Goal: Task Accomplishment & Management: Complete application form

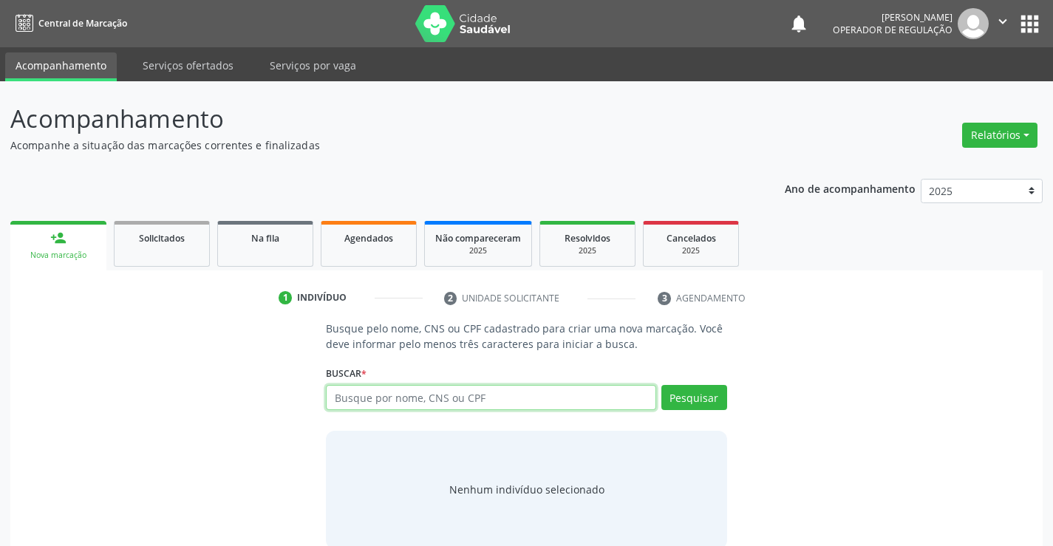
click at [491, 402] on input "text" at bounding box center [491, 397] width 330 height 25
type input "flavio azis sobreira"
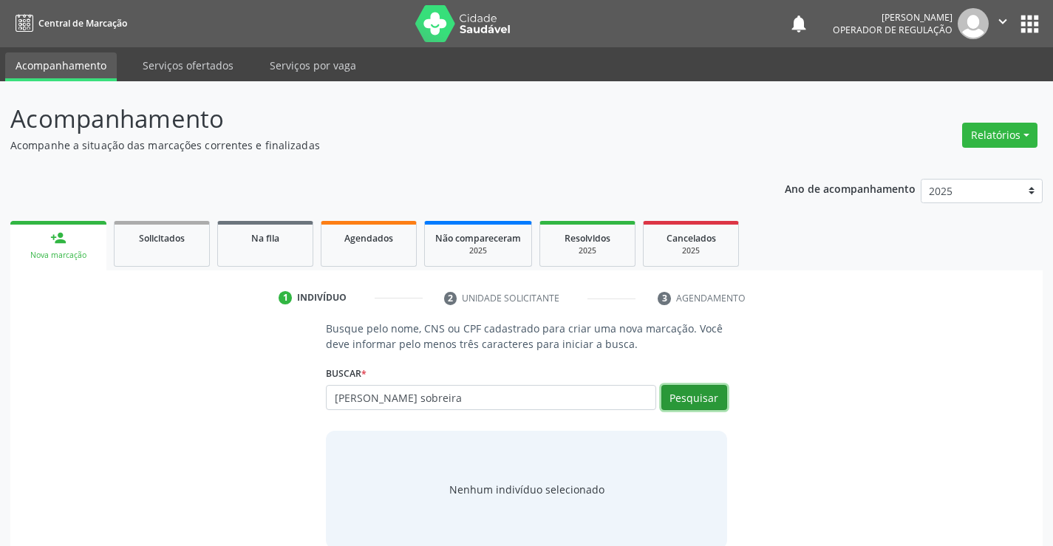
click at [697, 393] on button "Pesquisar" at bounding box center [695, 397] width 66 height 25
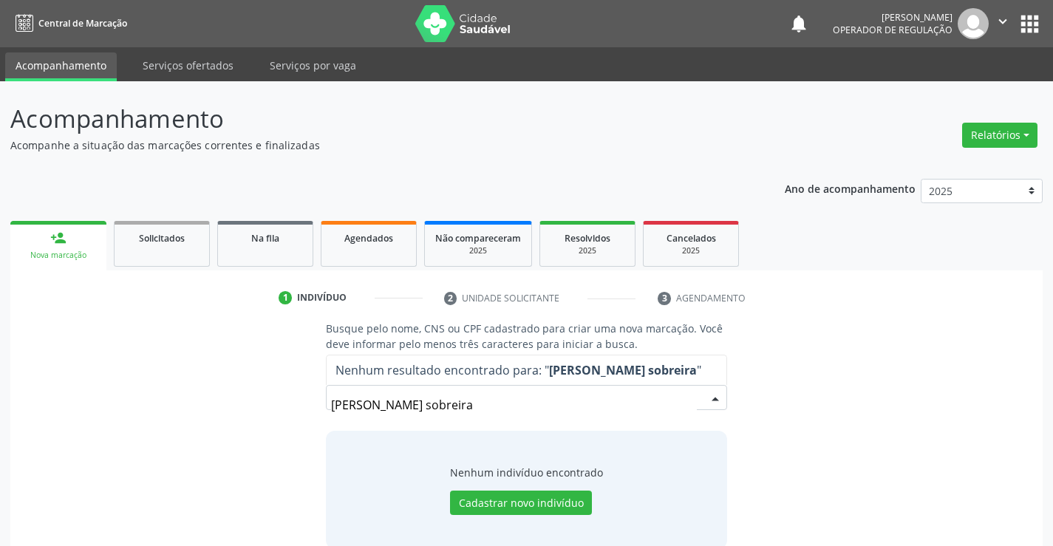
click at [688, 392] on input "flavio azis sobreira" at bounding box center [513, 405] width 365 height 30
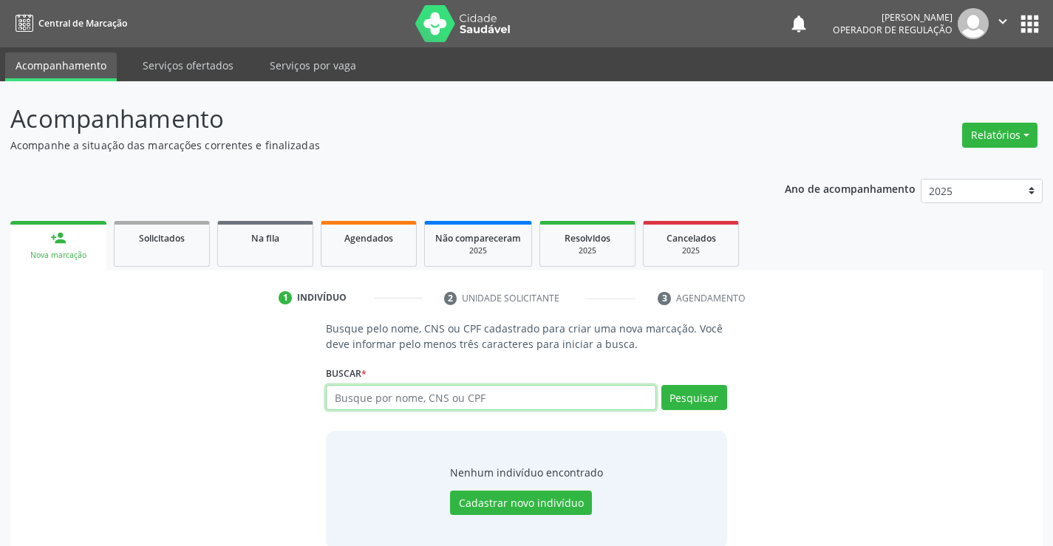
click at [438, 400] on input "text" at bounding box center [491, 397] width 330 height 25
click at [475, 396] on input "text" at bounding box center [491, 397] width 330 height 25
click at [445, 398] on input "text" at bounding box center [491, 397] width 330 height 25
type input "703405900806400"
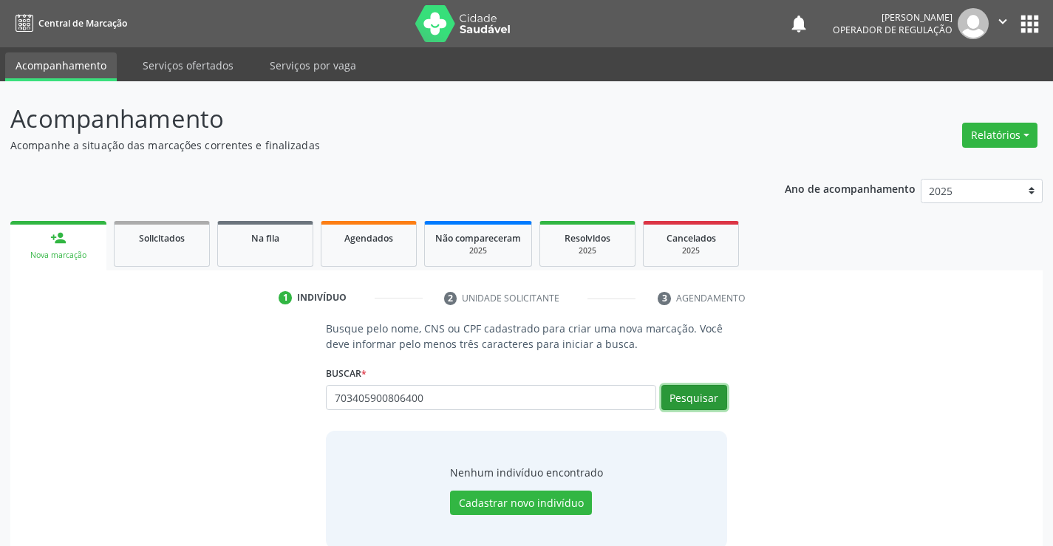
click at [704, 396] on button "Pesquisar" at bounding box center [695, 397] width 66 height 25
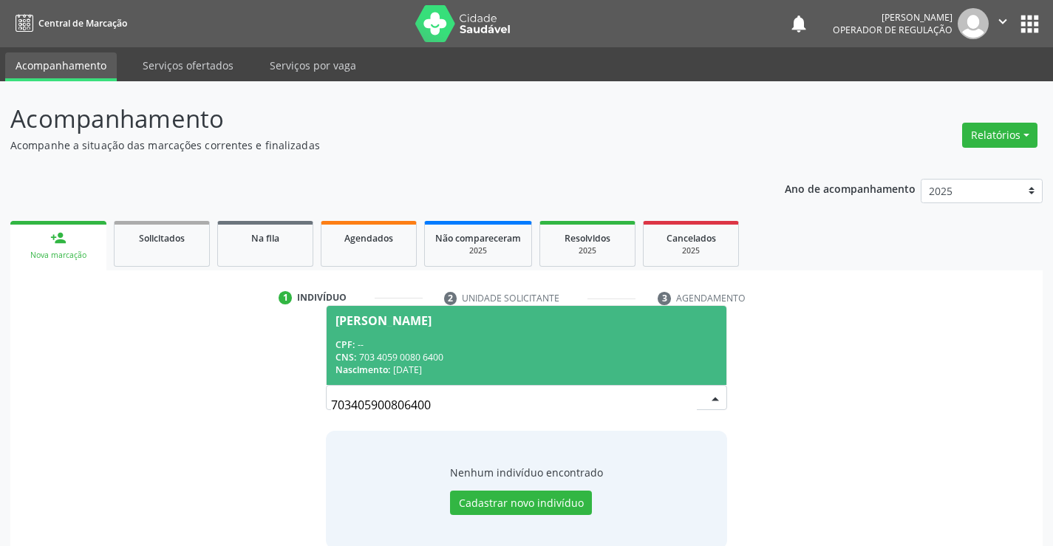
click at [459, 330] on span "Flavio Aziz Silva Sobreira CPF: -- CNS: 703 4059 0080 6400 Nascimento: 12/10/20…" at bounding box center [526, 345] width 399 height 79
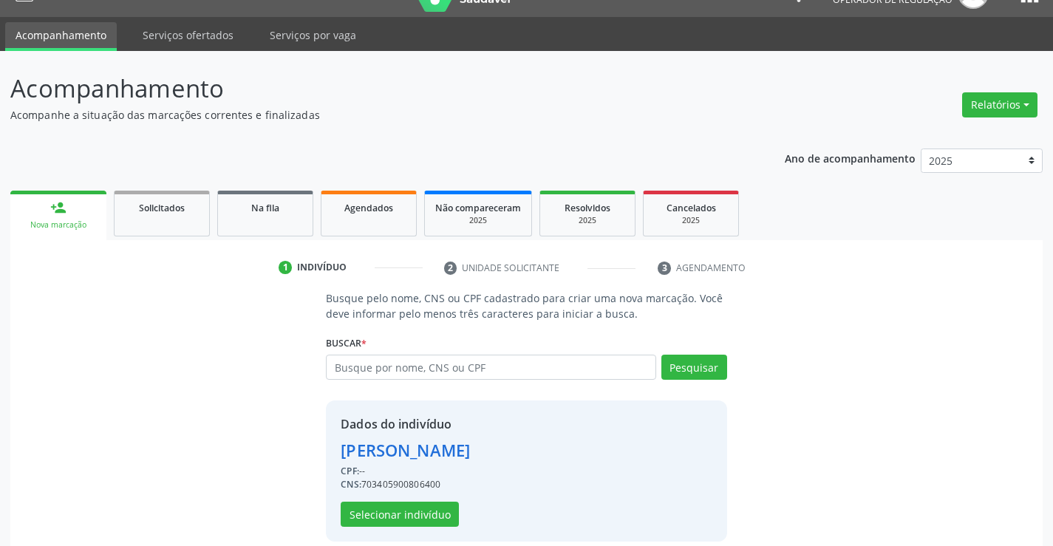
scroll to position [47, 0]
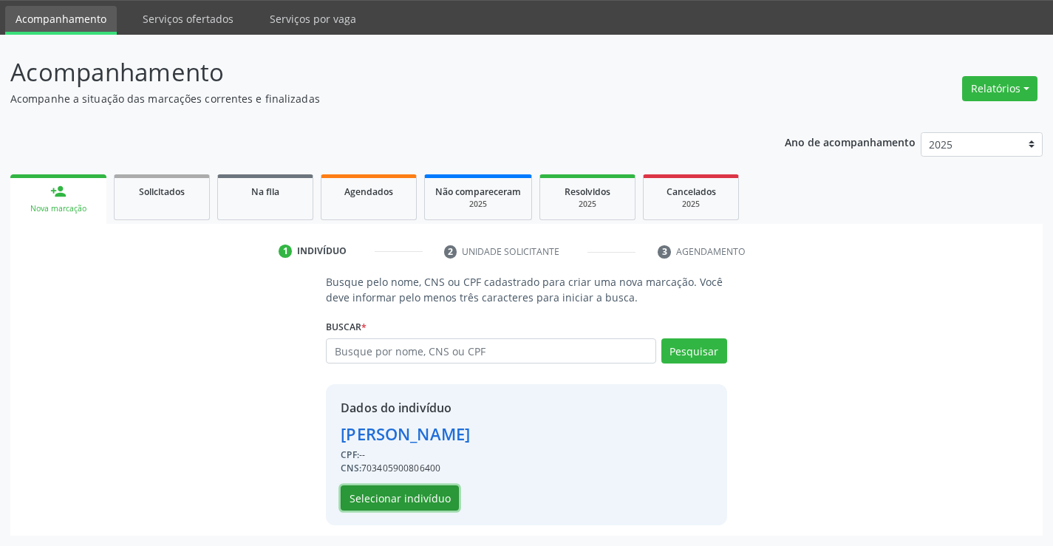
click at [394, 500] on button "Selecionar indivíduo" at bounding box center [400, 498] width 118 height 25
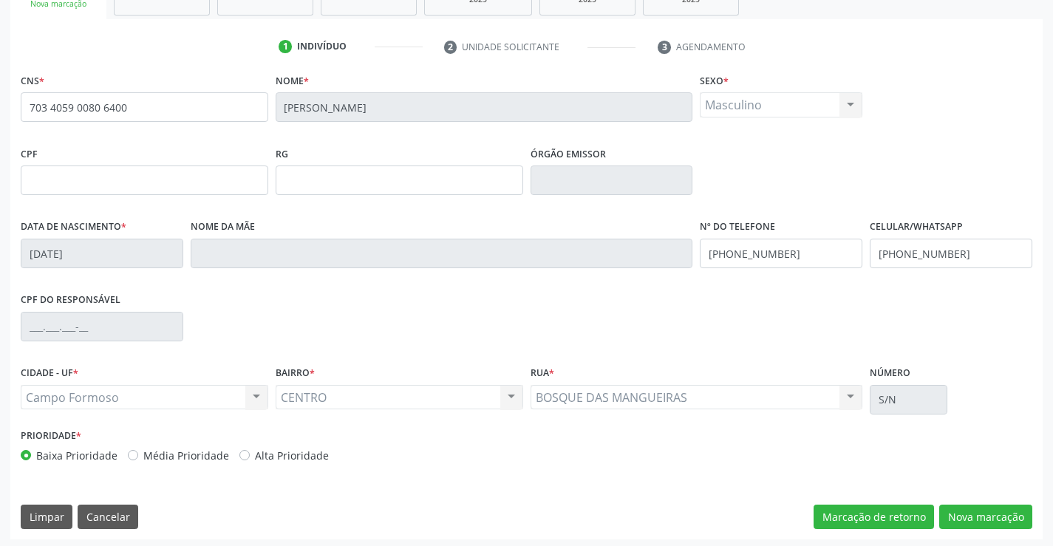
scroll to position [255, 0]
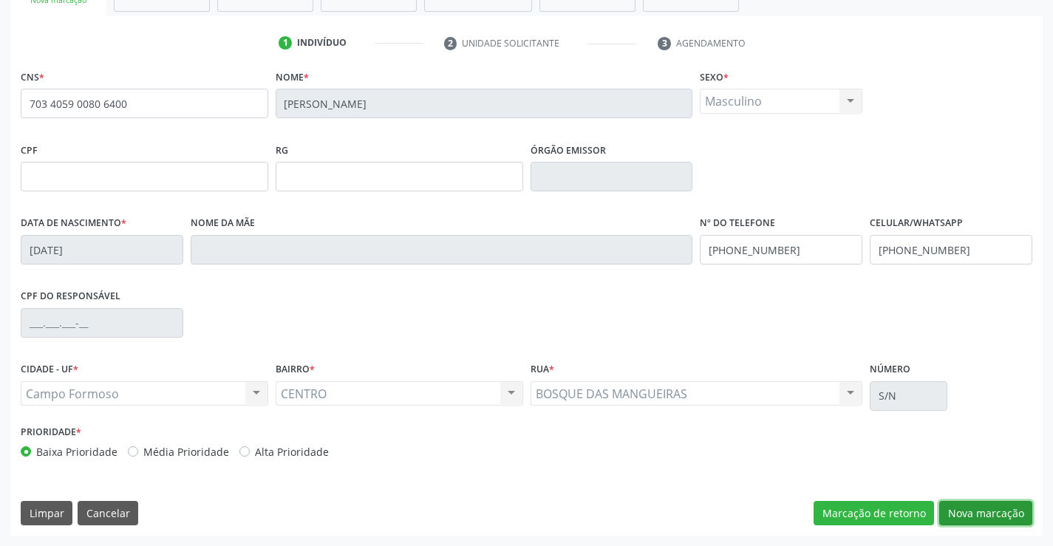
click at [976, 507] on button "Nova marcação" at bounding box center [986, 513] width 93 height 25
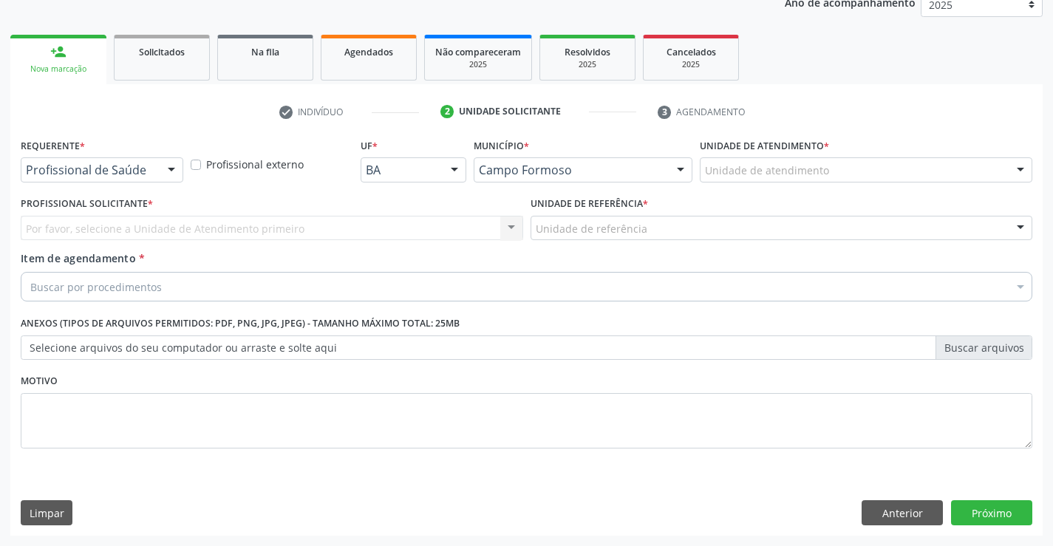
click at [76, 161] on div "Profissional de Saúde" at bounding box center [102, 169] width 163 height 25
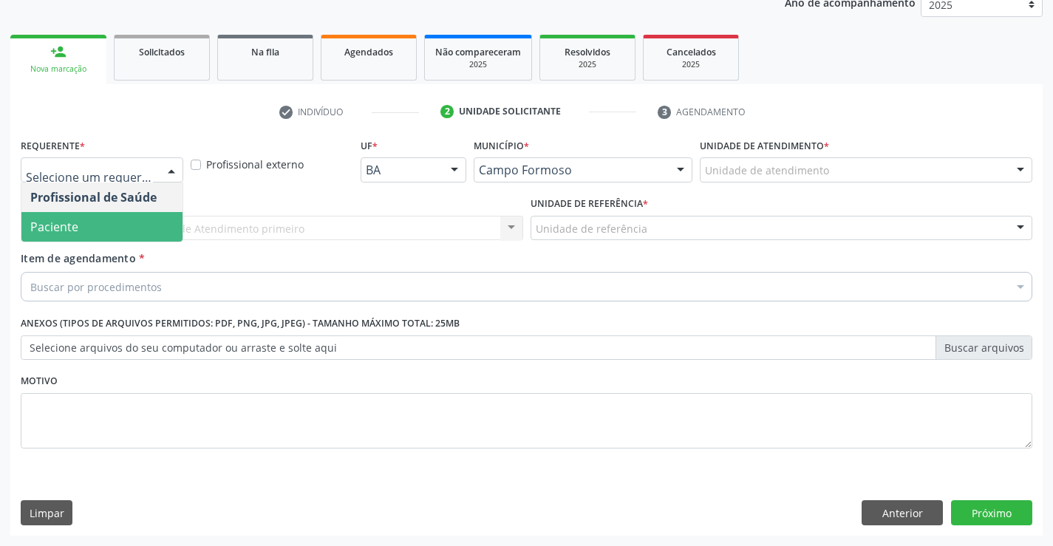
click at [88, 228] on span "Paciente" at bounding box center [101, 227] width 161 height 30
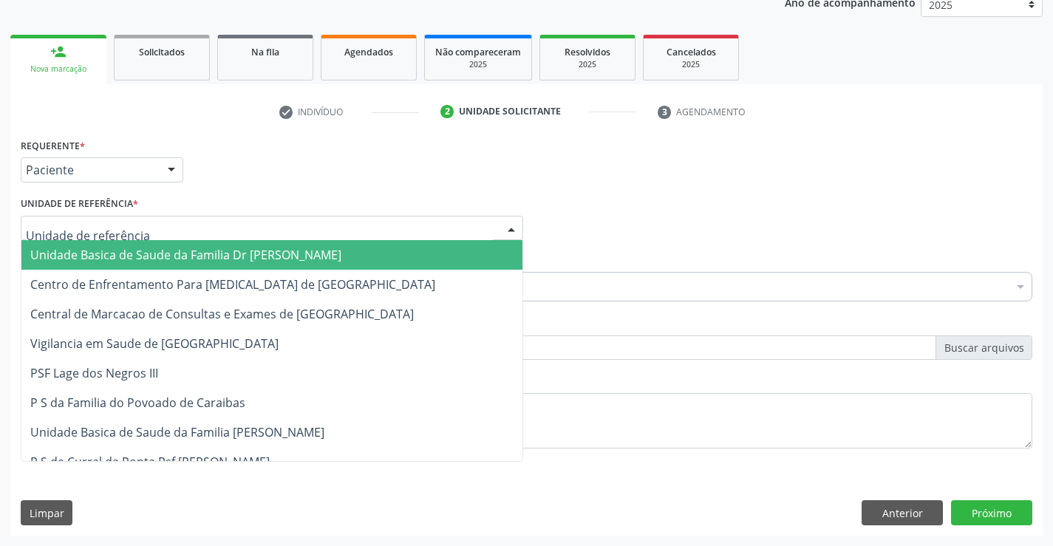
click at [124, 244] on span "Unidade Basica de Saude da Familia Dr Paulo Sudre" at bounding box center [271, 255] width 501 height 30
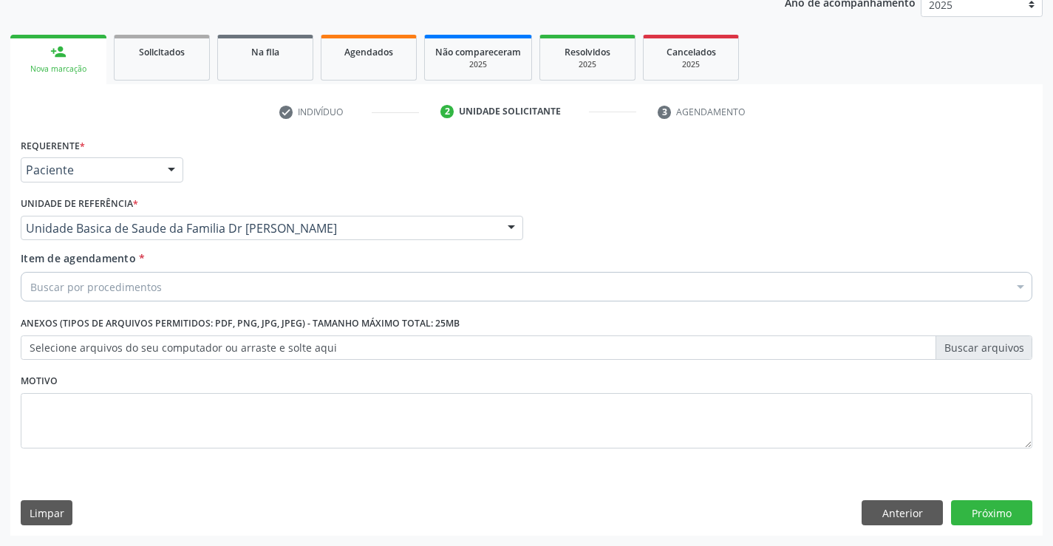
click at [162, 288] on div "Buscar por procedimentos" at bounding box center [527, 287] width 1012 height 30
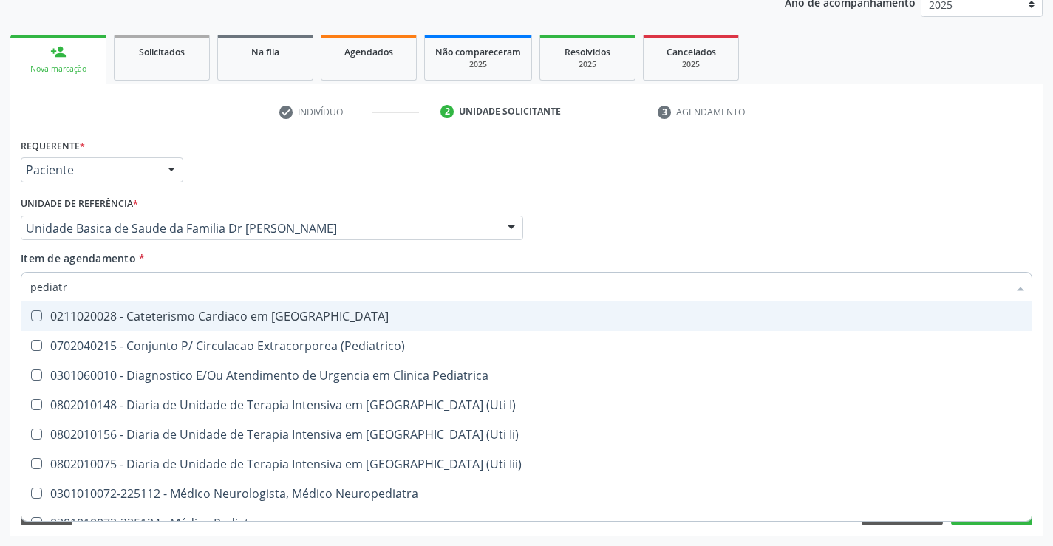
type input "pediatra"
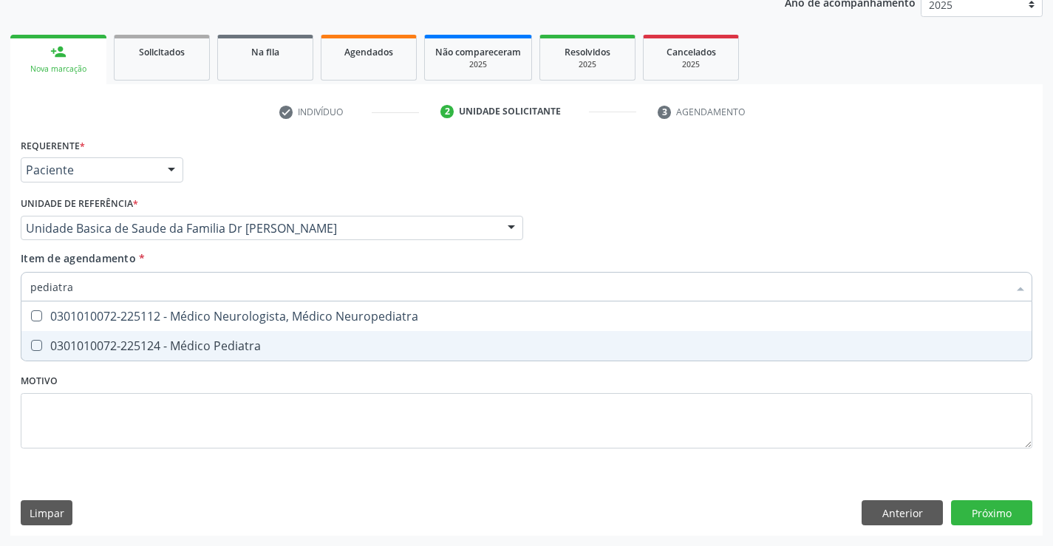
click at [224, 347] on div "0301010072-225124 - Médico Pediatra" at bounding box center [526, 346] width 993 height 12
checkbox Pediatra "true"
click at [975, 508] on div "Requerente * Paciente Profissional de Saúde Paciente Nenhum resultado encontrad…" at bounding box center [526, 335] width 1033 height 401
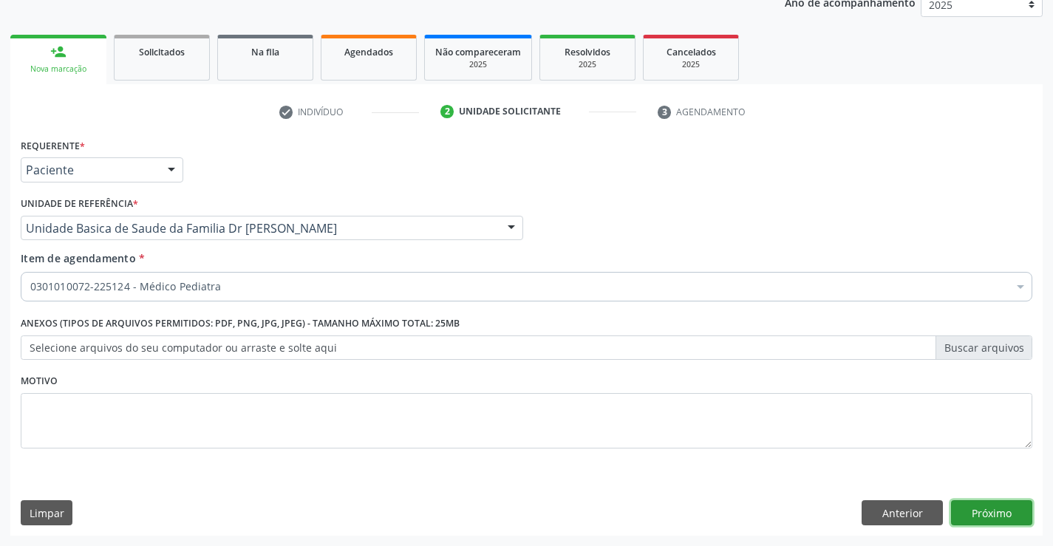
click at [988, 504] on button "Próximo" at bounding box center [991, 512] width 81 height 25
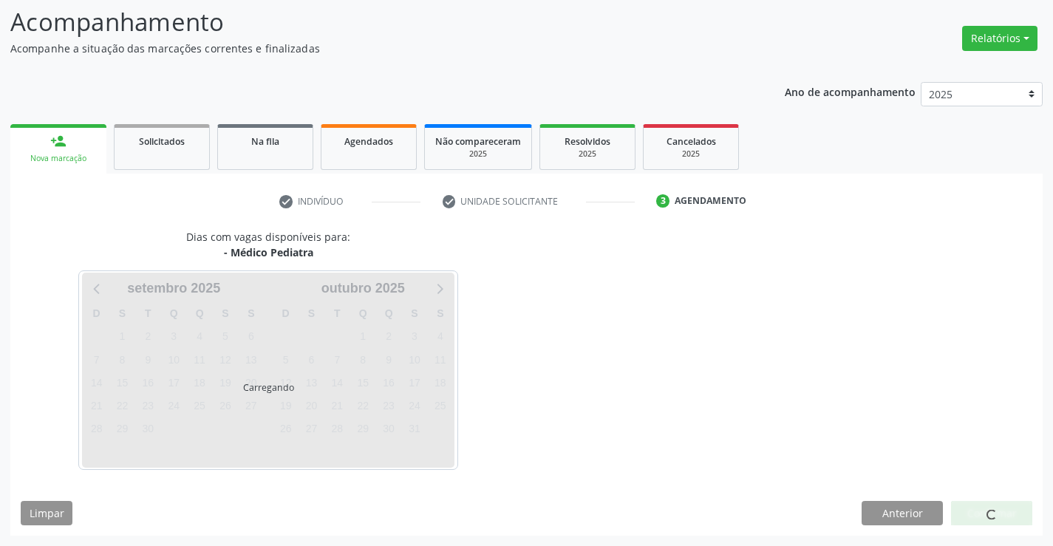
scroll to position [97, 0]
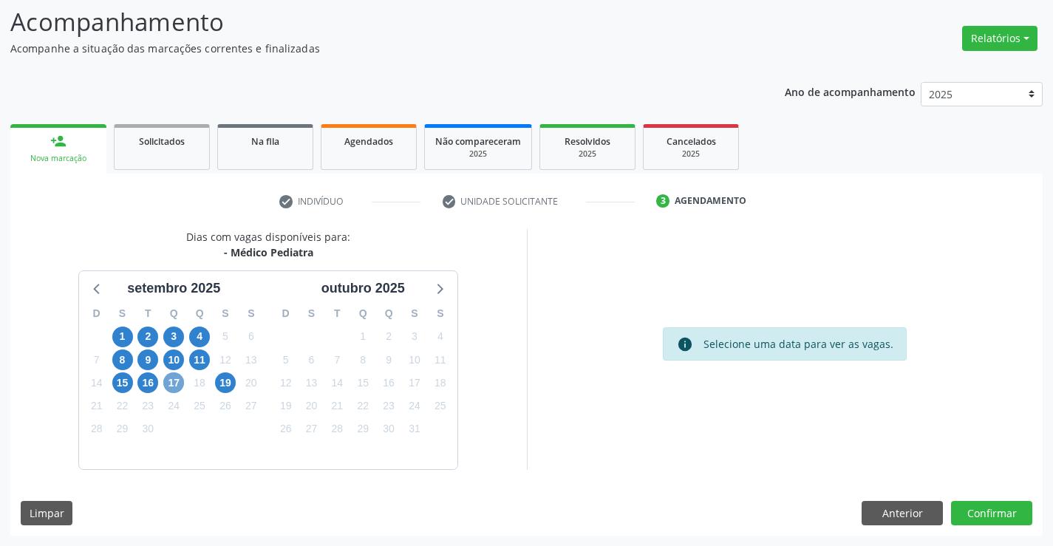
click at [169, 380] on span "17" at bounding box center [173, 383] width 21 height 21
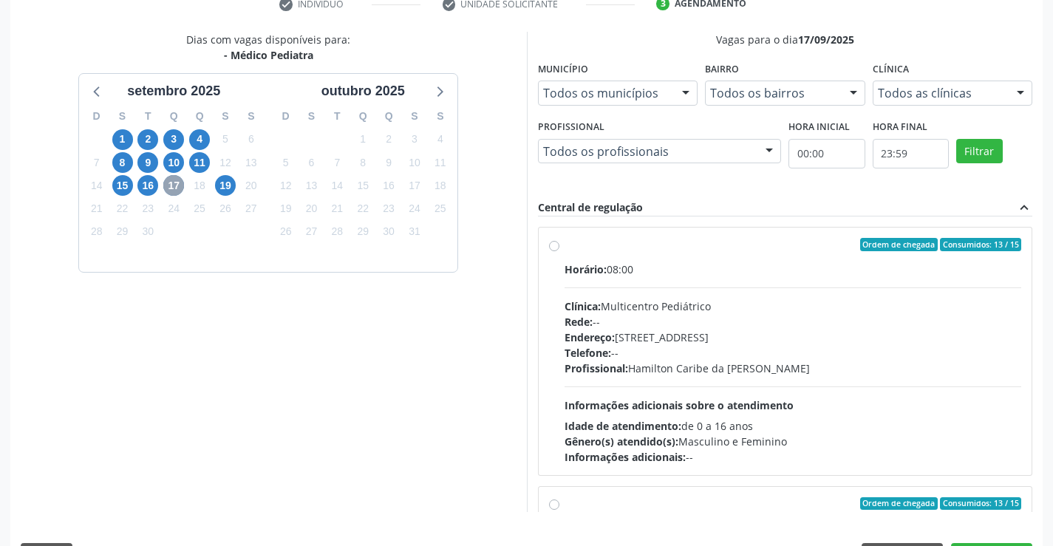
scroll to position [337, 0]
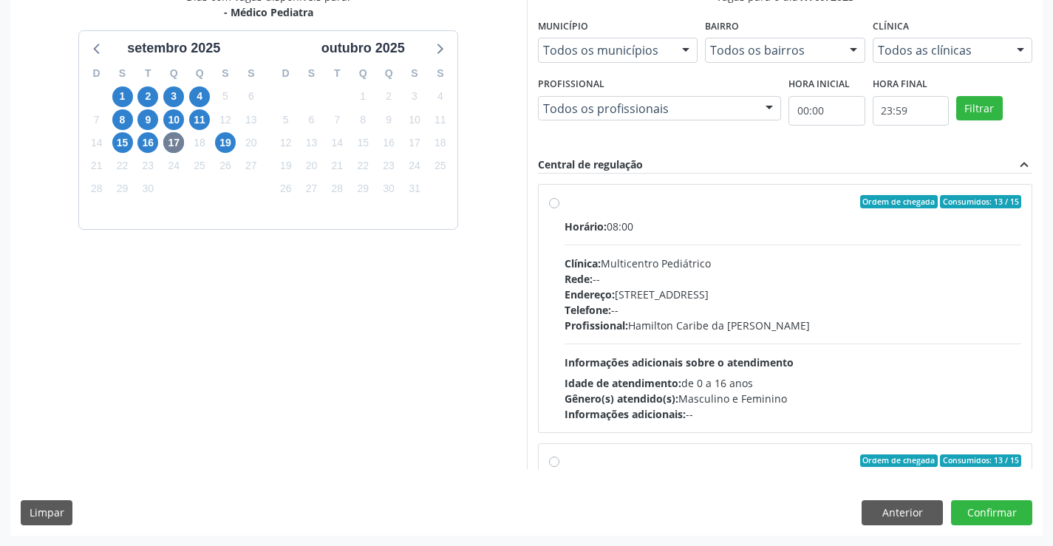
click at [735, 213] on label "Ordem de chegada Consumidos: 13 / 15 Horário: 08:00 Clínica: Multicentro Pediát…" at bounding box center [794, 308] width 458 height 227
click at [560, 208] on input "Ordem de chegada Consumidos: 13 / 15 Horário: 08:00 Clínica: Multicentro Pediát…" at bounding box center [554, 201] width 10 height 13
radio input "true"
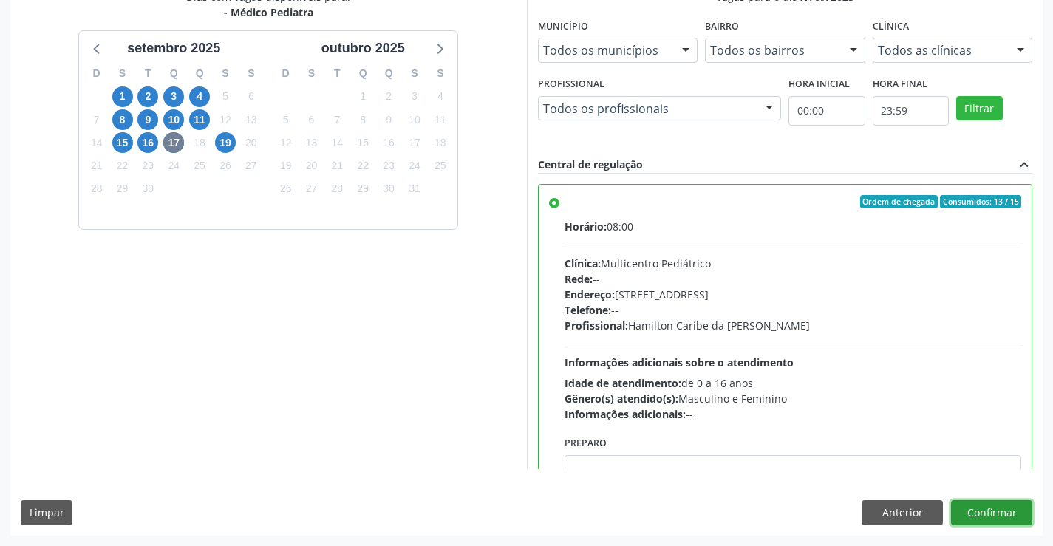
click at [997, 516] on button "Confirmar" at bounding box center [991, 512] width 81 height 25
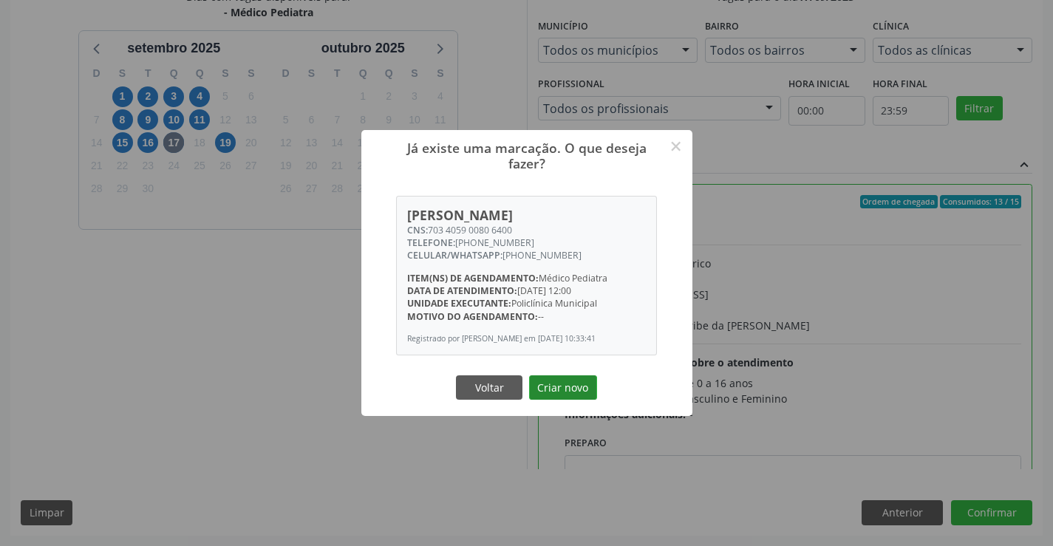
click at [569, 388] on button "Criar novo" at bounding box center [563, 388] width 68 height 25
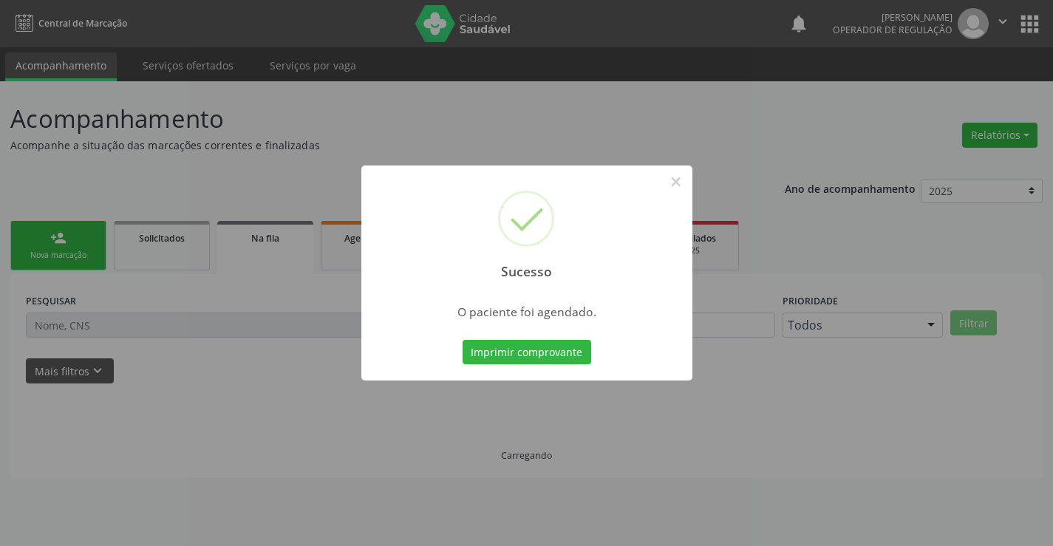
scroll to position [0, 0]
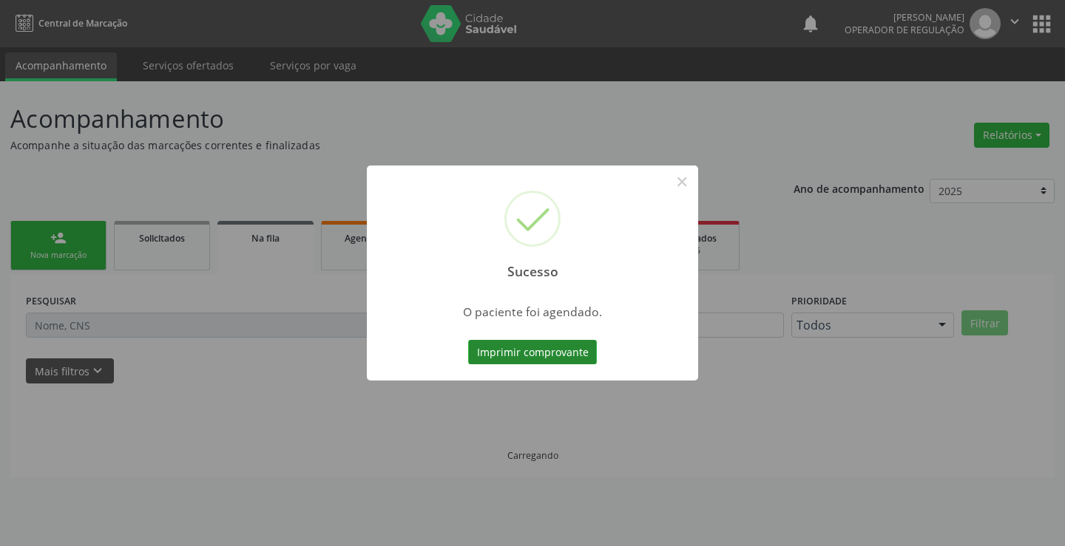
click at [524, 356] on button "Imprimir comprovante" at bounding box center [532, 352] width 129 height 25
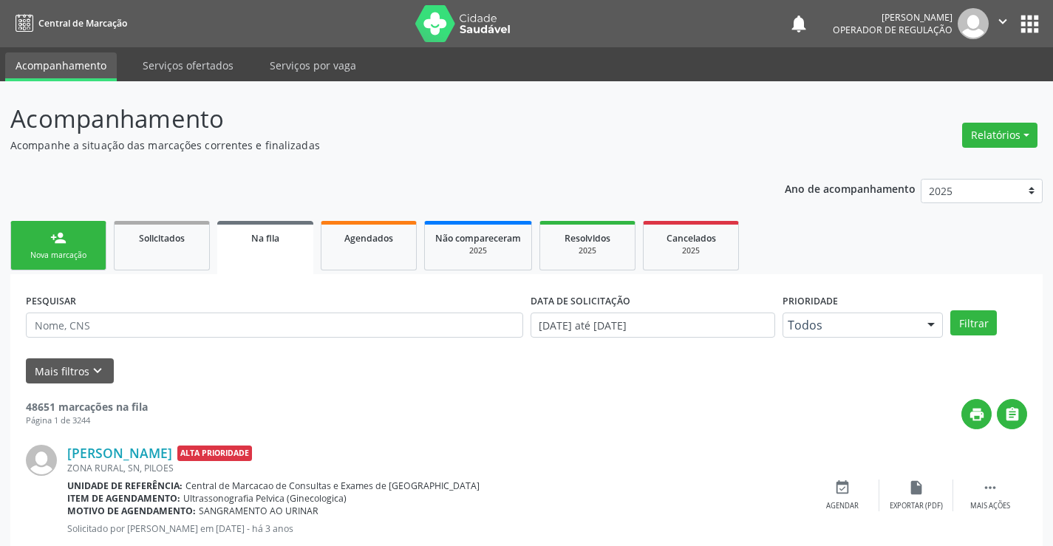
click at [39, 245] on link "person_add Nova marcação" at bounding box center [58, 246] width 96 height 50
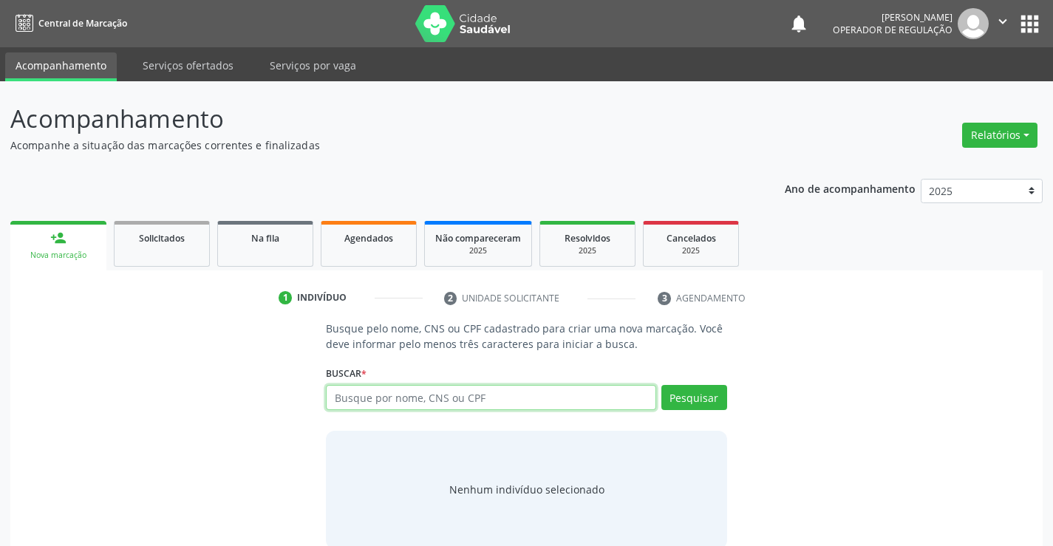
click at [461, 397] on input "text" at bounding box center [491, 397] width 330 height 25
type input "700505937272250"
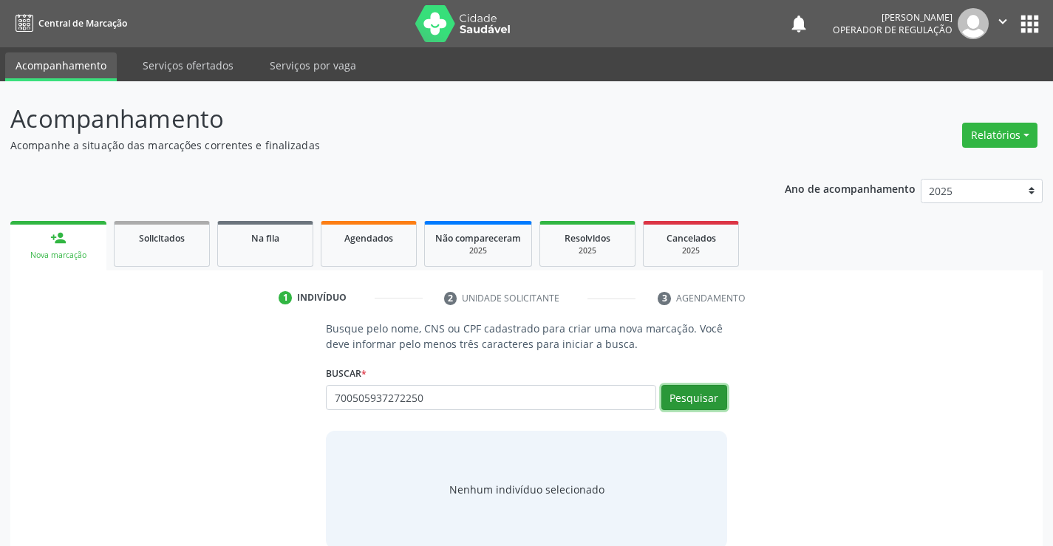
click at [689, 398] on button "Pesquisar" at bounding box center [695, 397] width 66 height 25
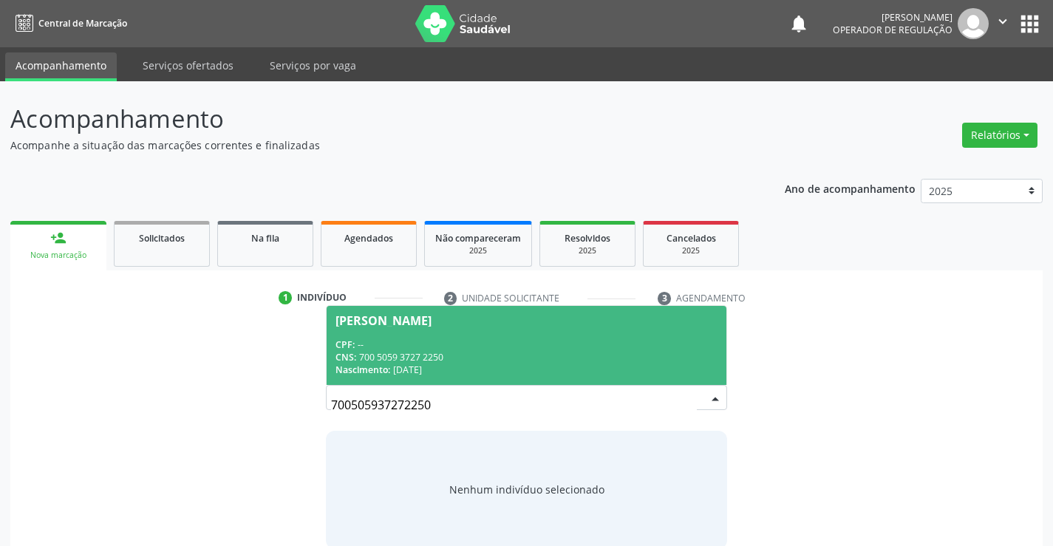
click at [490, 332] on span "Marcela Serafim da Cruz CPF: -- CNS: 700 5059 3727 2250 Nascimento: 04/11/1998" at bounding box center [526, 345] width 399 height 79
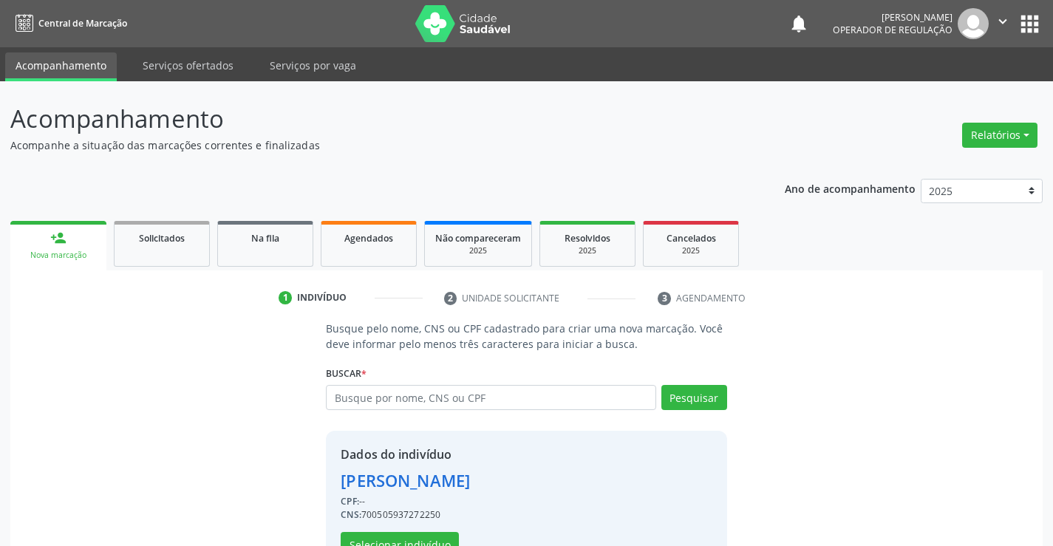
scroll to position [47, 0]
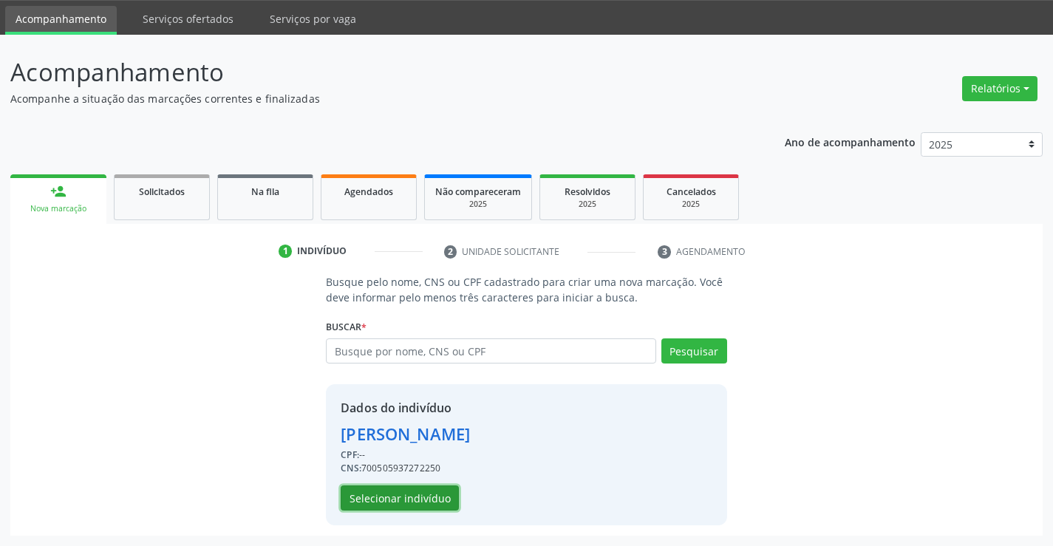
click at [398, 495] on button "Selecionar indivíduo" at bounding box center [400, 498] width 118 height 25
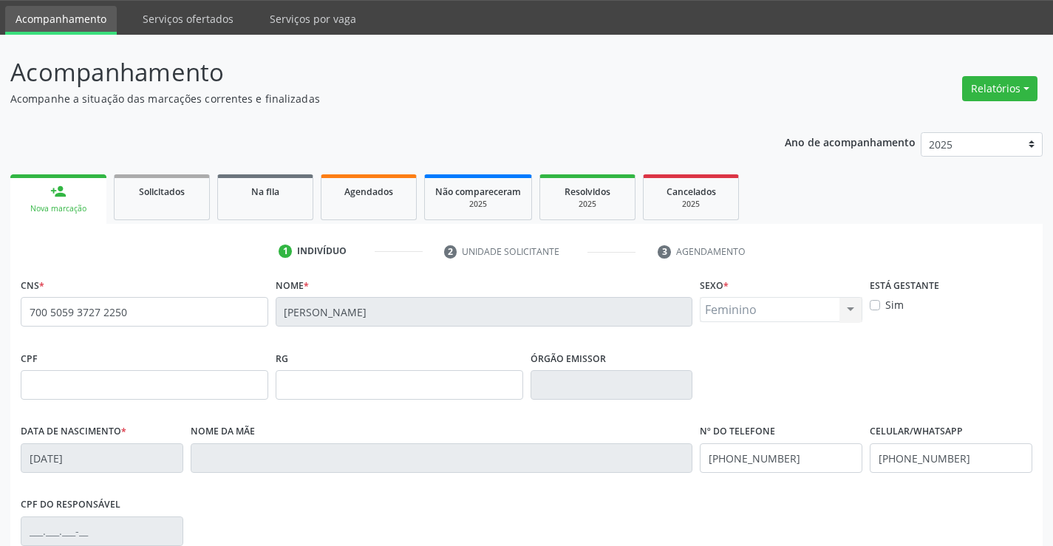
scroll to position [255, 0]
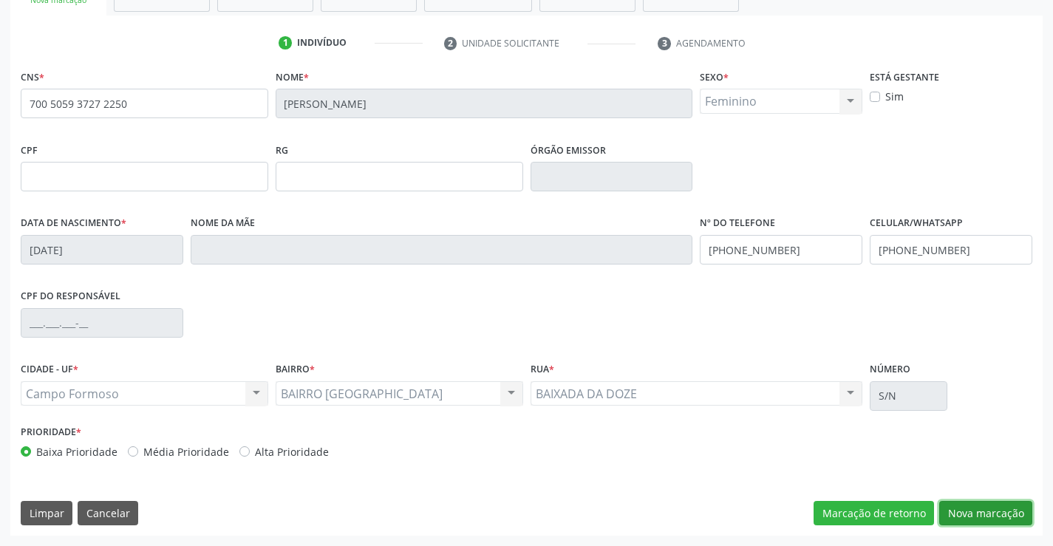
click at [982, 512] on button "Nova marcação" at bounding box center [986, 513] width 93 height 25
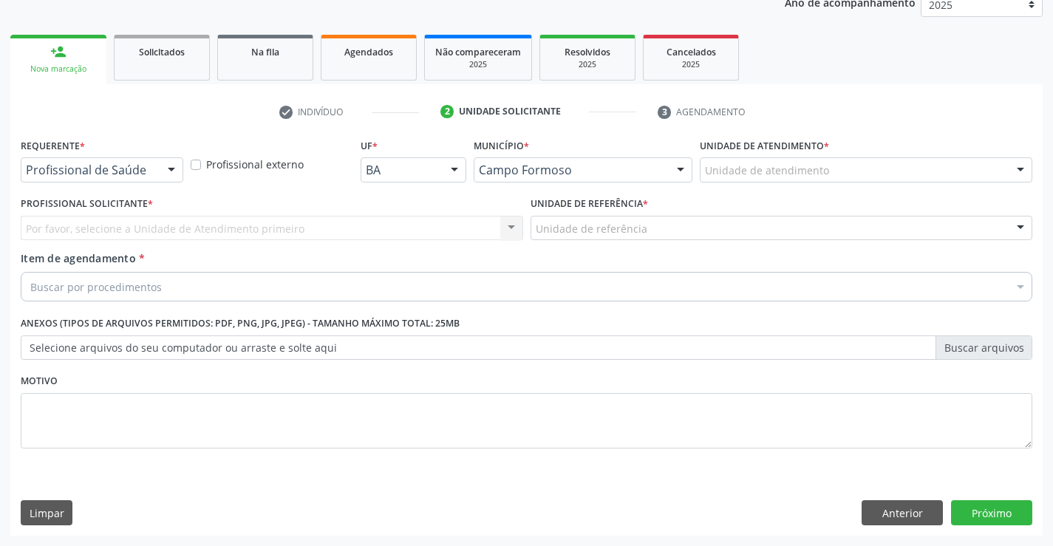
scroll to position [186, 0]
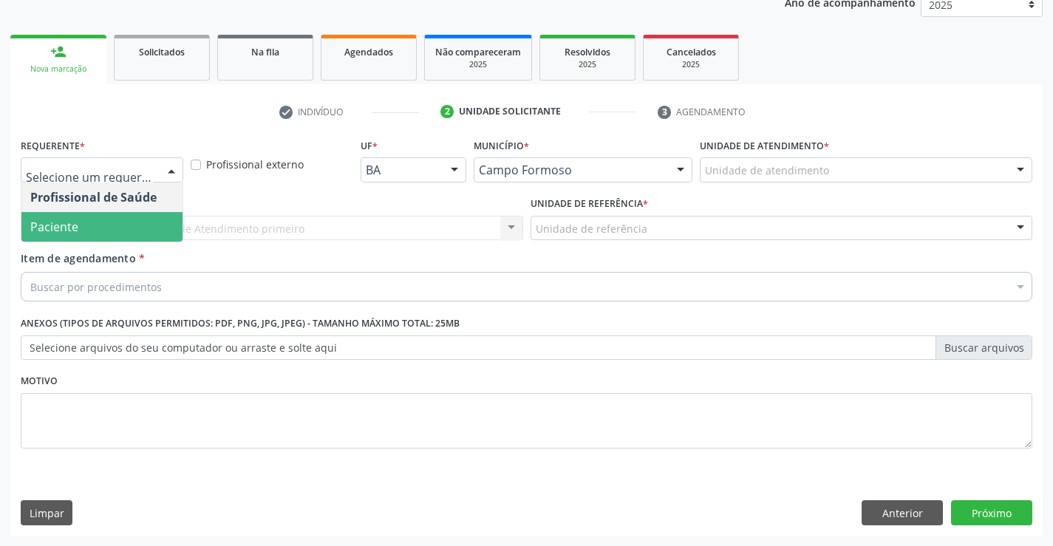
click at [101, 225] on span "Paciente" at bounding box center [101, 227] width 161 height 30
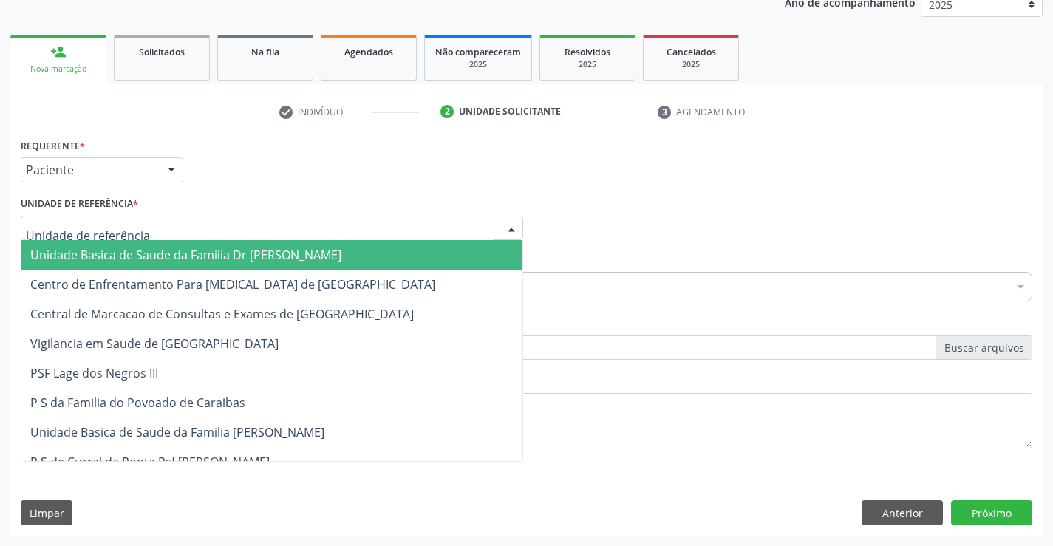
click at [144, 251] on span "Unidade Basica de Saude da Familia Dr Paulo Sudre" at bounding box center [185, 255] width 311 height 16
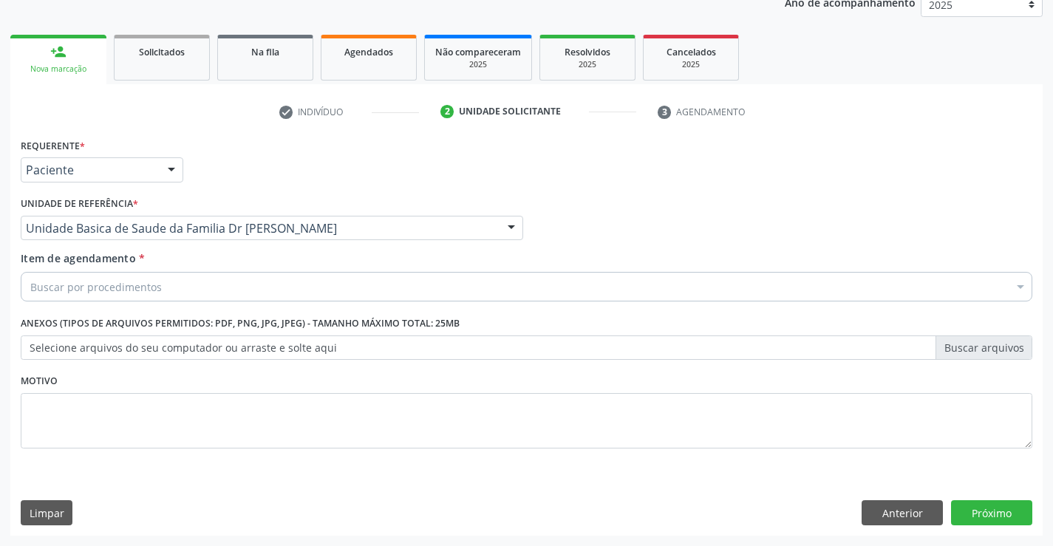
click at [160, 288] on div "Buscar por procedimentos" at bounding box center [527, 287] width 1012 height 30
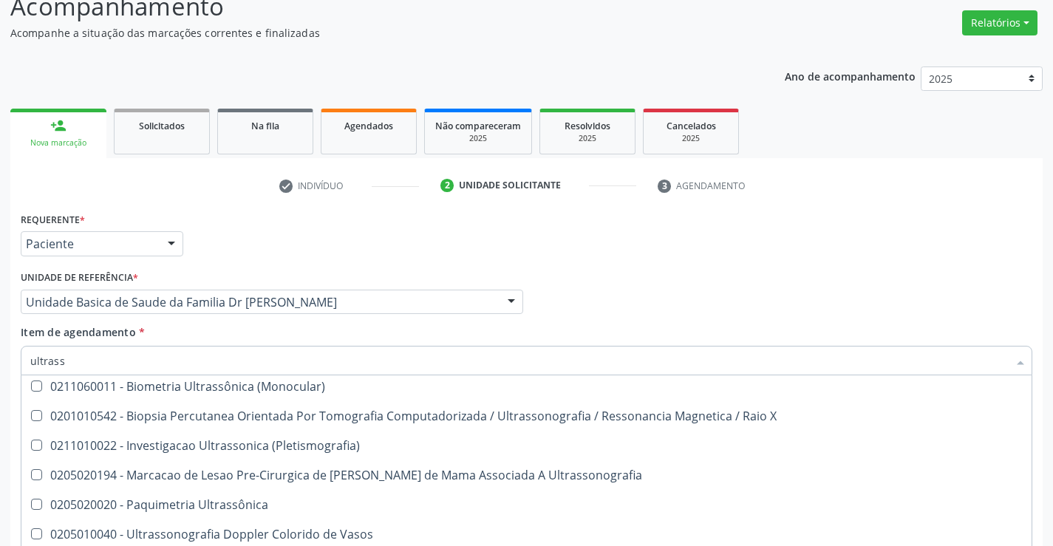
scroll to position [0, 0]
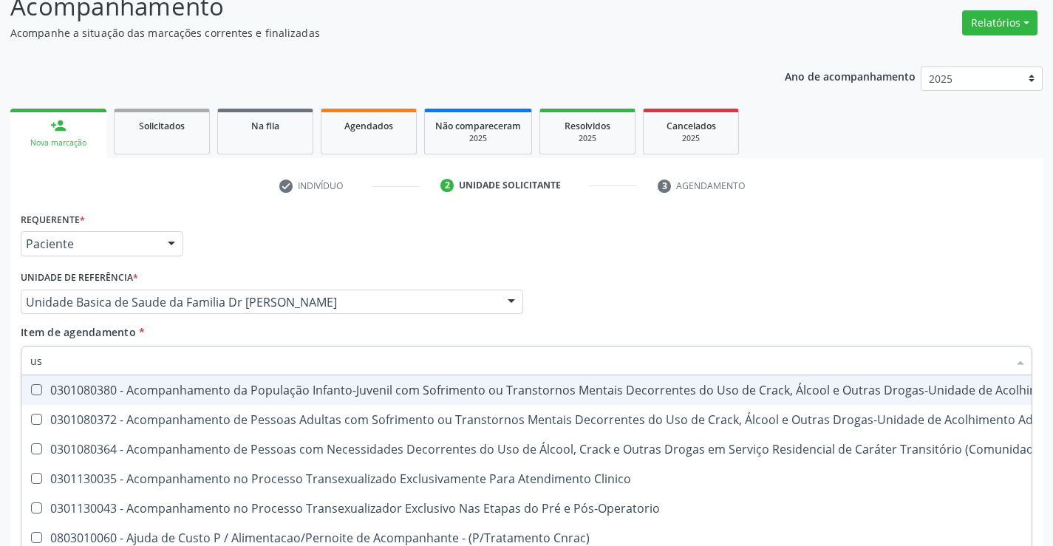
type input "usg"
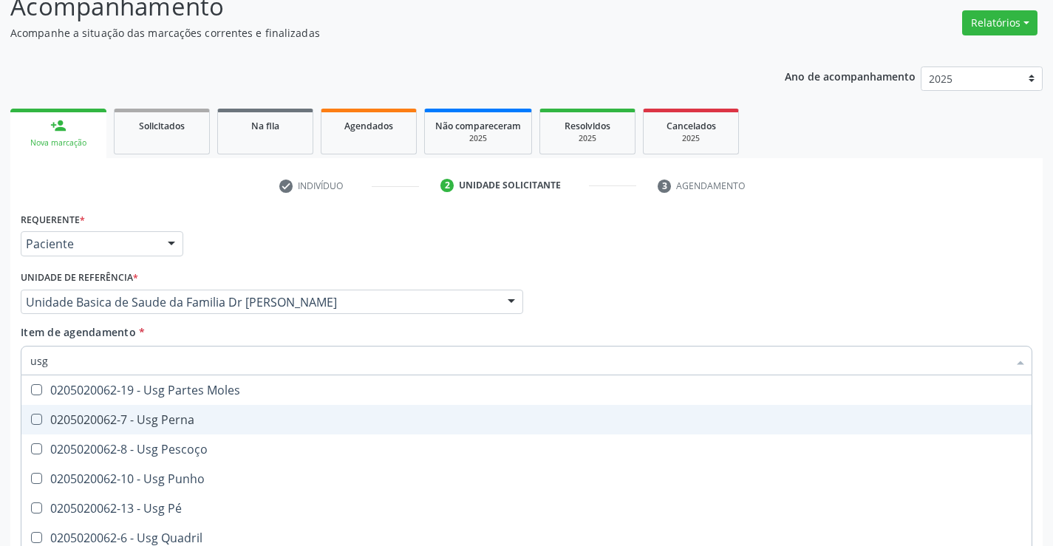
scroll to position [342, 0]
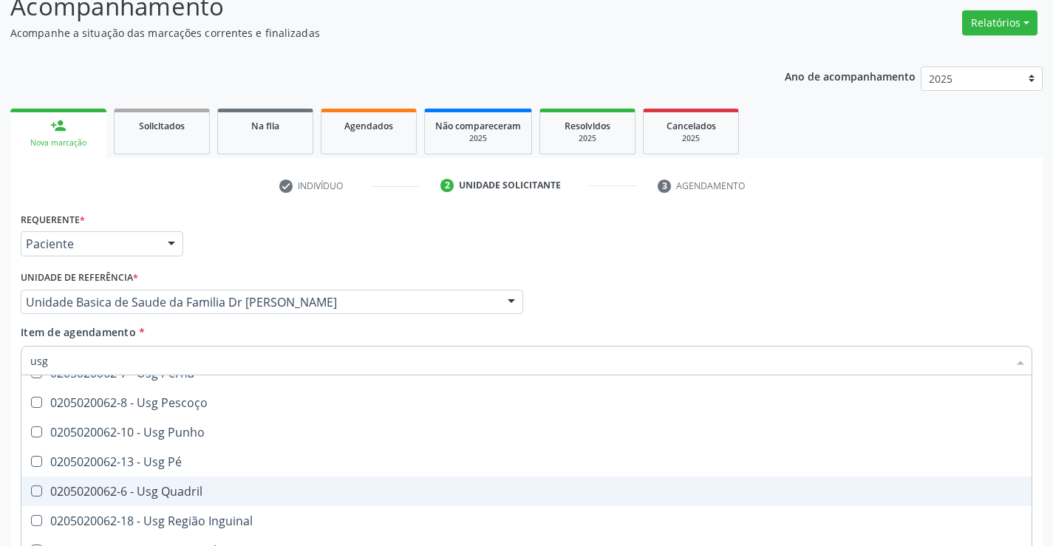
click at [225, 486] on div "0205020062-6 - Usg Quadril" at bounding box center [526, 492] width 993 height 12
checkbox Quadril "true"
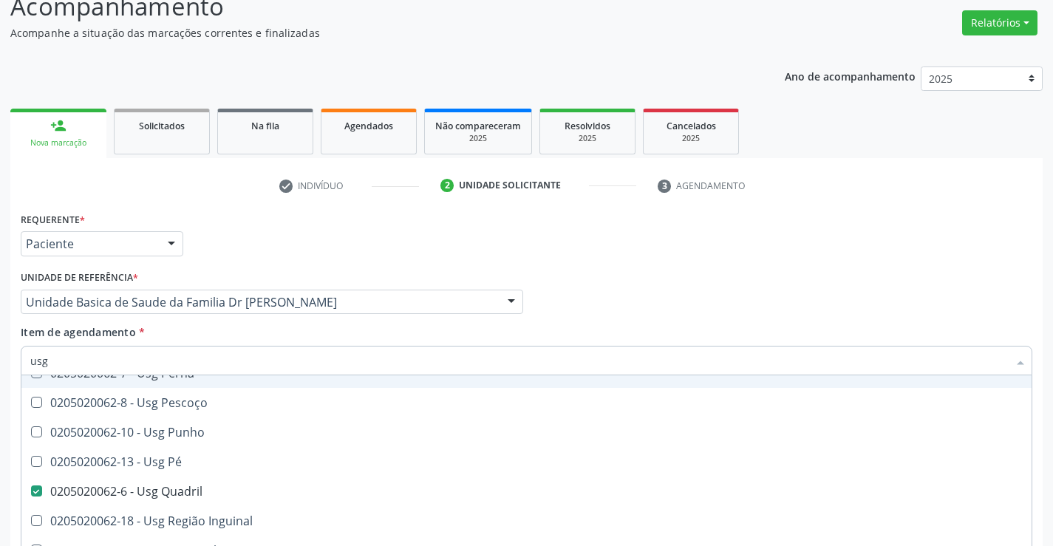
type input "usg"
click at [218, 264] on div "Requerente * Paciente Profissional de Saúde Paciente Nenhum resultado encontrad…" at bounding box center [526, 237] width 1019 height 58
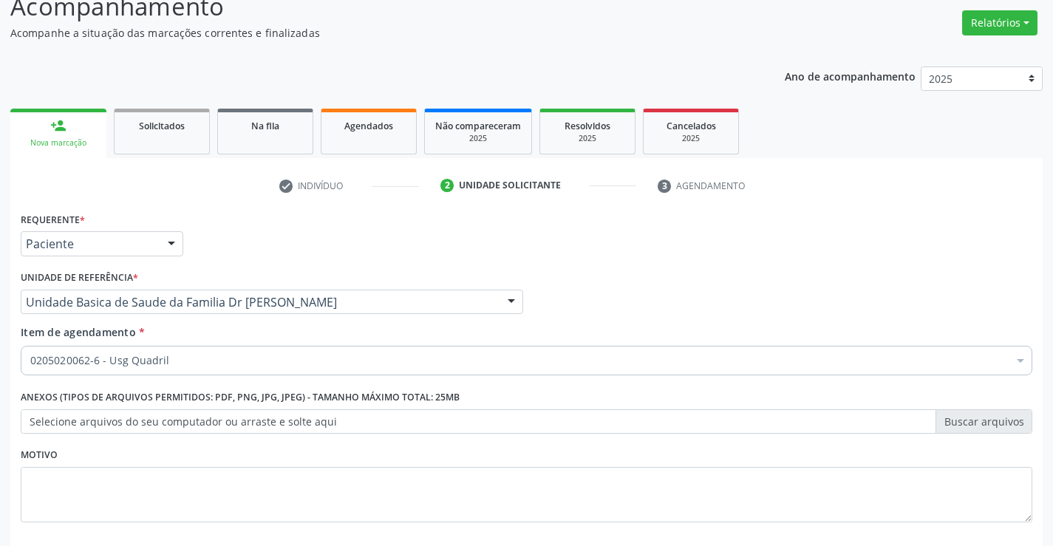
checkbox Quadril "true"
checkbox \(Dornic\) "false"
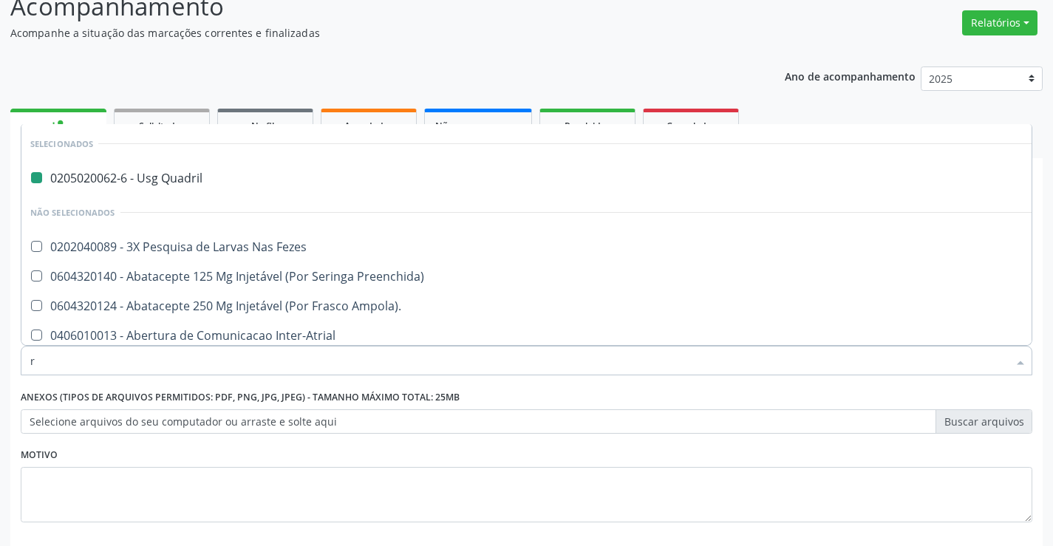
type input "ra"
checkbox Quadril "false"
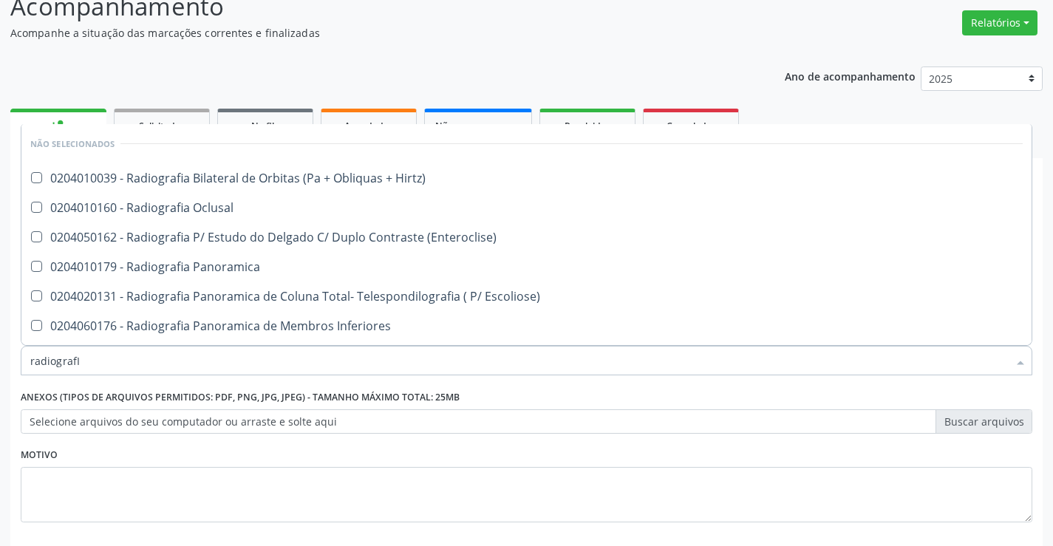
type input "radiografIA"
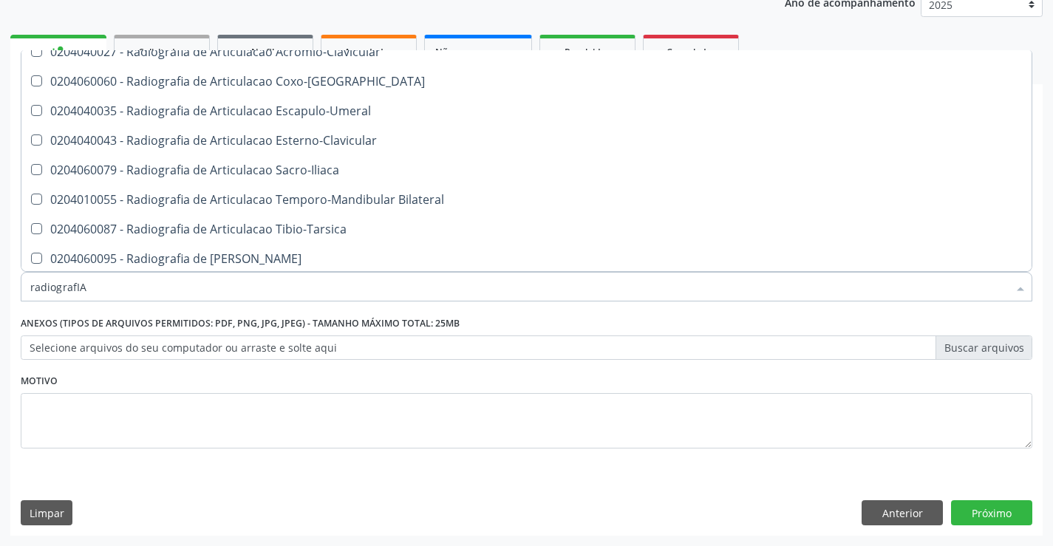
scroll to position [444, 0]
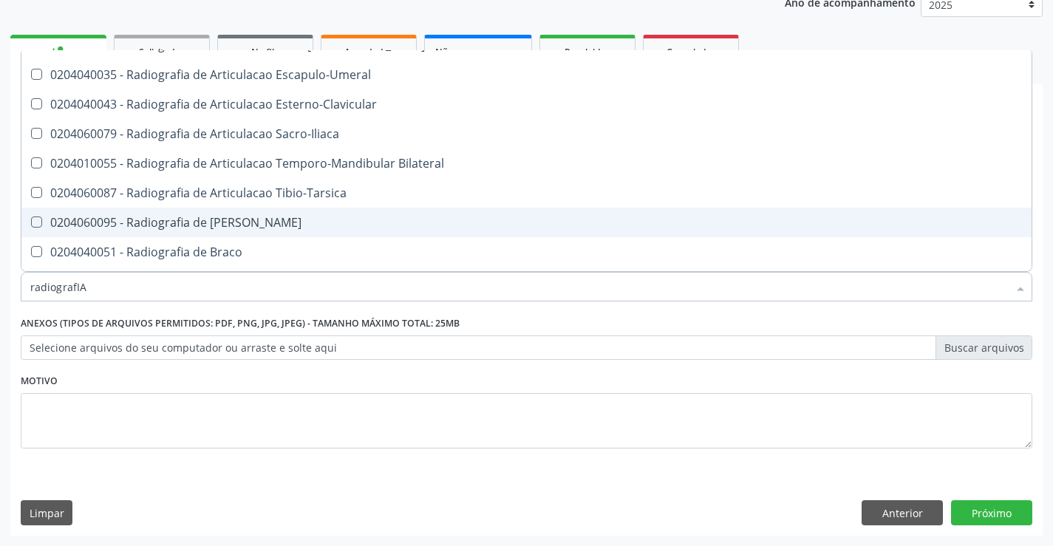
click at [255, 220] on div "0204060095 - Radiografia de Bacia" at bounding box center [526, 223] width 993 height 12
checkbox Bacia "true"
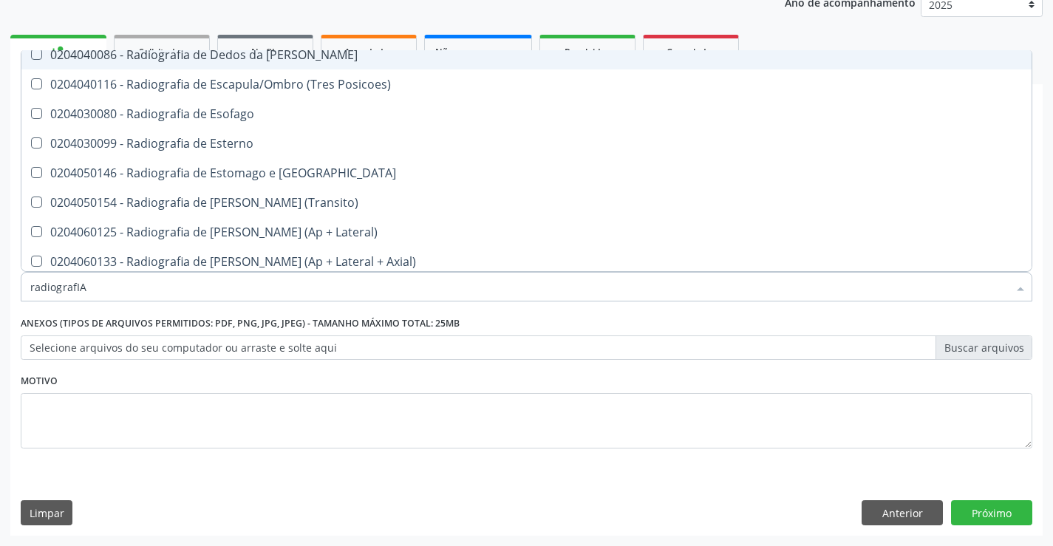
scroll to position [1257, 0]
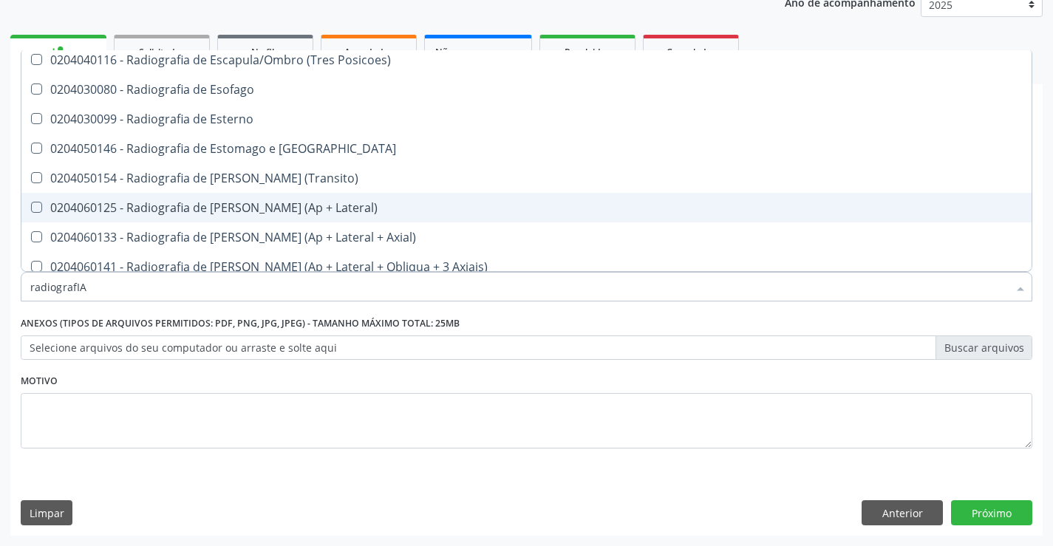
click at [284, 207] on div "0204060125 - Radiografia de Joelho (Ap + Lateral)" at bounding box center [526, 208] width 993 height 12
checkbox Lateral\) "true"
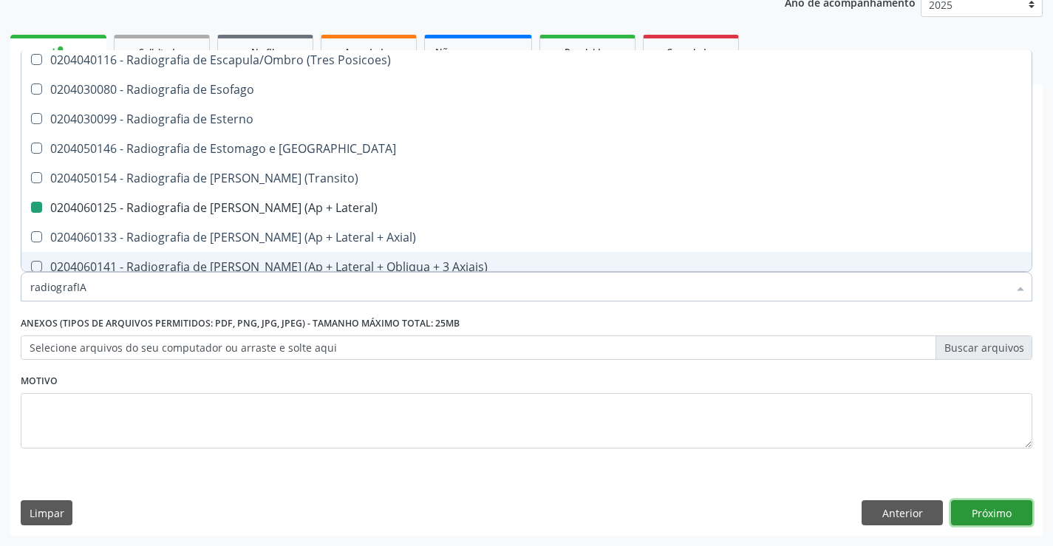
click at [995, 511] on button "Próximo" at bounding box center [991, 512] width 81 height 25
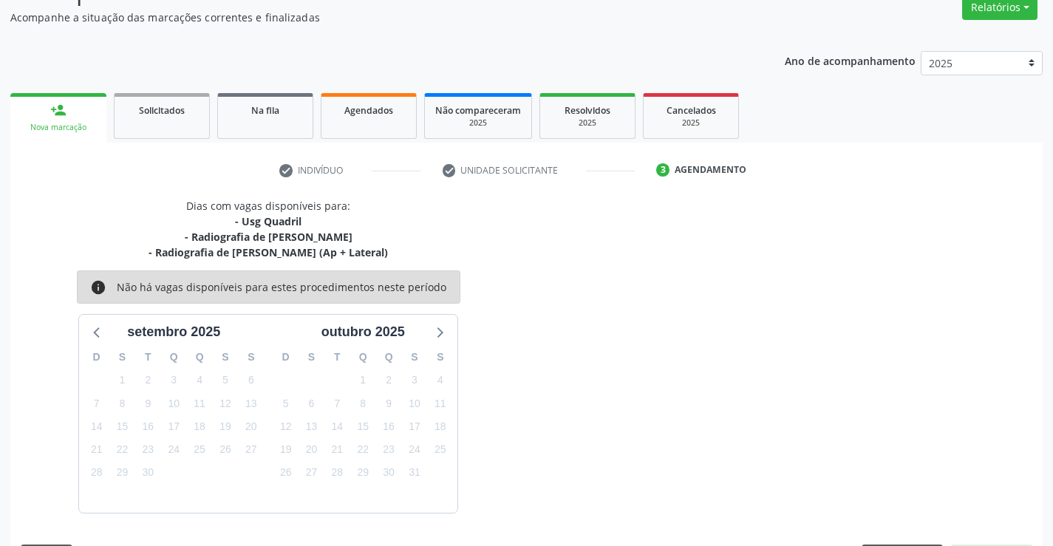
scroll to position [172, 0]
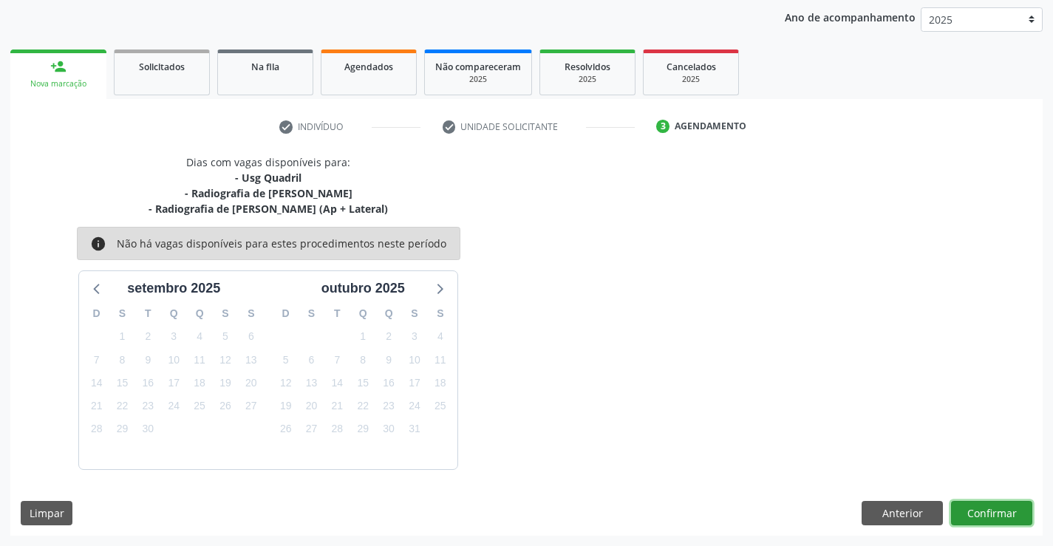
click at [985, 511] on button "Confirmar" at bounding box center [991, 513] width 81 height 25
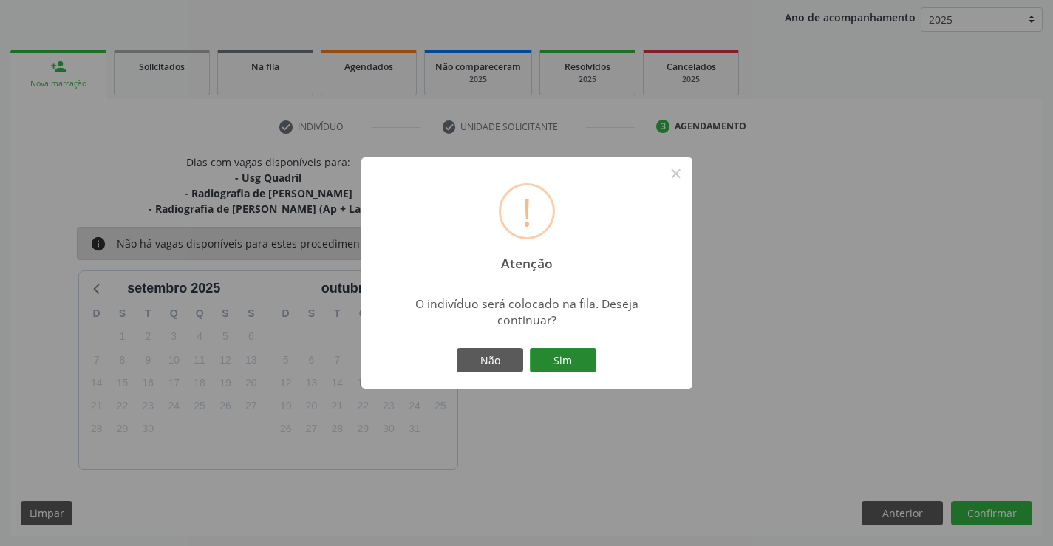
click at [571, 361] on button "Sim" at bounding box center [563, 360] width 67 height 25
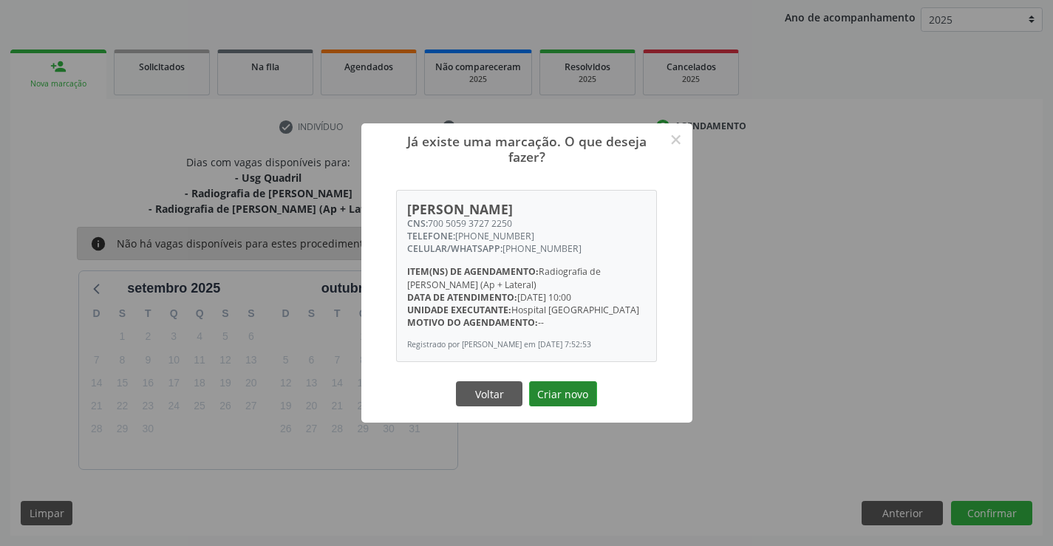
click at [569, 397] on button "Criar novo" at bounding box center [563, 393] width 68 height 25
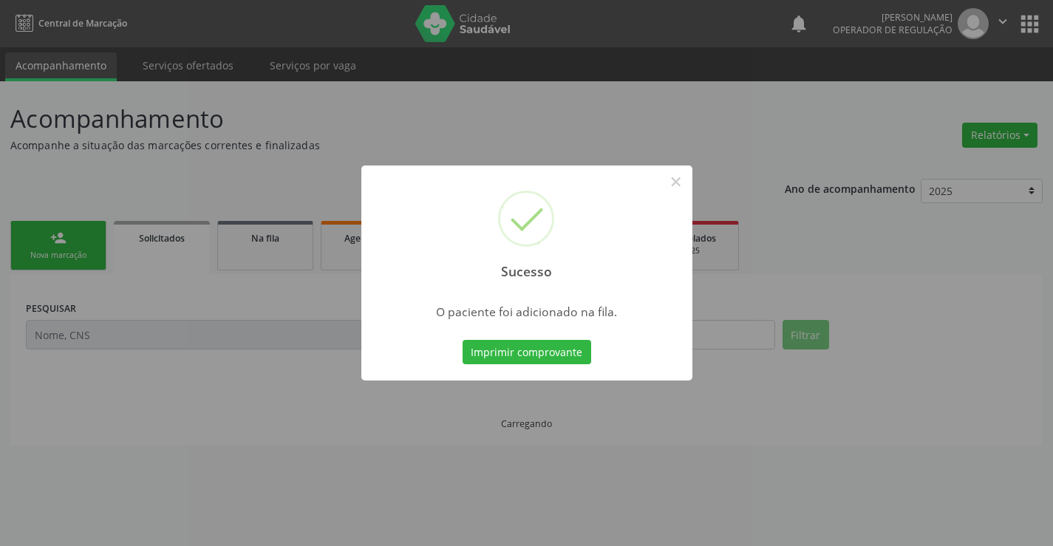
scroll to position [0, 0]
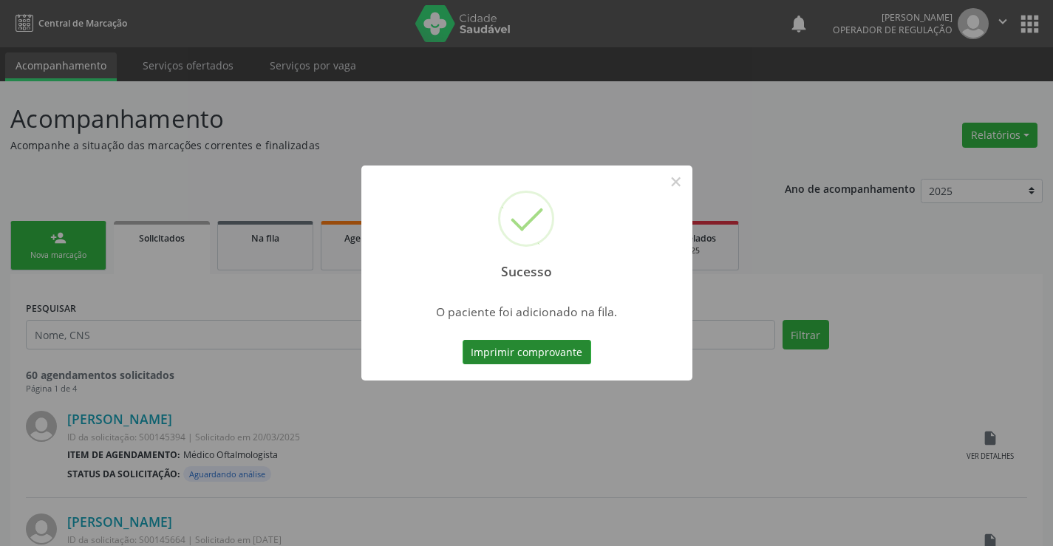
click at [539, 350] on button "Imprimir comprovante" at bounding box center [527, 352] width 129 height 25
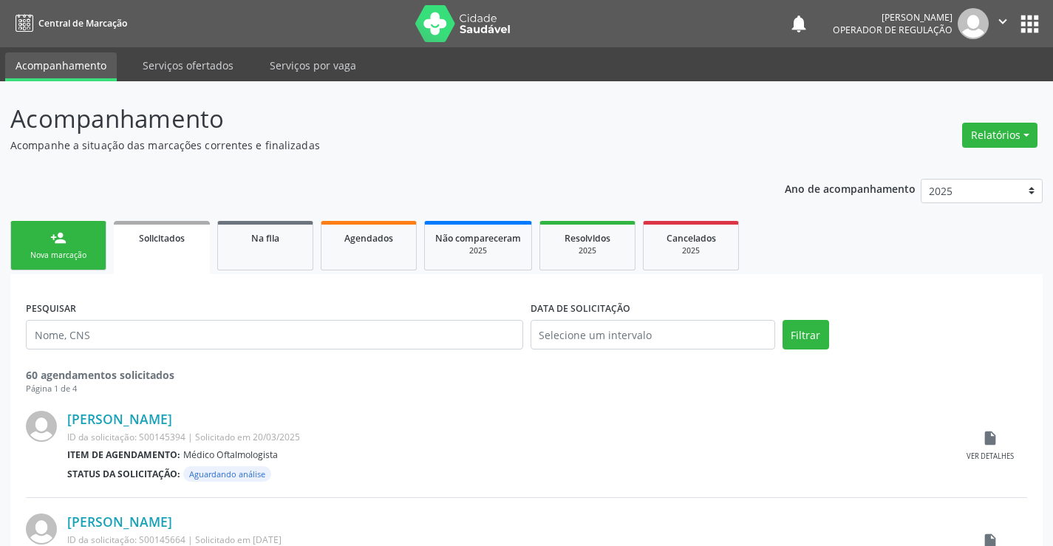
click at [65, 243] on div "person_add" at bounding box center [58, 238] width 16 height 16
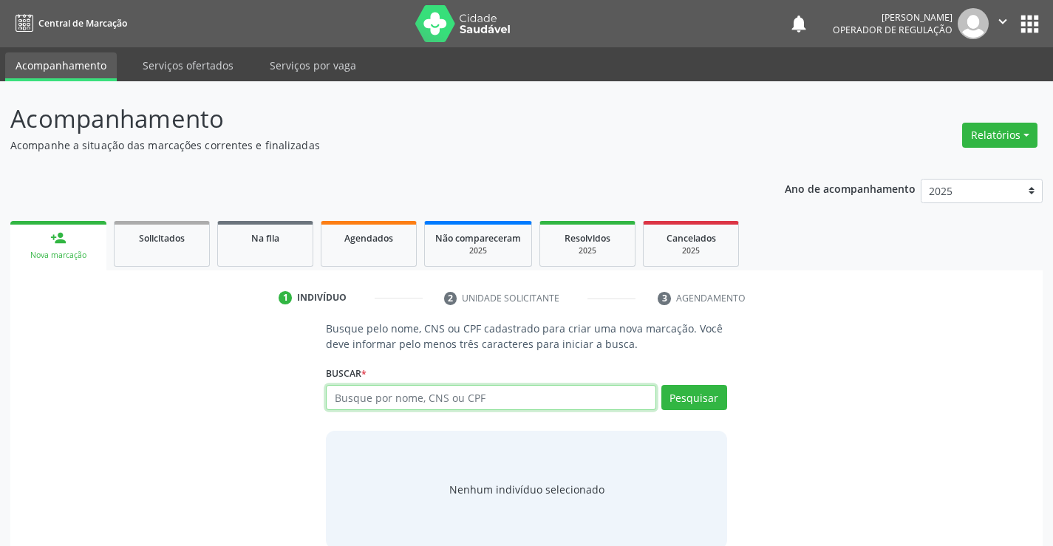
drag, startPoint x: 471, startPoint y: 400, endPoint x: 481, endPoint y: 394, distance: 11.9
click at [472, 400] on input "text" at bounding box center [491, 397] width 330 height 25
type input "708600083228181"
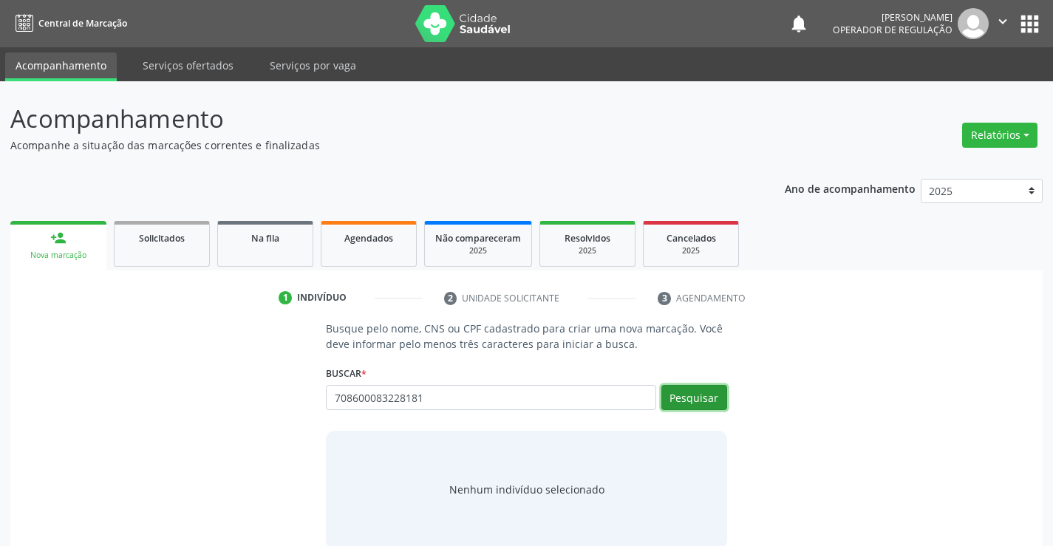
click at [698, 394] on button "Pesquisar" at bounding box center [695, 397] width 66 height 25
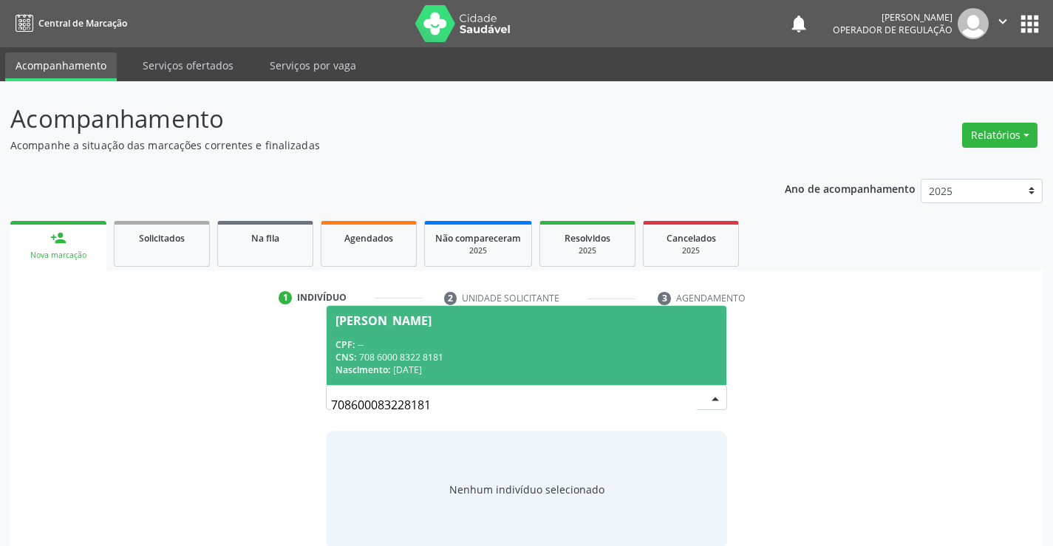
click at [488, 354] on div "CNS: 708 6000 8322 8181" at bounding box center [526, 357] width 381 height 13
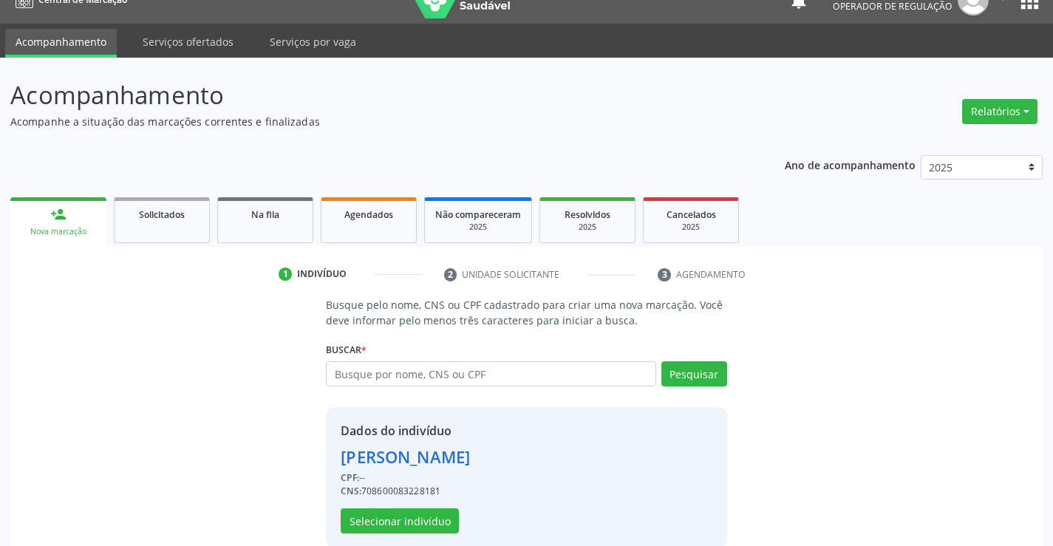
scroll to position [47, 0]
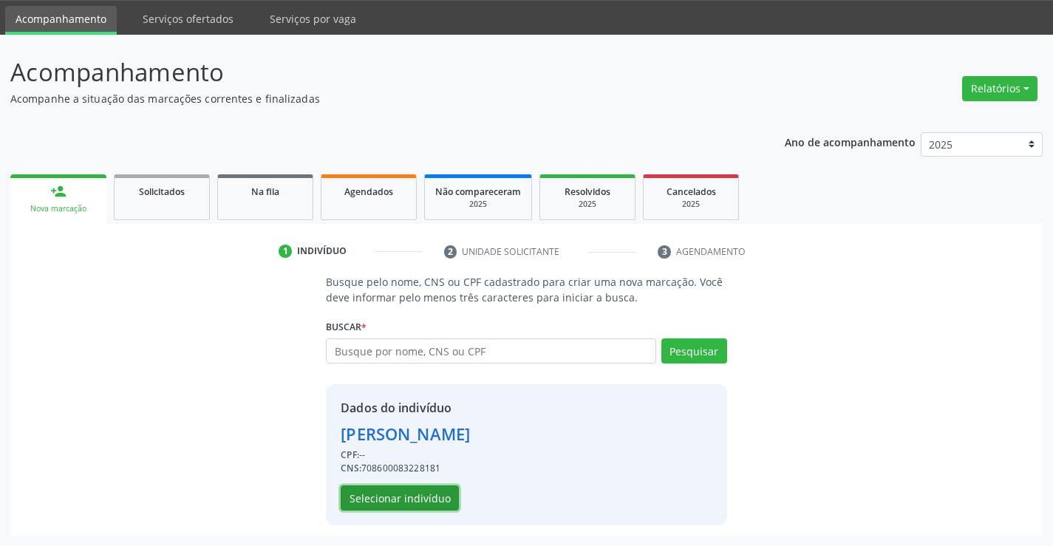
click at [399, 502] on button "Selecionar indivíduo" at bounding box center [400, 498] width 118 height 25
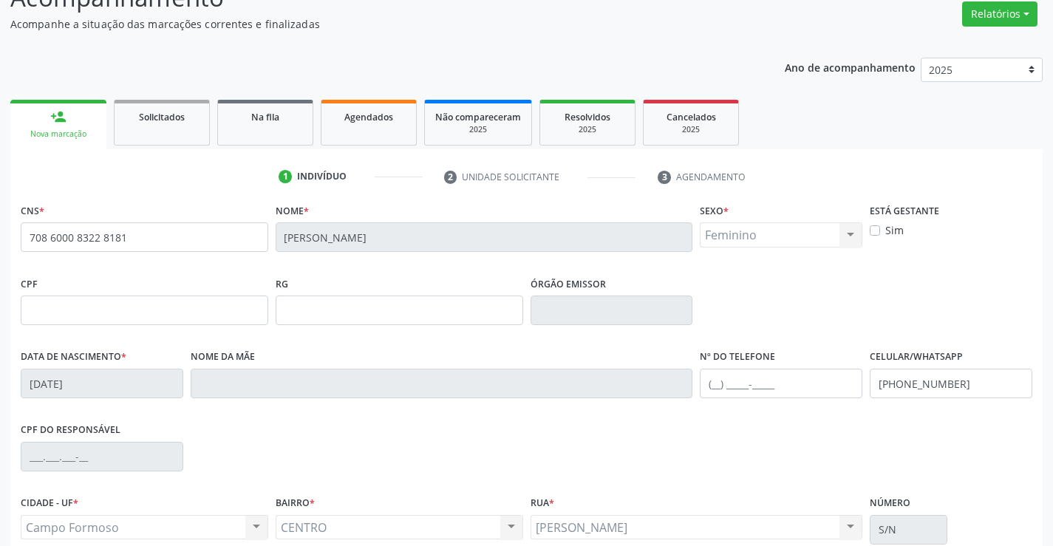
scroll to position [255, 0]
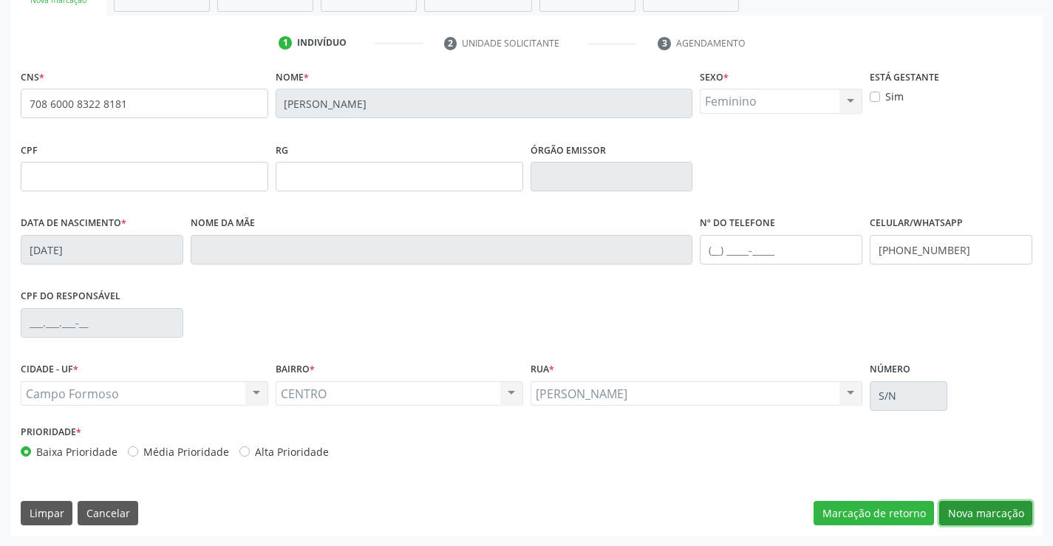
click at [977, 510] on button "Nova marcação" at bounding box center [986, 513] width 93 height 25
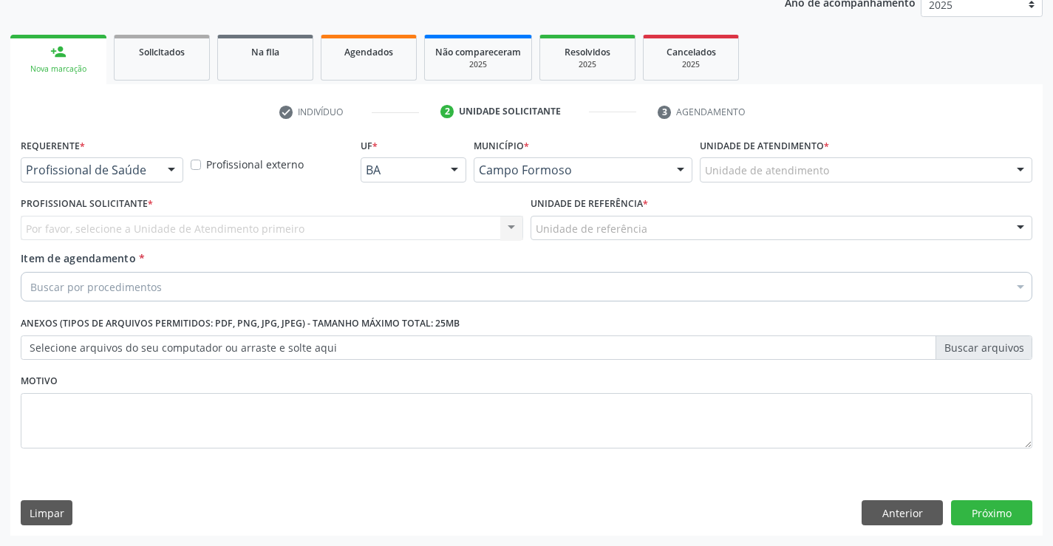
scroll to position [186, 0]
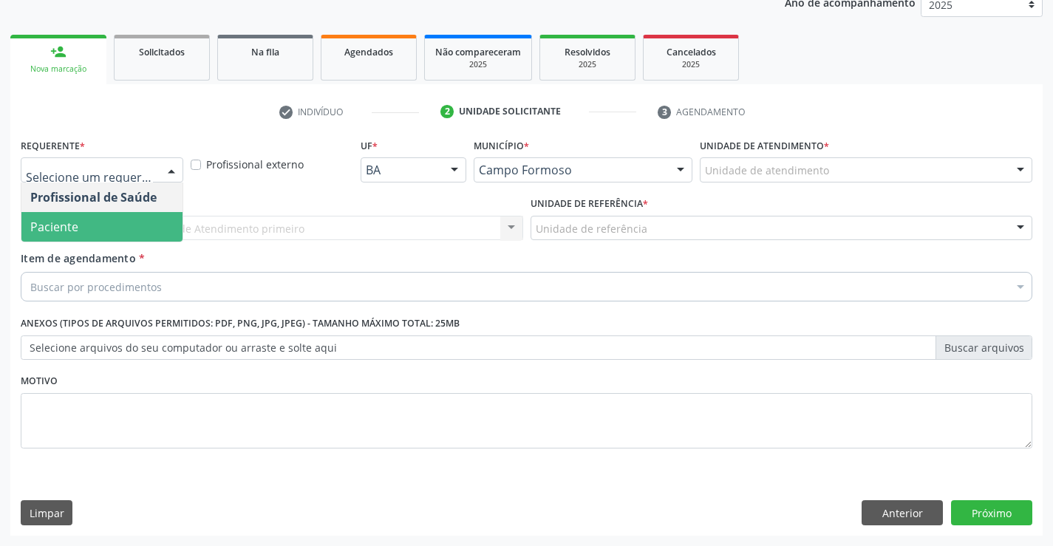
click at [89, 225] on span "Paciente" at bounding box center [101, 227] width 161 height 30
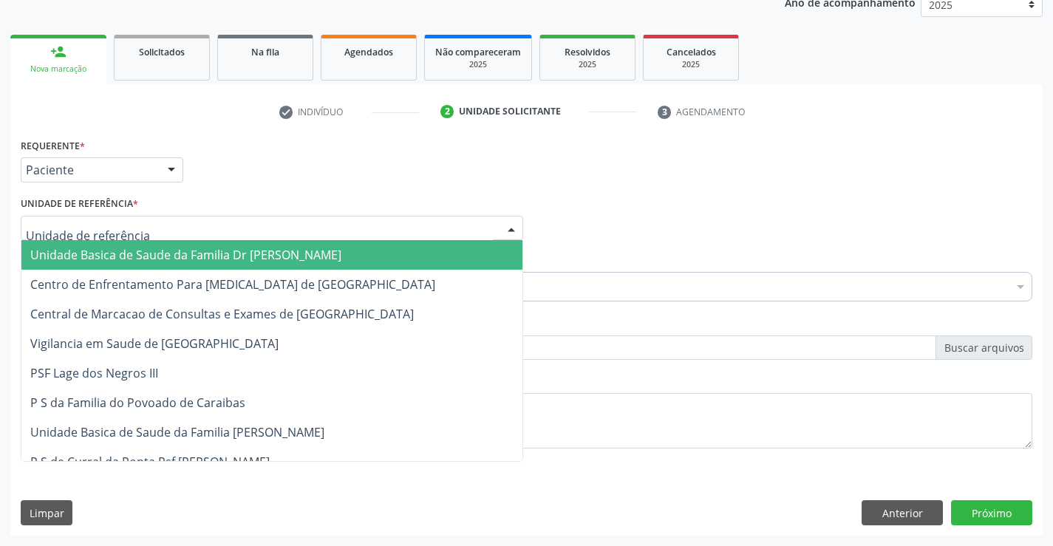
click at [126, 253] on span "Unidade Basica de Saude da Familia Dr Paulo Sudre" at bounding box center [185, 255] width 311 height 16
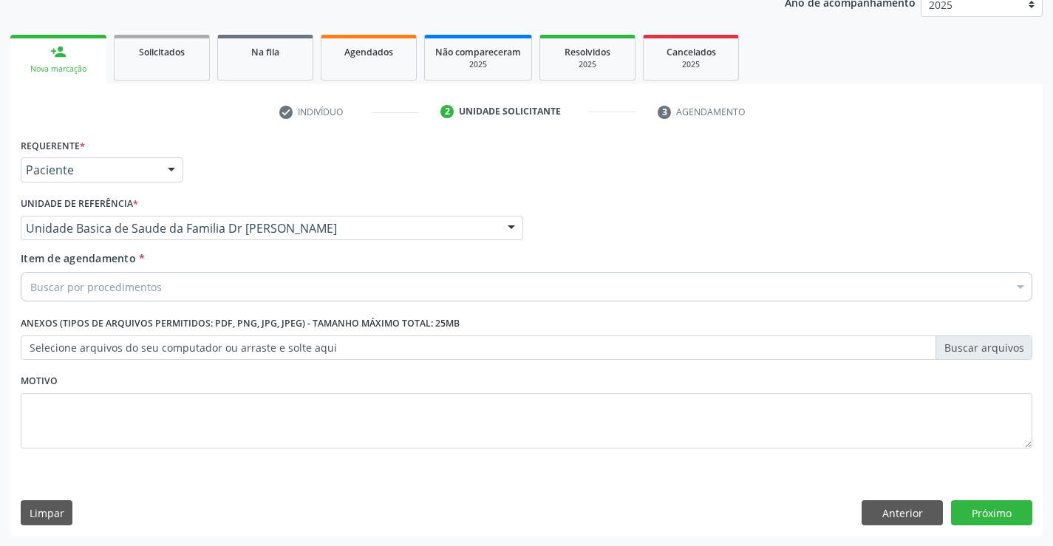
click at [158, 297] on div "Buscar por procedimentos" at bounding box center [527, 287] width 1012 height 30
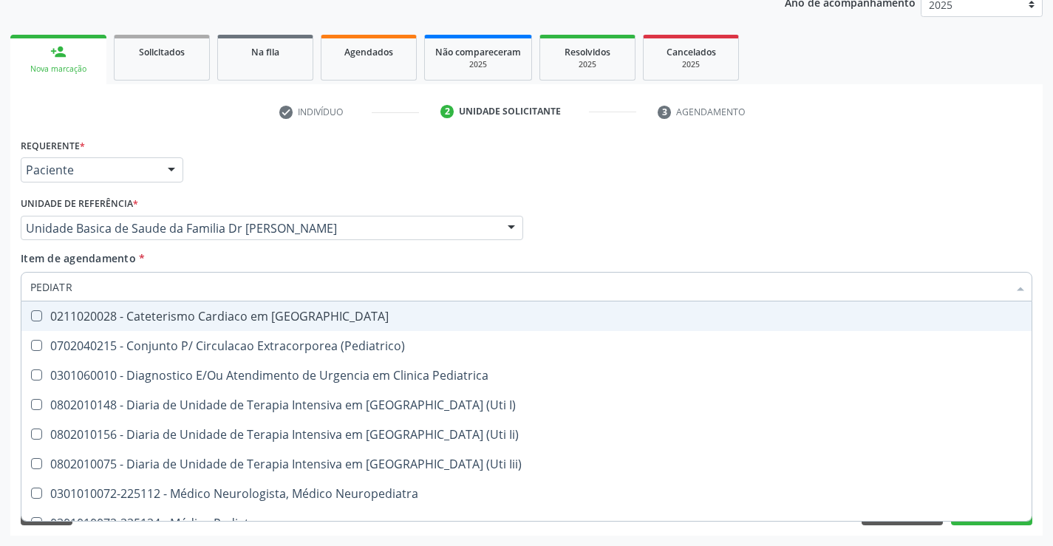
type input "PEDIATRA"
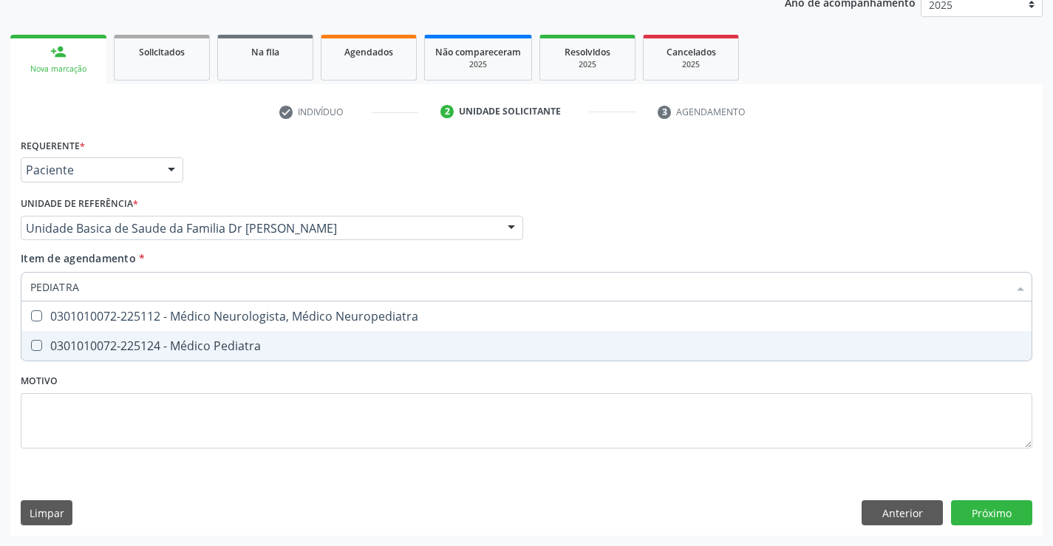
click at [197, 340] on div "0301010072-225124 - Médico Pediatra" at bounding box center [526, 346] width 993 height 12
checkbox Pediatra "true"
click at [991, 512] on div "Requerente * Paciente Profissional de Saúde Paciente Nenhum resultado encontrad…" at bounding box center [526, 335] width 1033 height 401
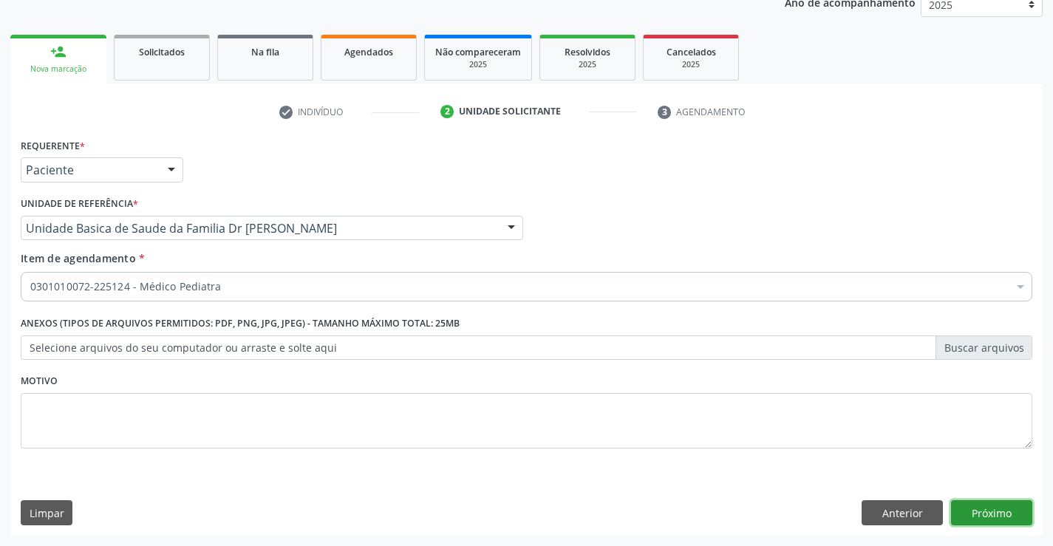
click at [991, 512] on button "Próximo" at bounding box center [991, 512] width 81 height 25
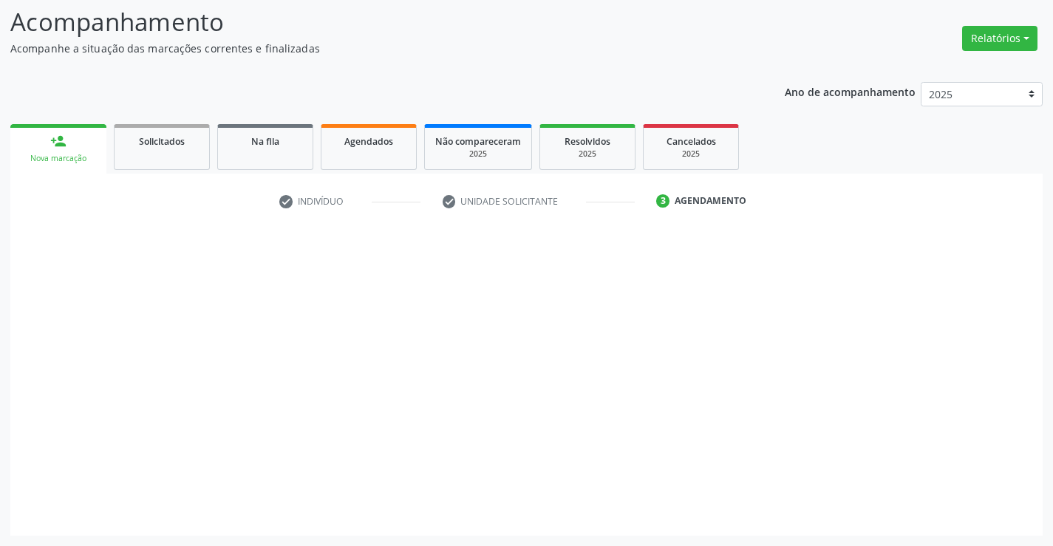
scroll to position [97, 0]
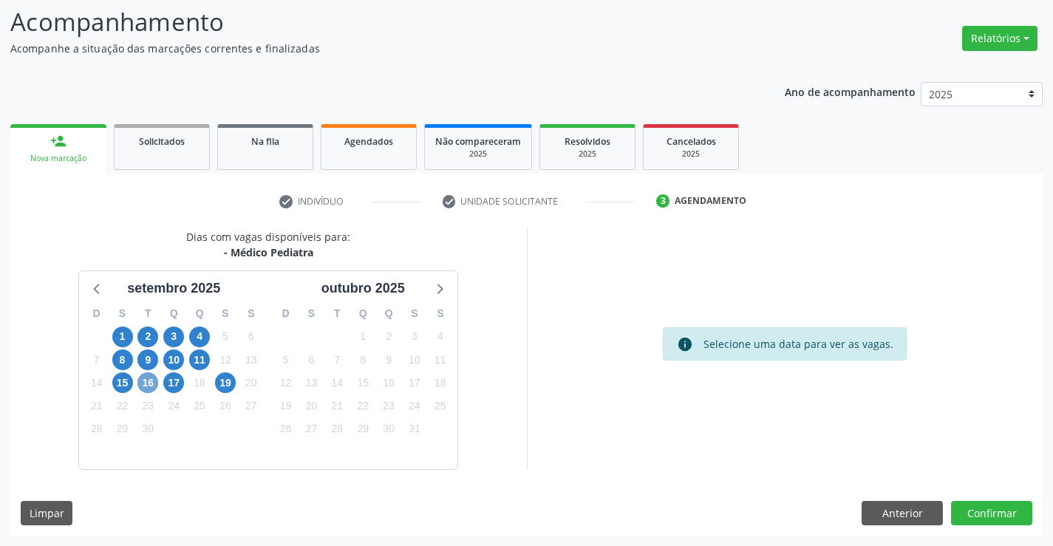
click at [151, 383] on span "16" at bounding box center [148, 383] width 21 height 21
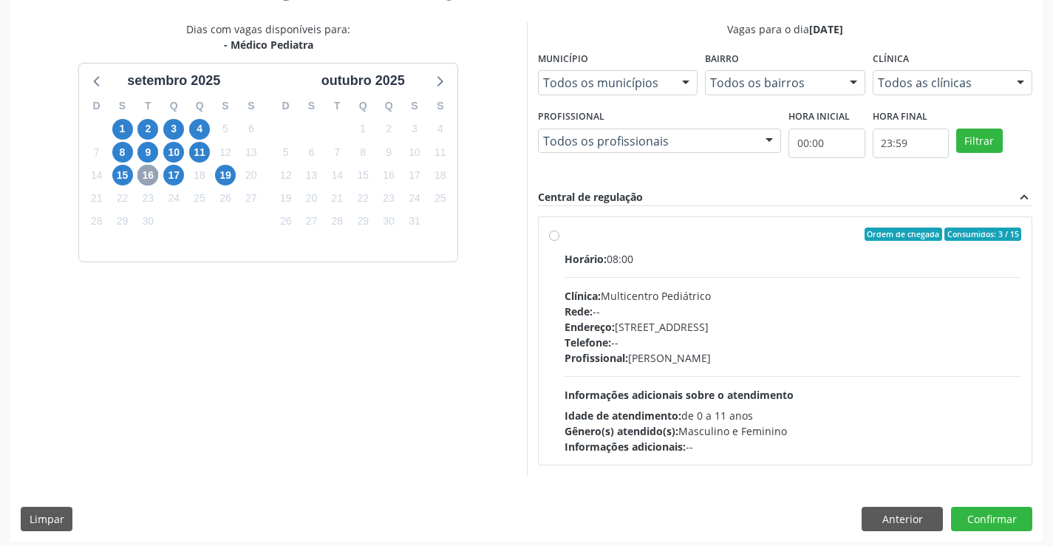
scroll to position [310, 0]
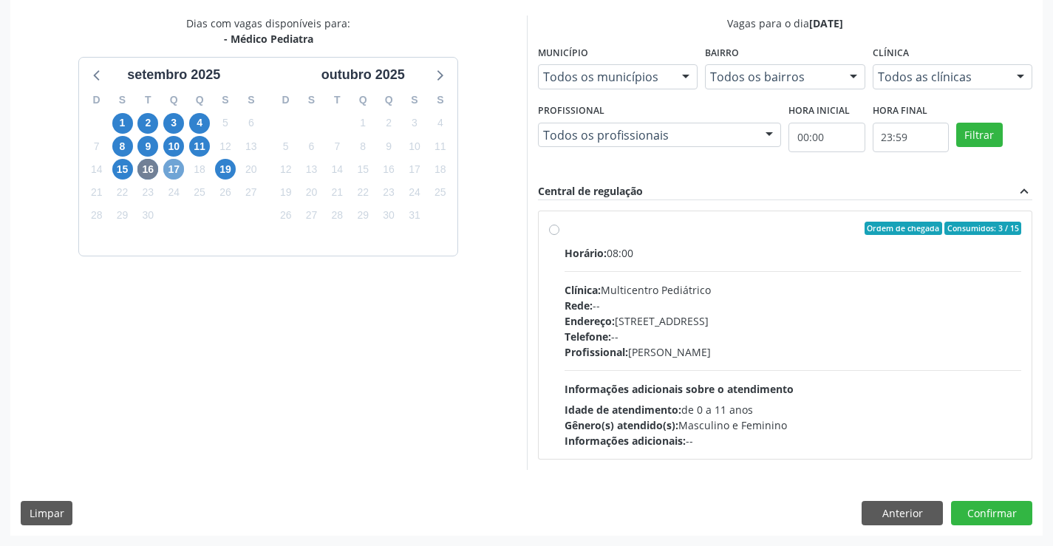
click at [173, 169] on span "17" at bounding box center [173, 169] width 21 height 21
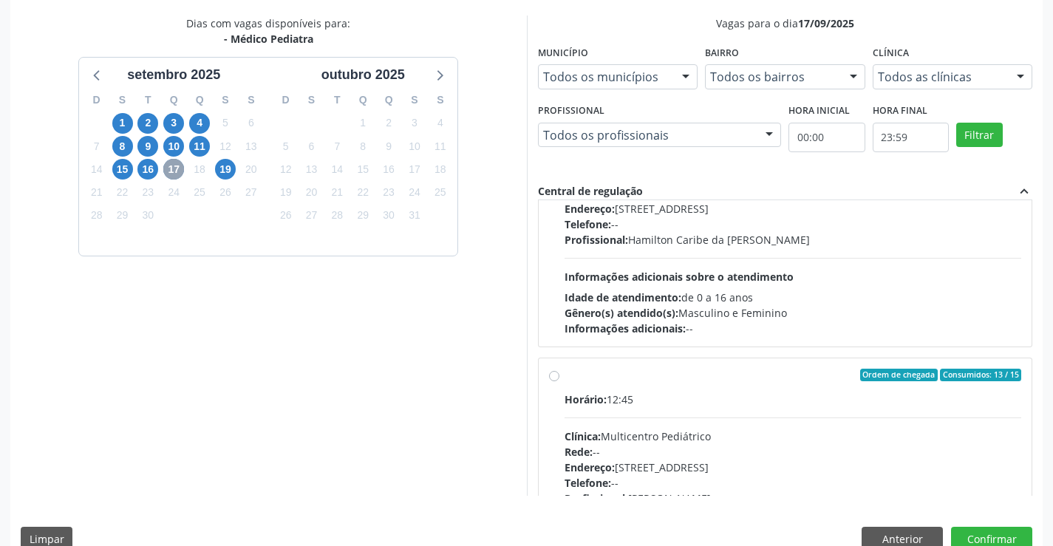
scroll to position [148, 0]
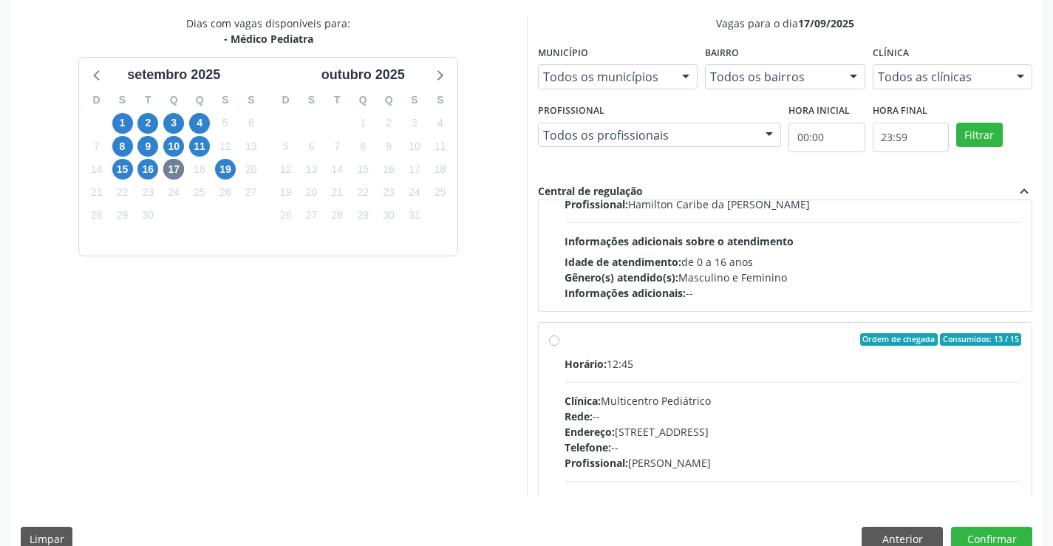
click at [736, 359] on div "Horário: 12:45" at bounding box center [794, 364] width 458 height 16
click at [560, 347] on input "Ordem de chegada Consumidos: 13 / 15 Horário: 12:45 Clínica: Multicentro Pediát…" at bounding box center [554, 339] width 10 height 13
radio input "true"
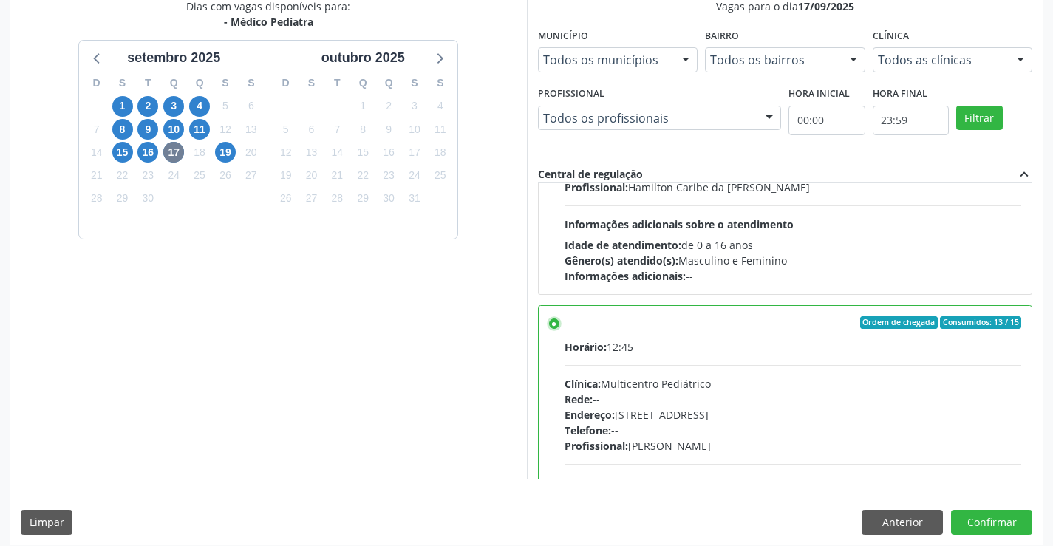
scroll to position [337, 0]
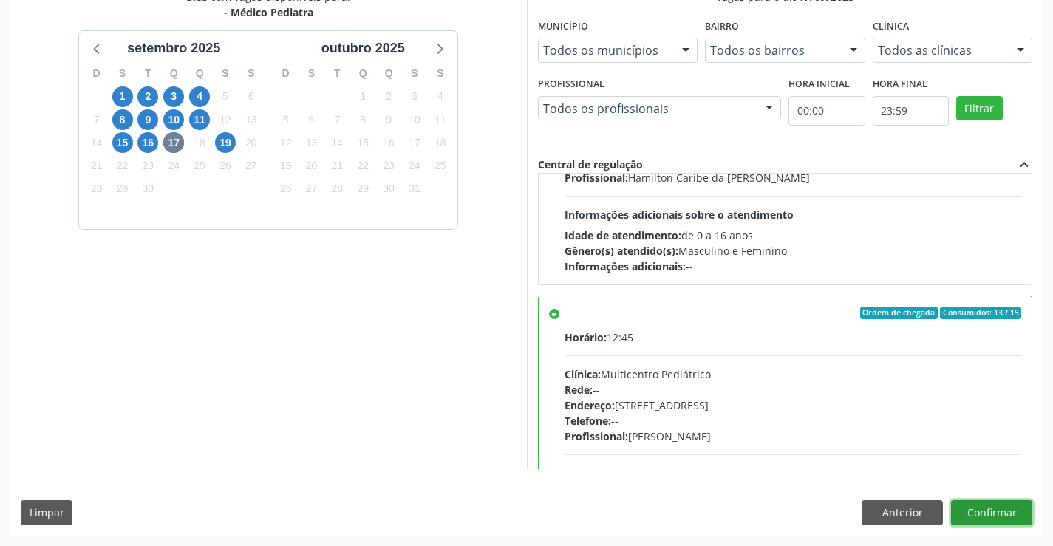
click at [993, 509] on button "Confirmar" at bounding box center [991, 512] width 81 height 25
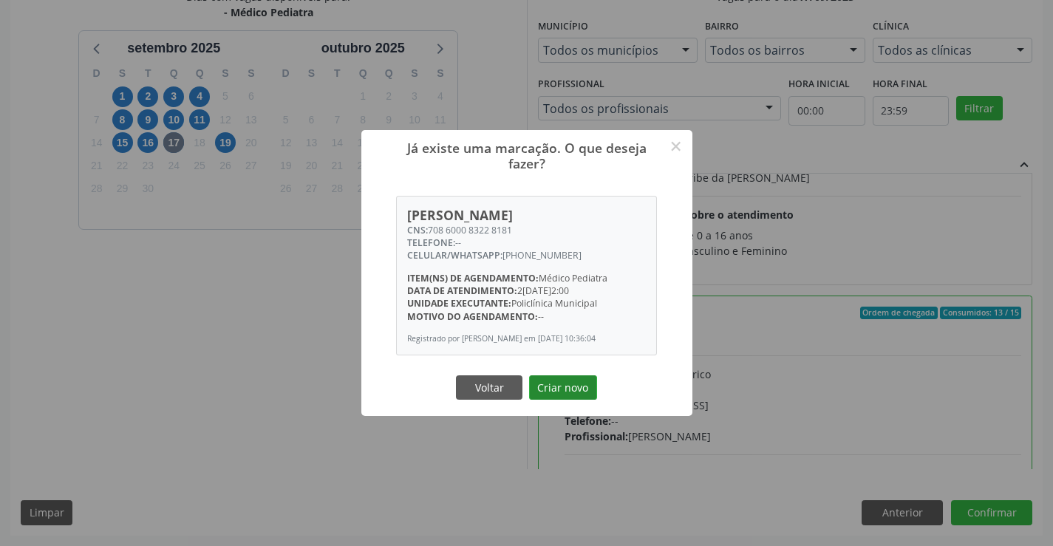
click at [556, 384] on button "Criar novo" at bounding box center [563, 388] width 68 height 25
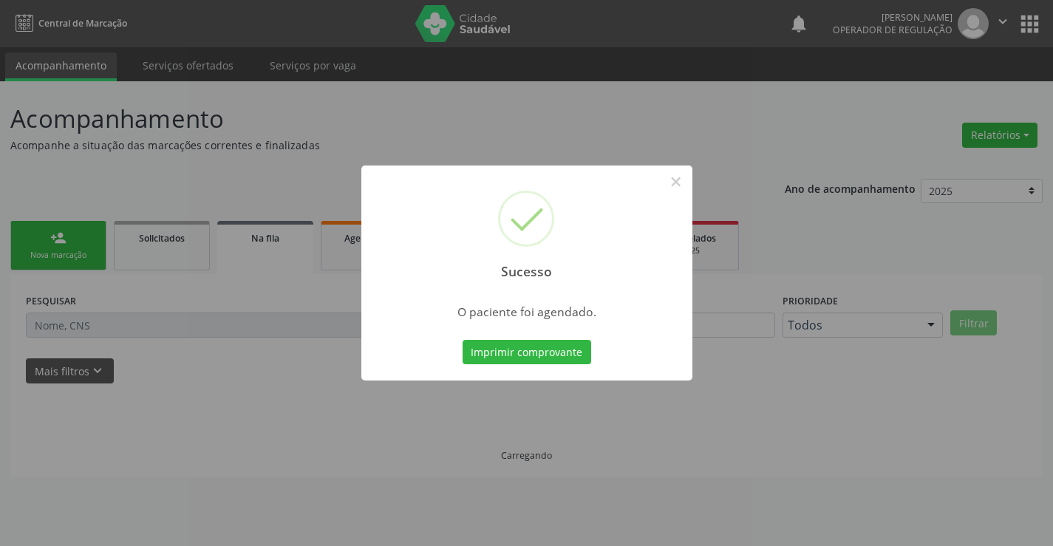
scroll to position [0, 0]
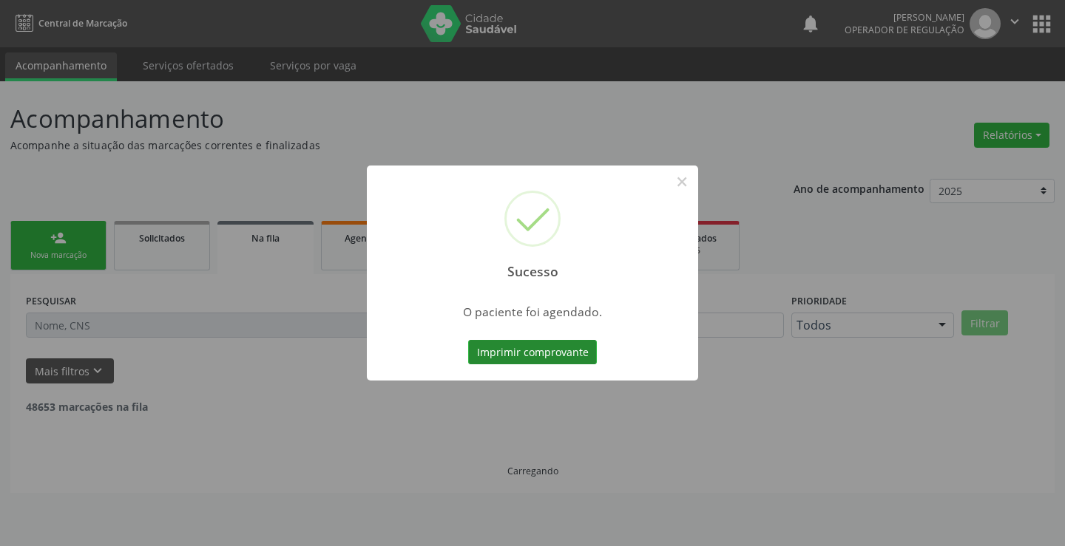
click at [539, 345] on button "Imprimir comprovante" at bounding box center [532, 352] width 129 height 25
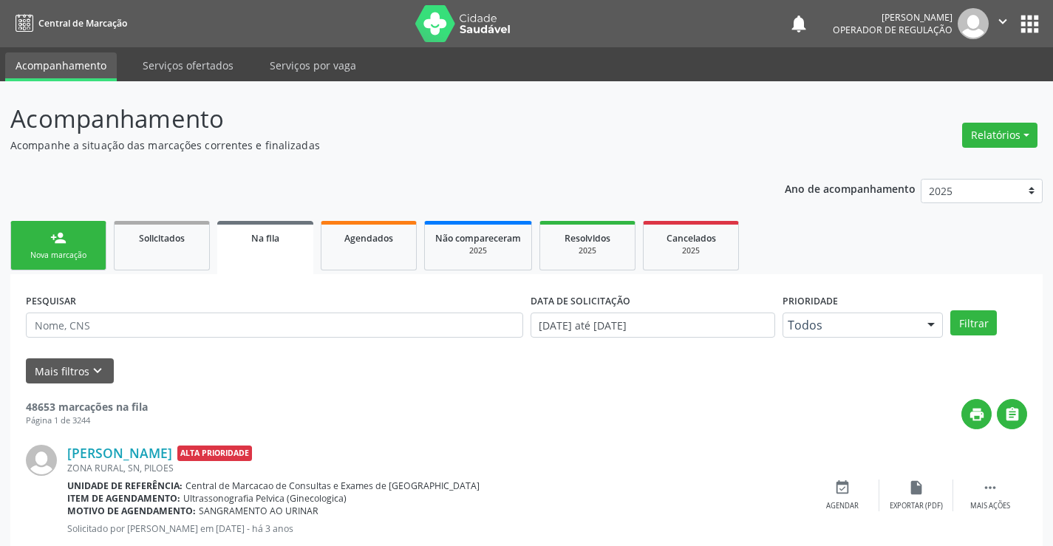
click at [52, 247] on link "person_add Nova marcação" at bounding box center [58, 246] width 96 height 50
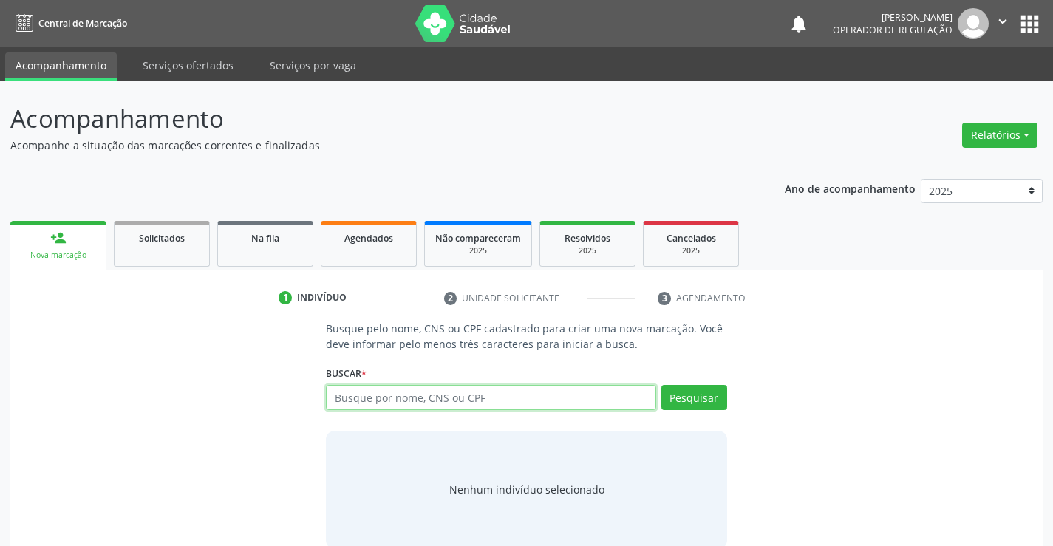
click at [487, 401] on input "text" at bounding box center [491, 397] width 330 height 25
type input "707004873741736"
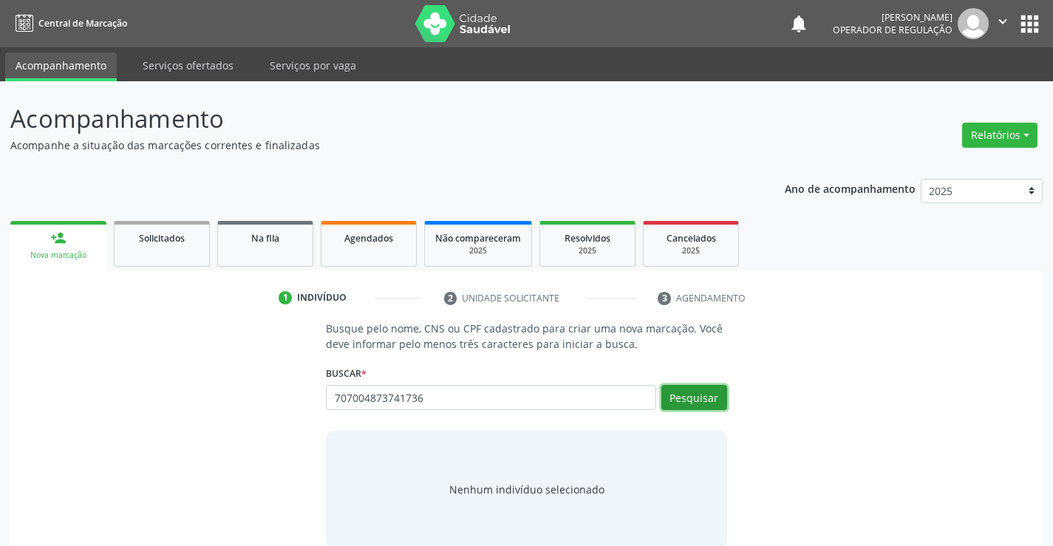
click at [706, 396] on button "Pesquisar" at bounding box center [695, 397] width 66 height 25
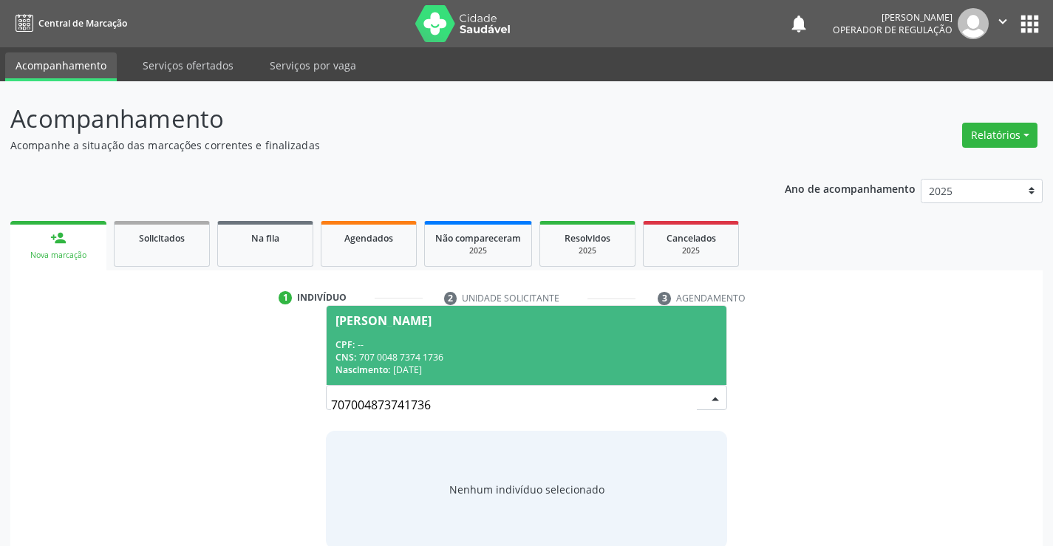
click at [441, 347] on div "CPF: --" at bounding box center [526, 345] width 381 height 13
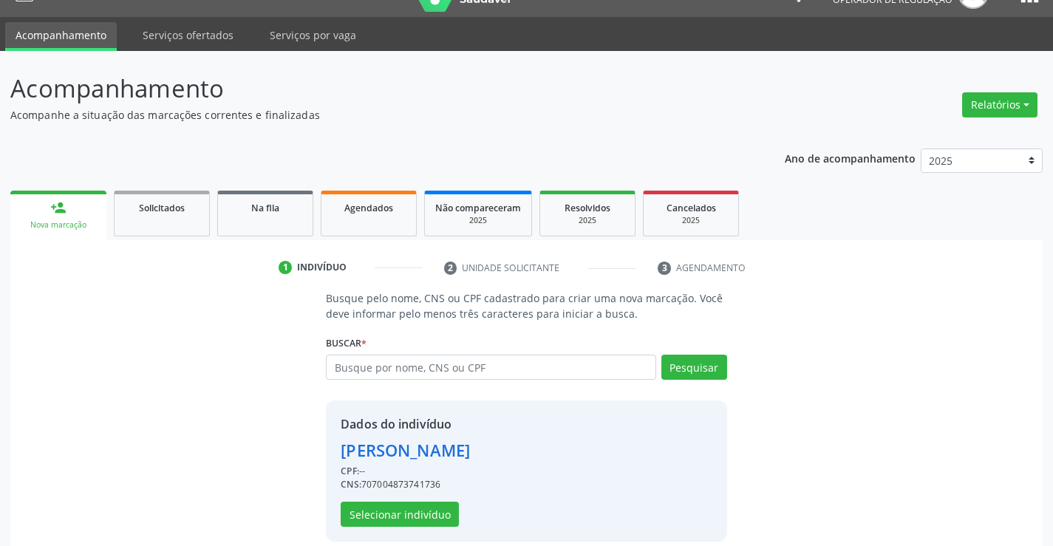
scroll to position [47, 0]
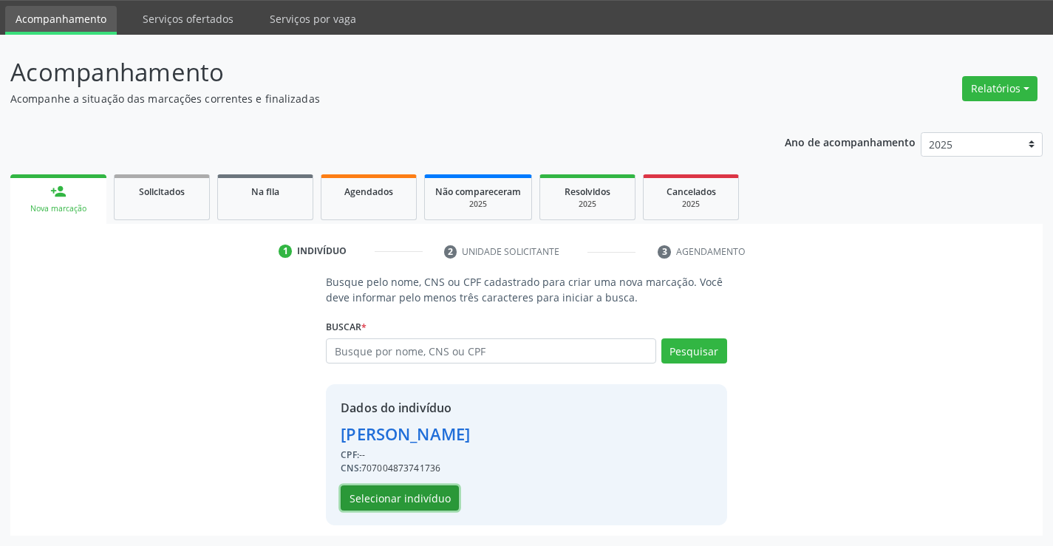
click at [385, 486] on button "Selecionar indivíduo" at bounding box center [400, 498] width 118 height 25
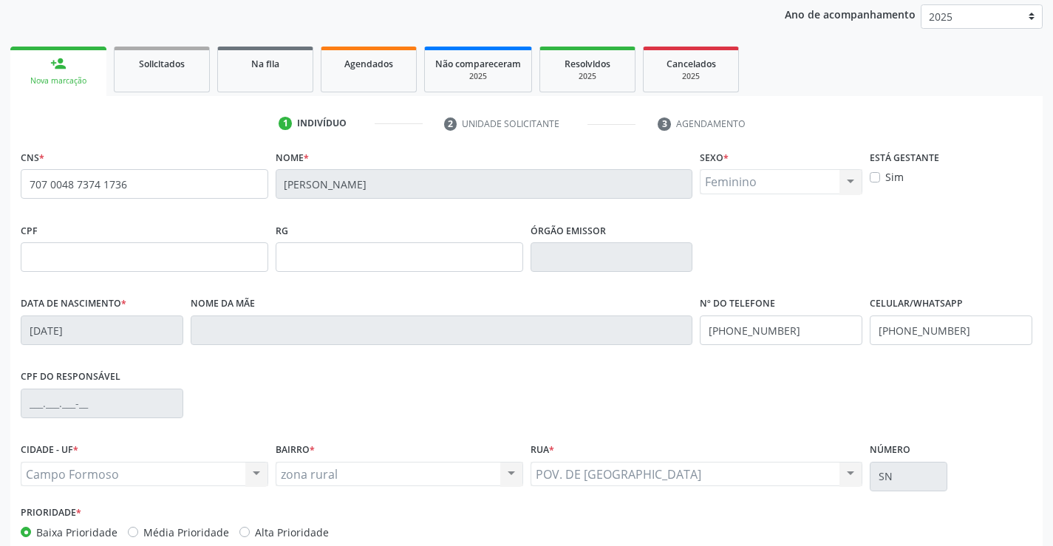
scroll to position [255, 0]
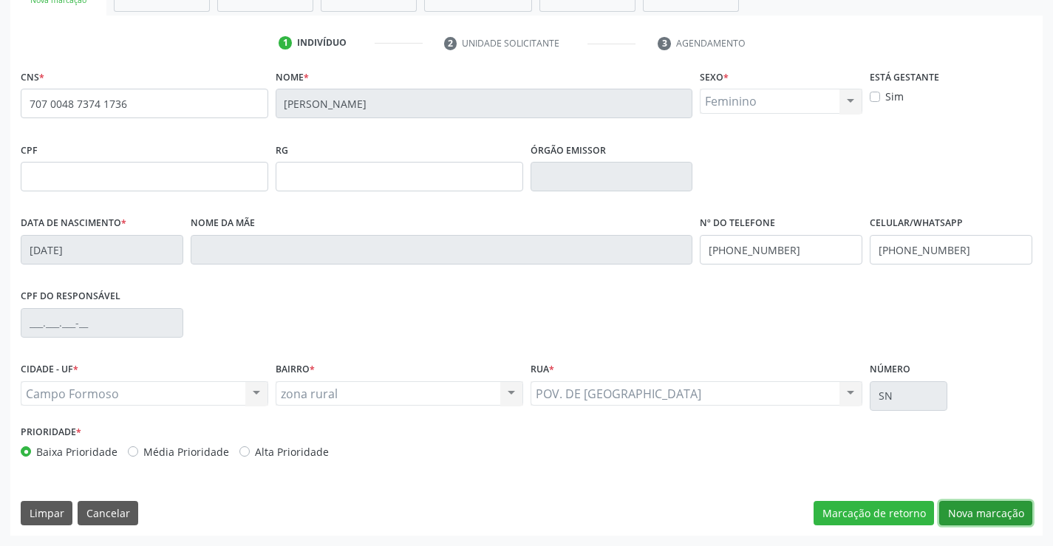
click at [968, 509] on button "Nova marcação" at bounding box center [986, 513] width 93 height 25
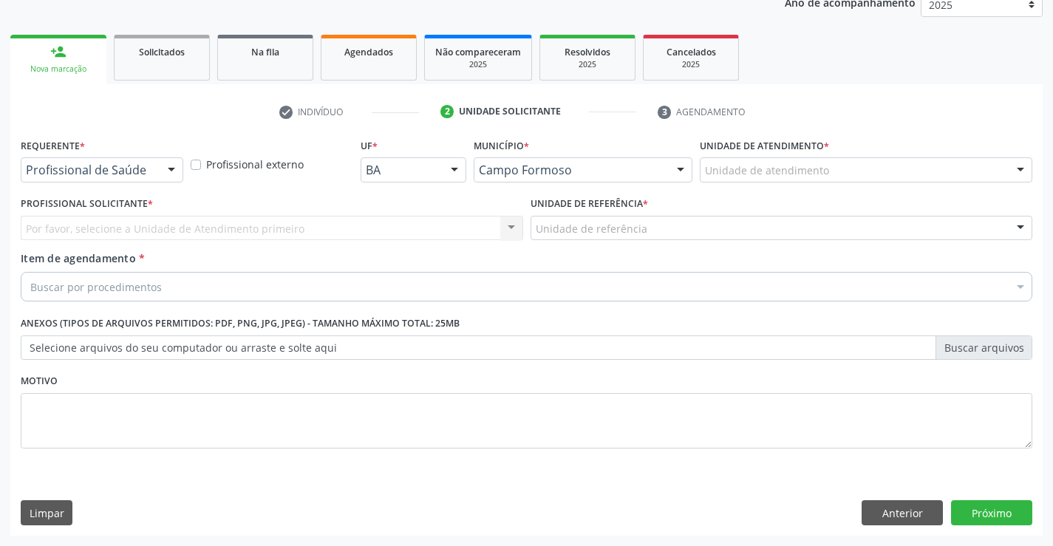
scroll to position [186, 0]
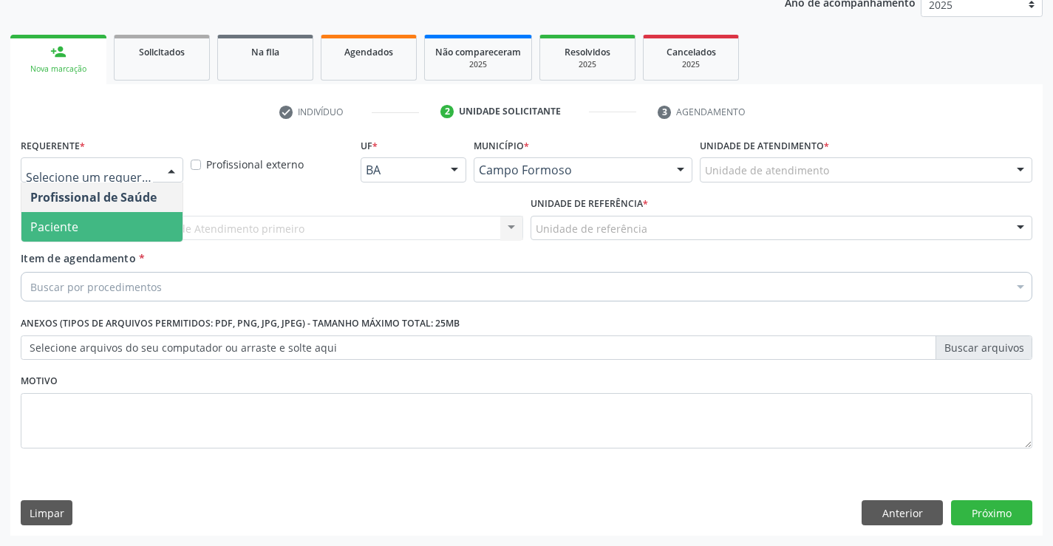
click at [90, 233] on span "Paciente" at bounding box center [101, 227] width 161 height 30
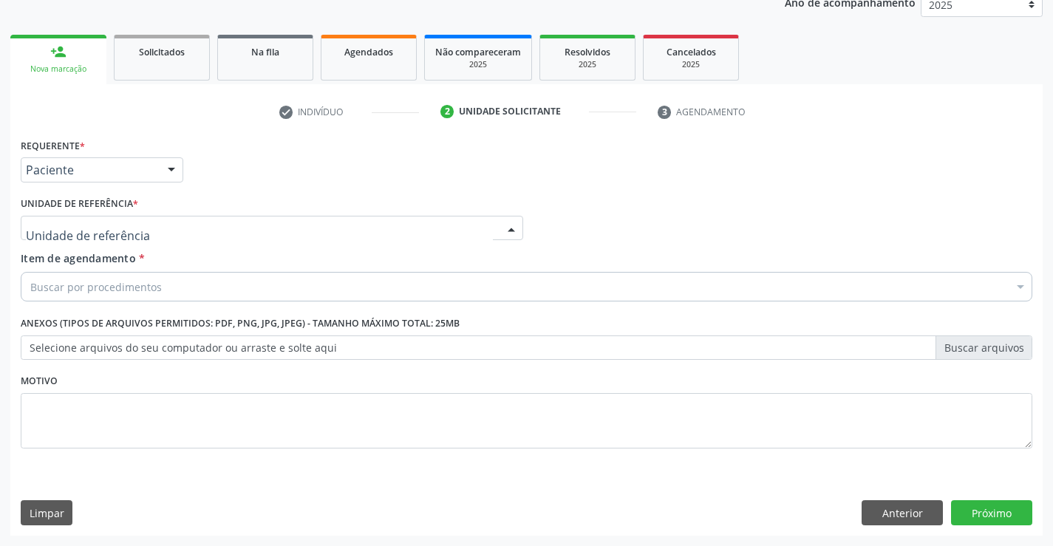
click at [104, 216] on div at bounding box center [272, 228] width 503 height 25
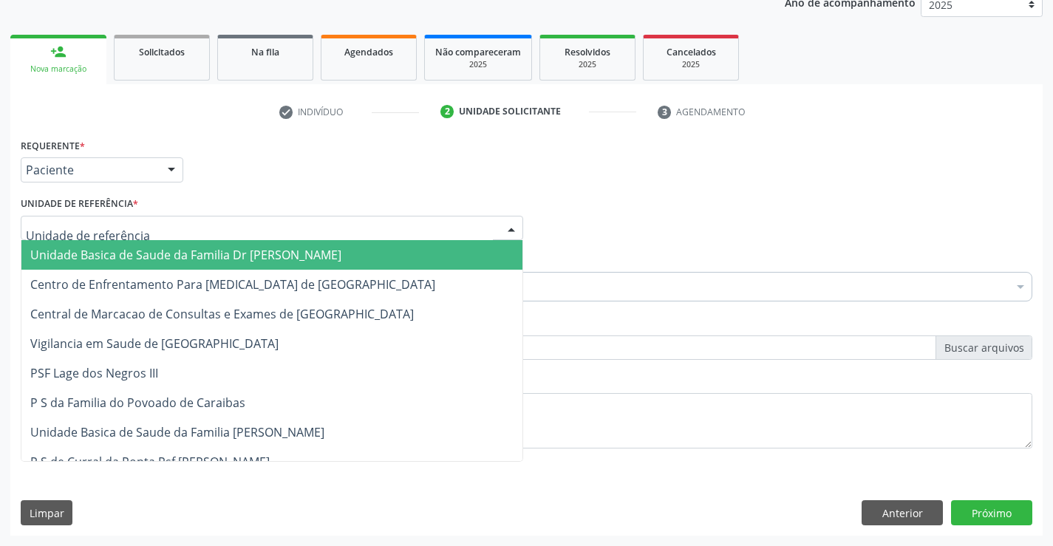
click at [167, 253] on span "Unidade Basica de Saude da Familia Dr Paulo Sudre" at bounding box center [185, 255] width 311 height 16
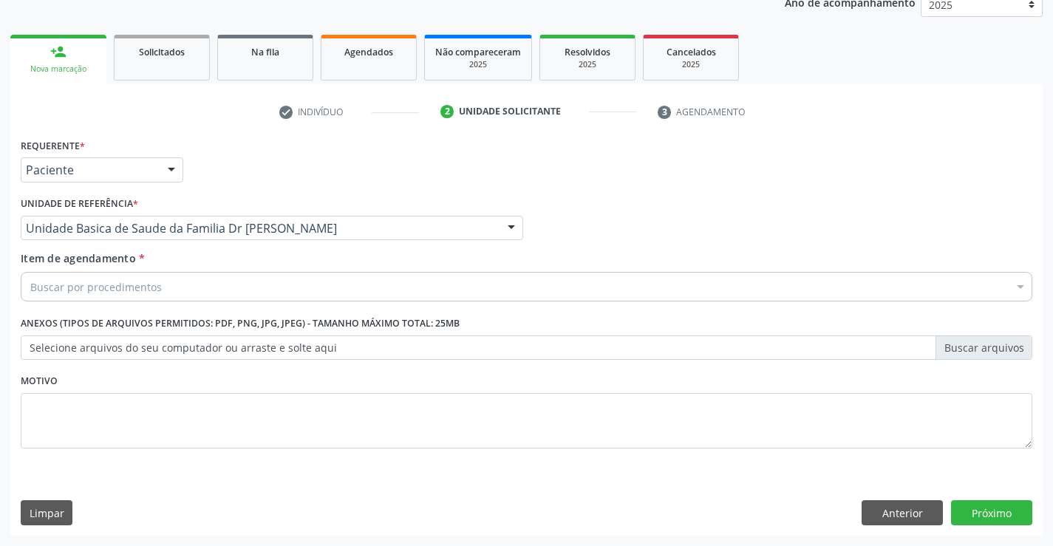
click at [163, 291] on div "Buscar por procedimentos" at bounding box center [527, 287] width 1012 height 30
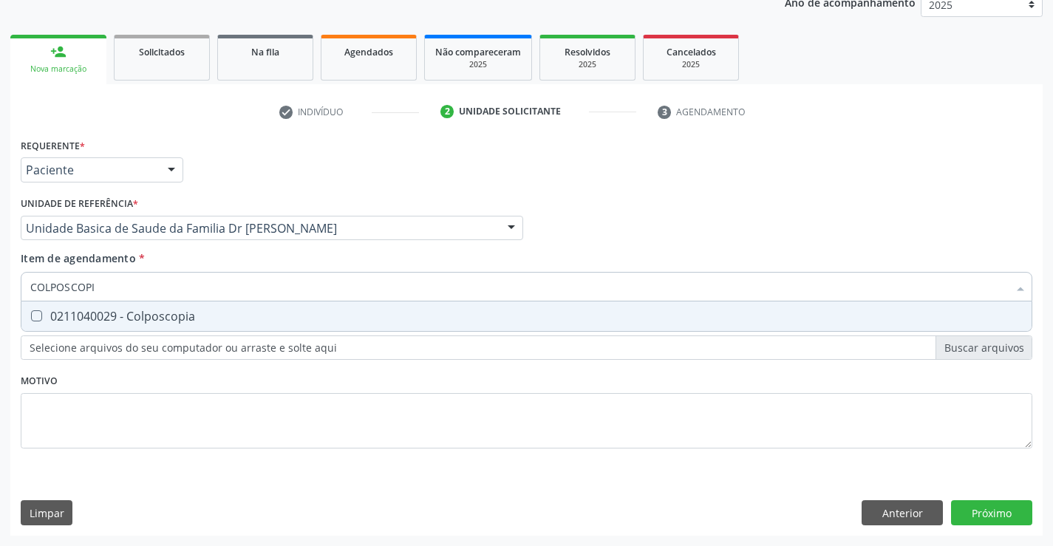
type input "COLPOSCOPIA"
click at [180, 318] on div "0211040029 - Colposcopia" at bounding box center [526, 316] width 993 height 12
checkbox Colposcopia "true"
click at [993, 514] on div "Requerente * Paciente Profissional de Saúde Paciente Nenhum resultado encontrad…" at bounding box center [526, 335] width 1033 height 401
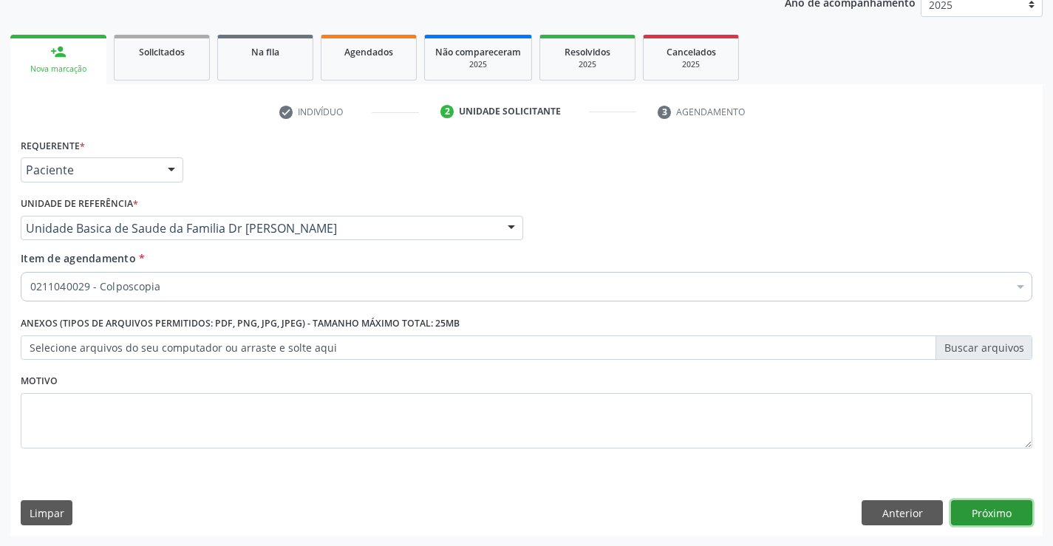
click at [993, 514] on button "Próximo" at bounding box center [991, 512] width 81 height 25
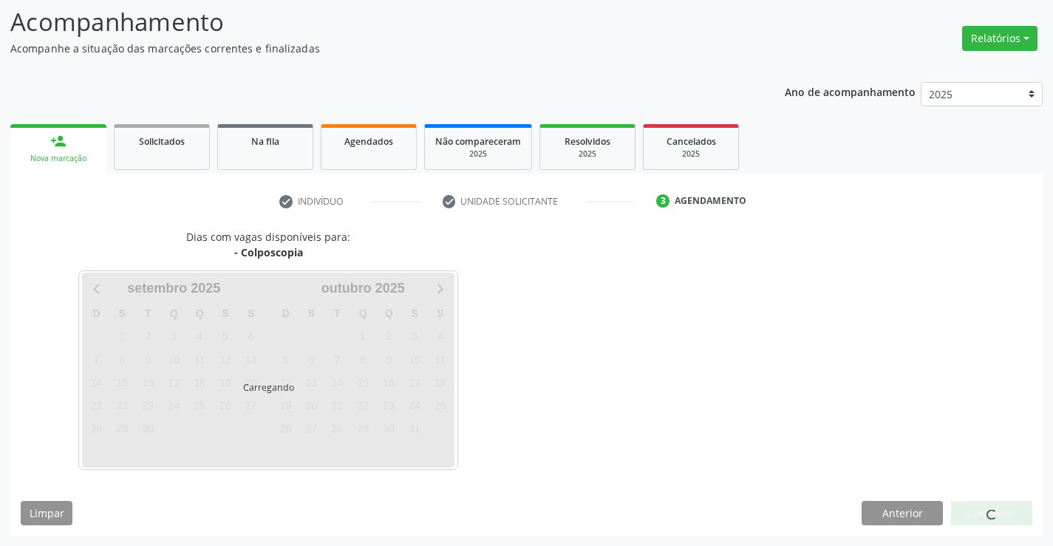
scroll to position [140, 0]
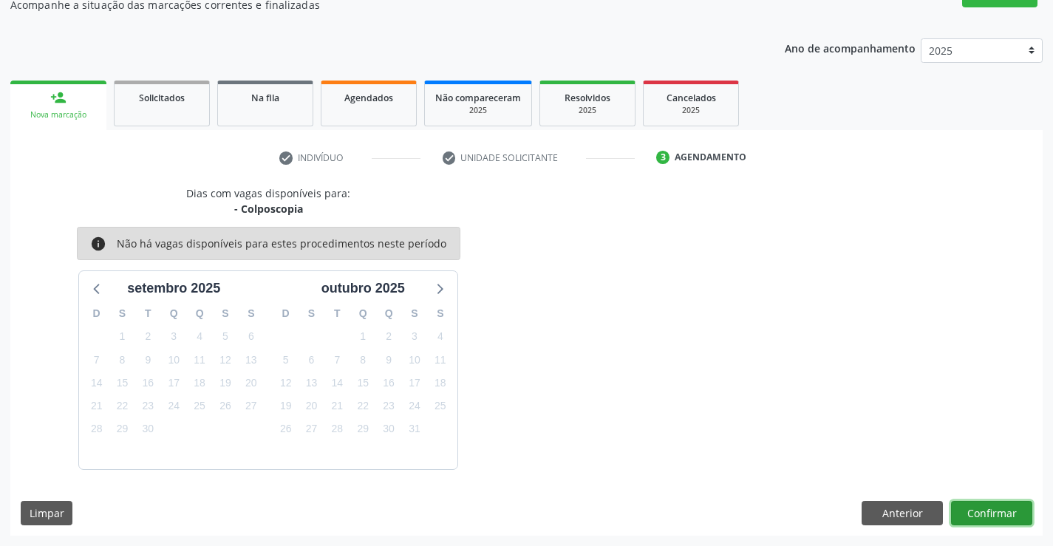
click at [989, 516] on button "Confirmar" at bounding box center [991, 513] width 81 height 25
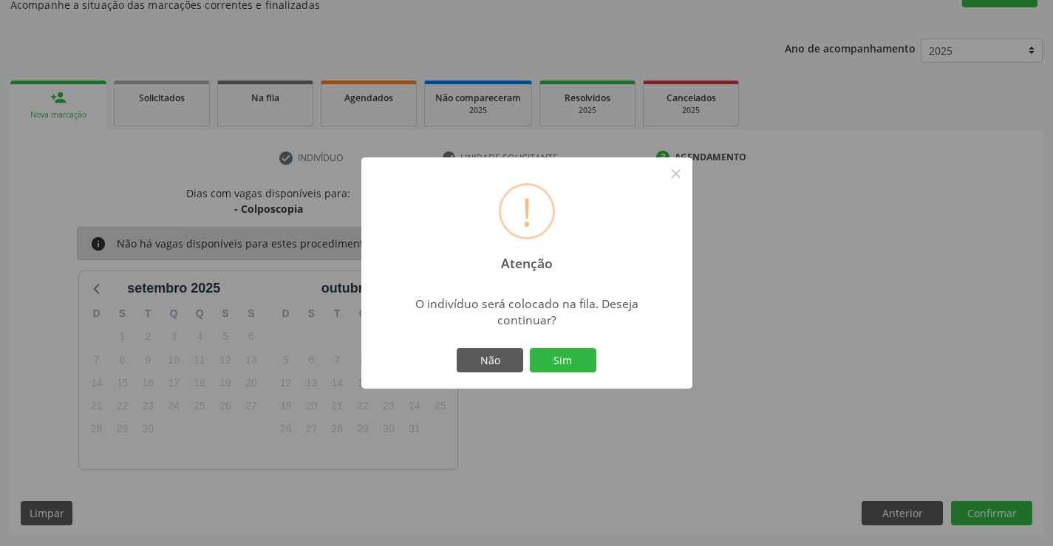
click at [542, 347] on div "Não Sim" at bounding box center [527, 360] width 146 height 31
click at [563, 363] on button "Sim" at bounding box center [563, 360] width 67 height 25
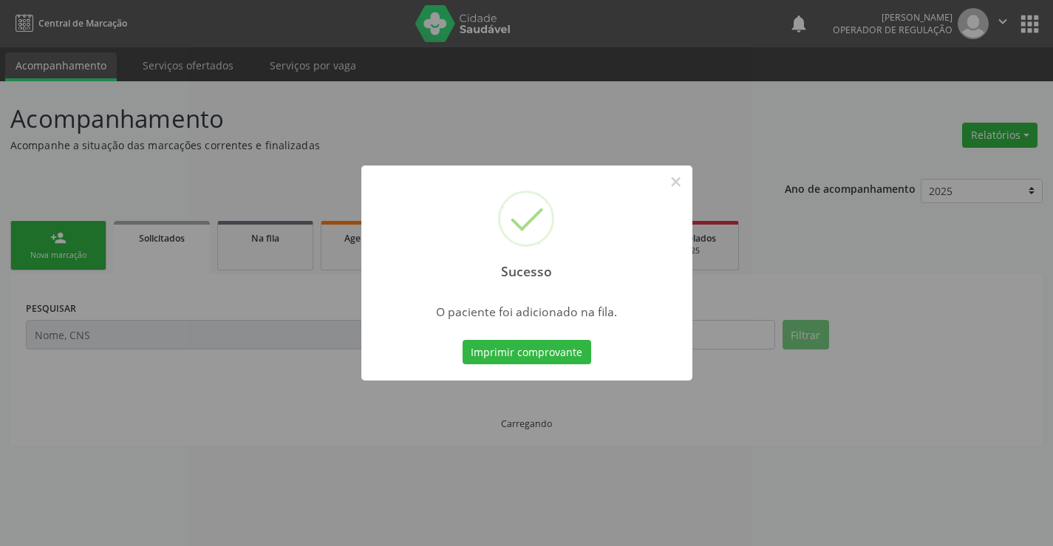
scroll to position [0, 0]
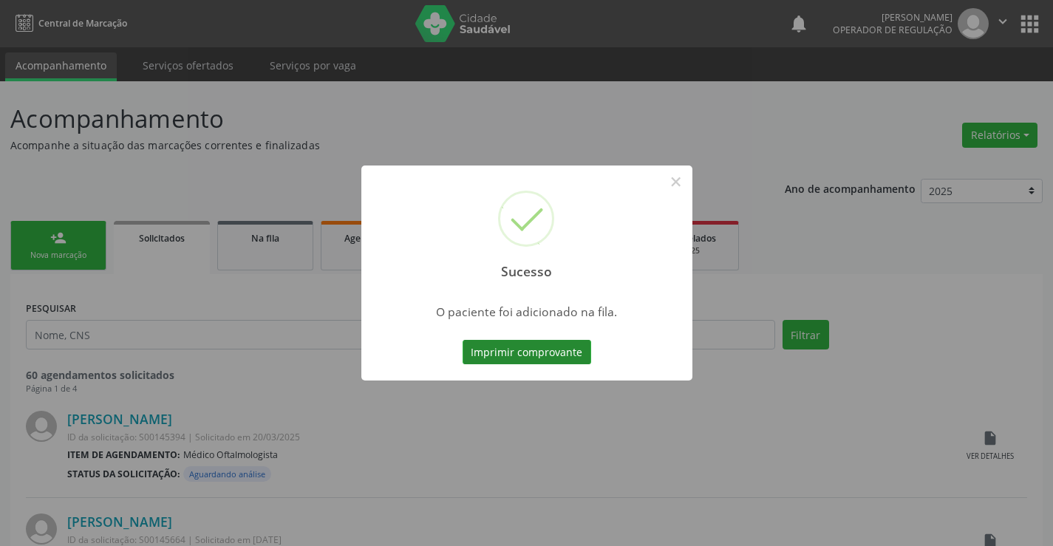
click at [552, 350] on button "Imprimir comprovante" at bounding box center [527, 352] width 129 height 25
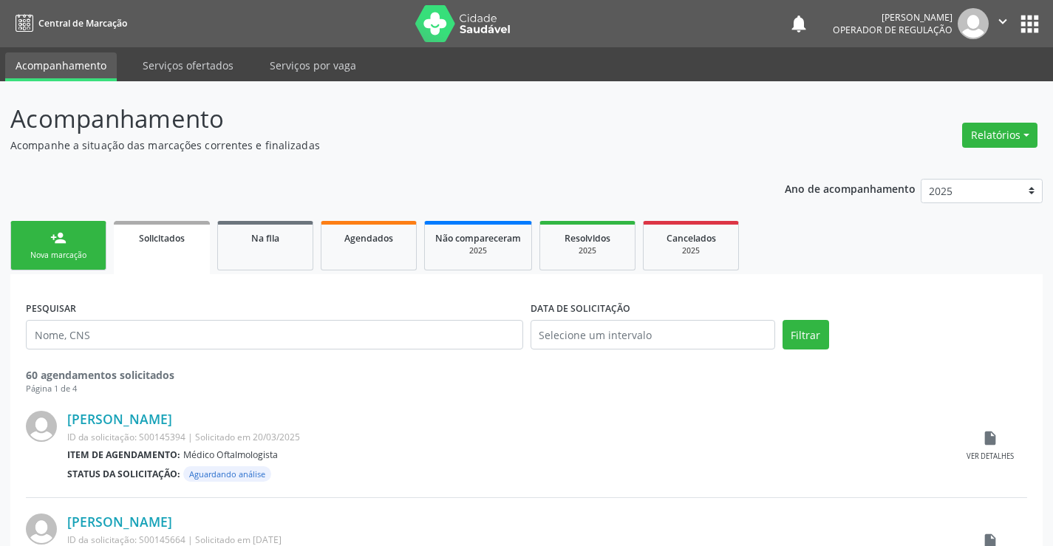
click at [67, 241] on link "person_add Nova marcação" at bounding box center [58, 246] width 96 height 50
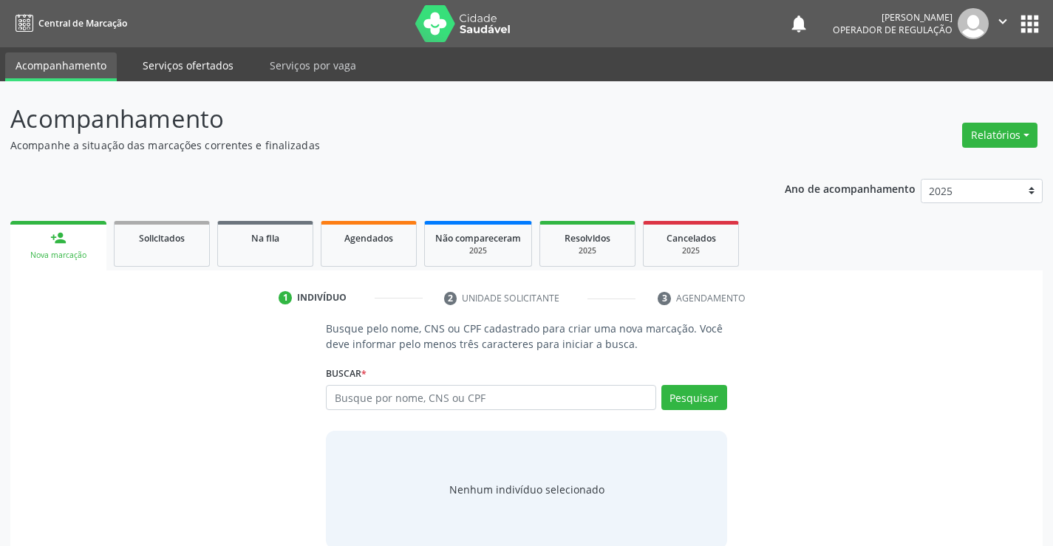
click at [185, 64] on link "Serviços ofertados" at bounding box center [188, 65] width 112 height 26
select select "8"
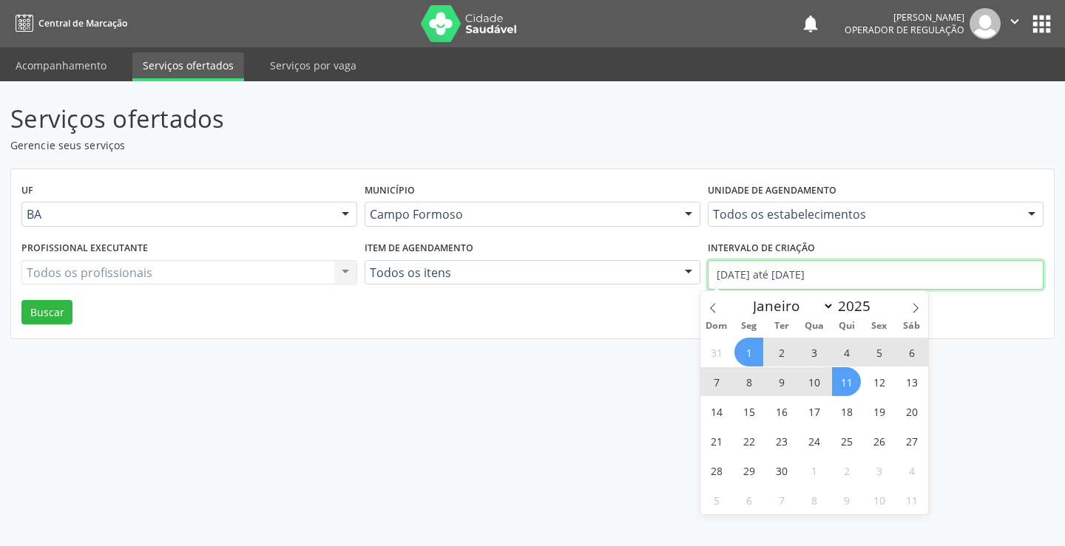
drag, startPoint x: 851, startPoint y: 274, endPoint x: 696, endPoint y: 288, distance: 155.8
click at [696, 288] on div "Profissional executante Todos os profissionais Todos os profissionais Nenhum re…" at bounding box center [532, 268] width 1029 height 63
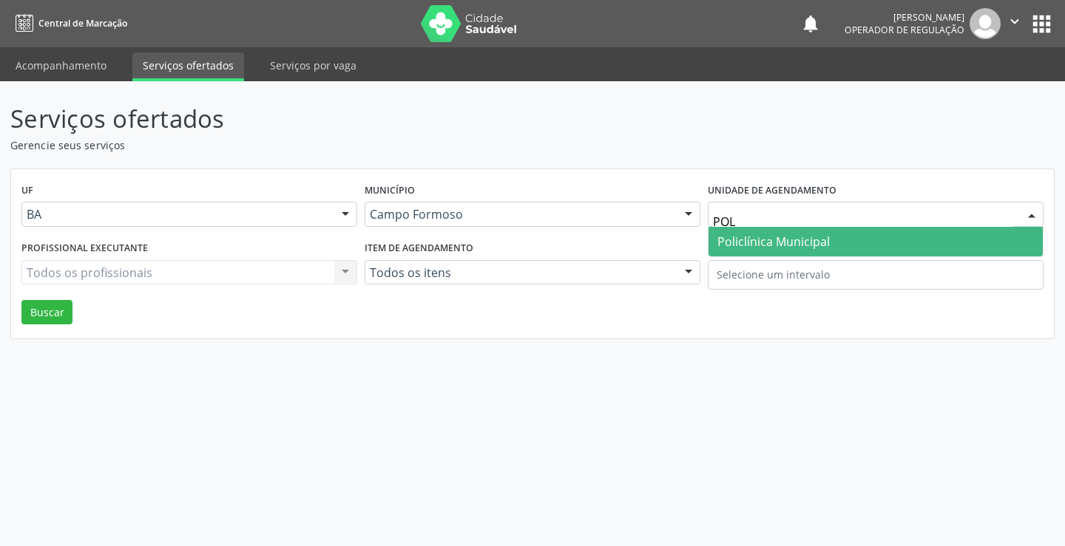
type input "POLI"
click at [789, 240] on span "Policlínica Municipal" at bounding box center [773, 242] width 112 height 16
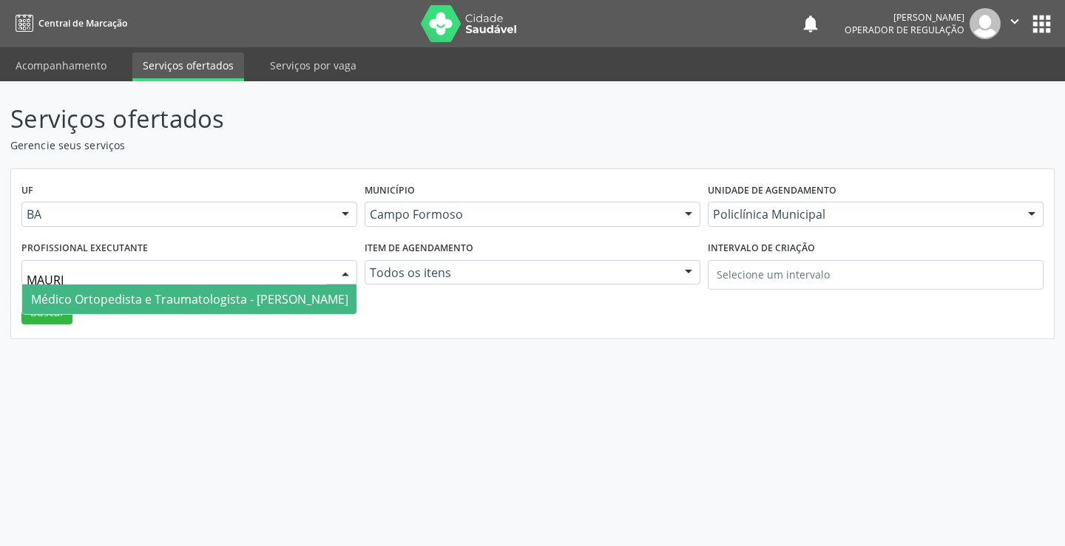
click at [149, 295] on span "Médico Ortopedista e Traumatologista - Mauricio Cardoso Ribeiro Junior" at bounding box center [189, 299] width 317 height 16
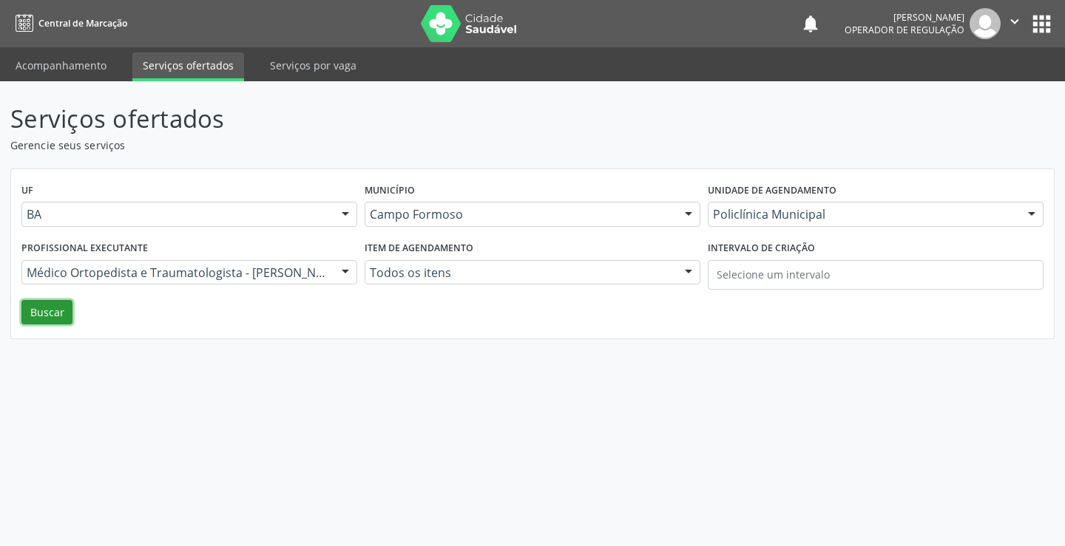
click at [47, 313] on button "Buscar" at bounding box center [46, 312] width 51 height 25
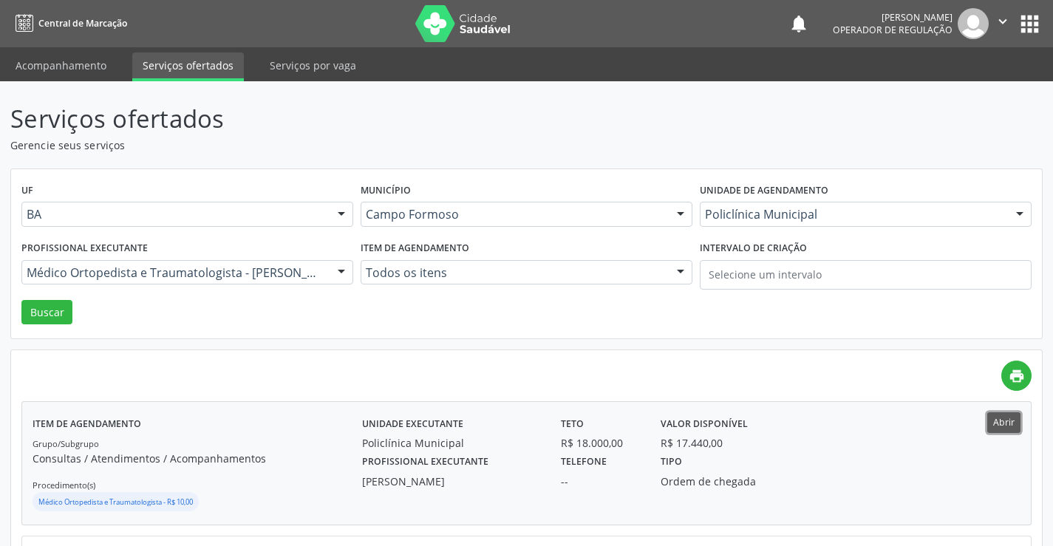
click at [1002, 418] on button "Abrir" at bounding box center [1004, 423] width 33 height 20
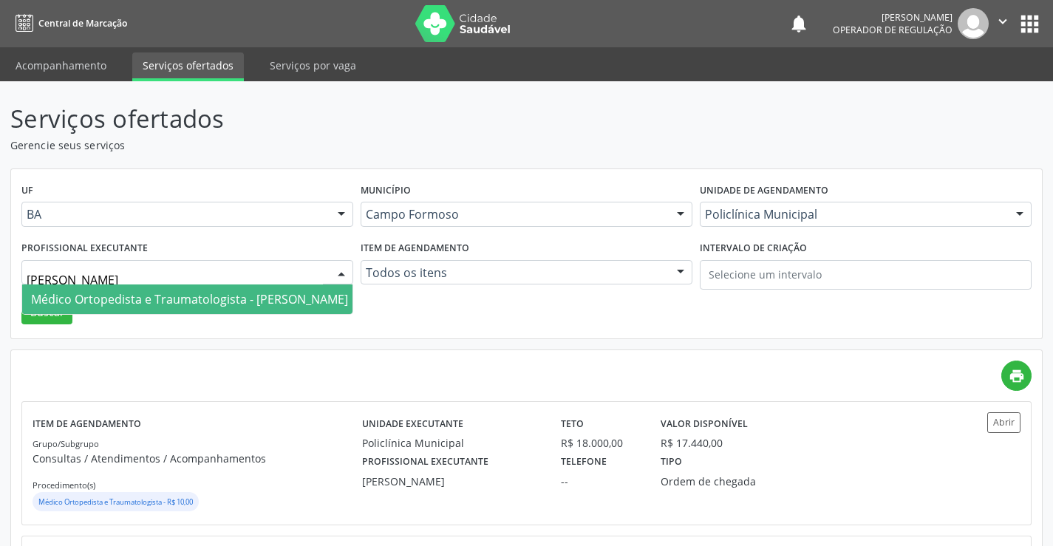
type input "RAMON"
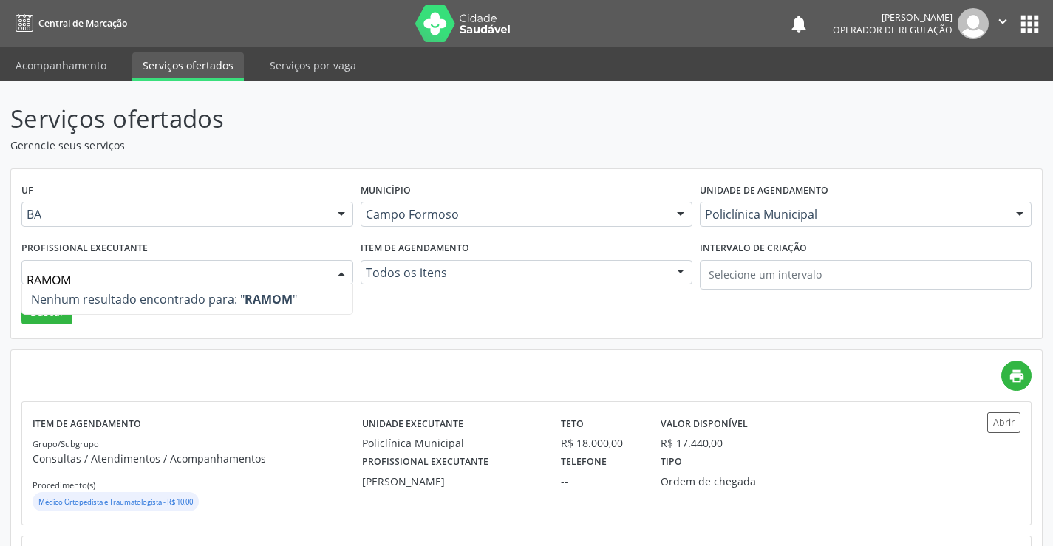
type input "RAMO"
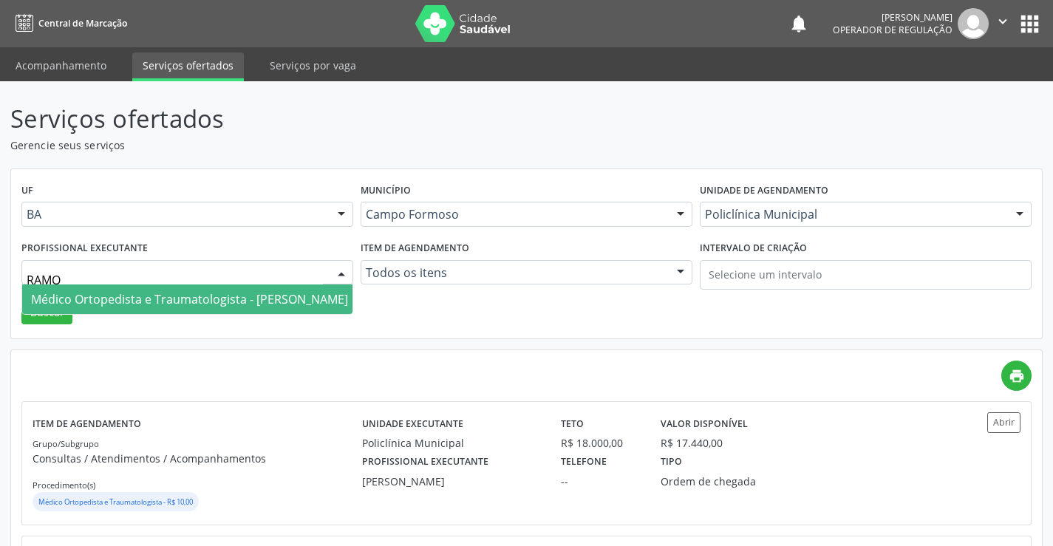
click at [126, 302] on span "Médico Ortopedista e Traumatologista - Ramon Oliveira Soares" at bounding box center [189, 299] width 317 height 16
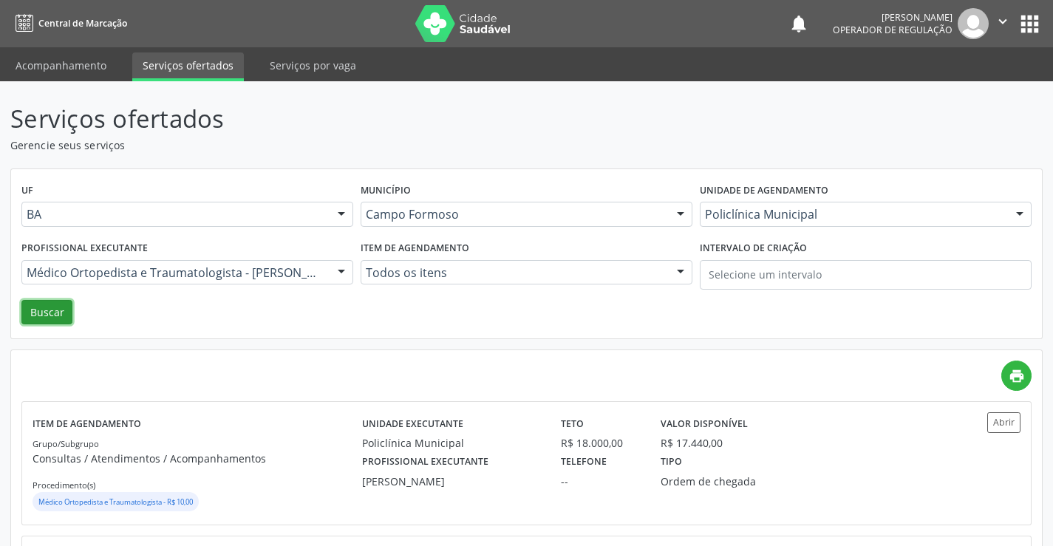
click at [46, 314] on button "Buscar" at bounding box center [46, 312] width 51 height 25
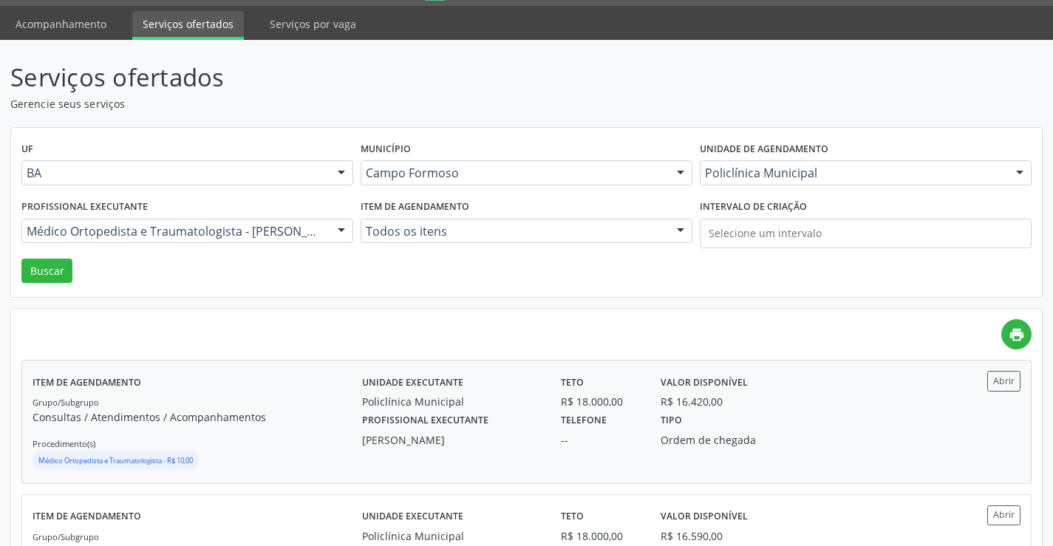
scroll to position [74, 0]
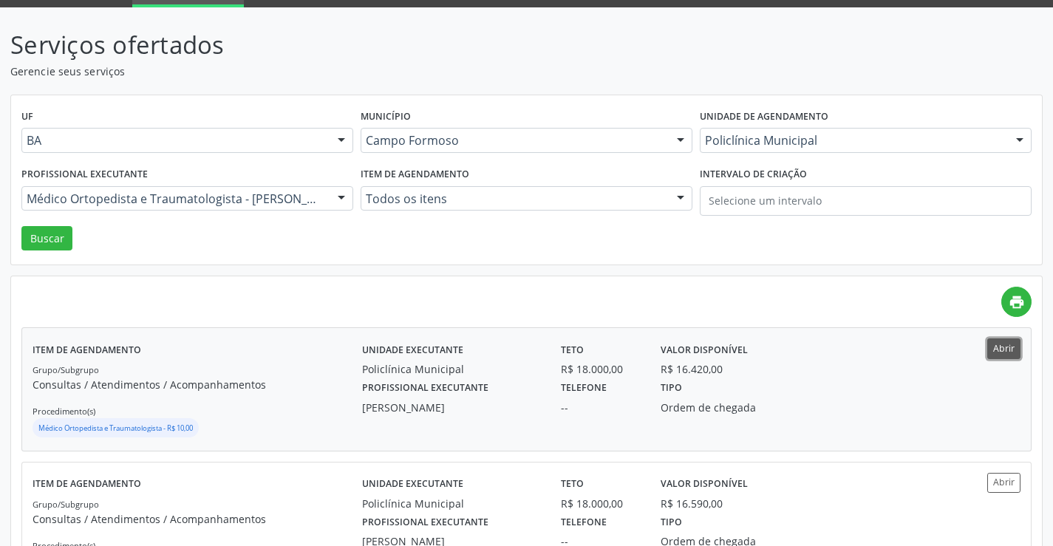
click at [1005, 345] on button "Abrir" at bounding box center [1004, 349] width 33 height 20
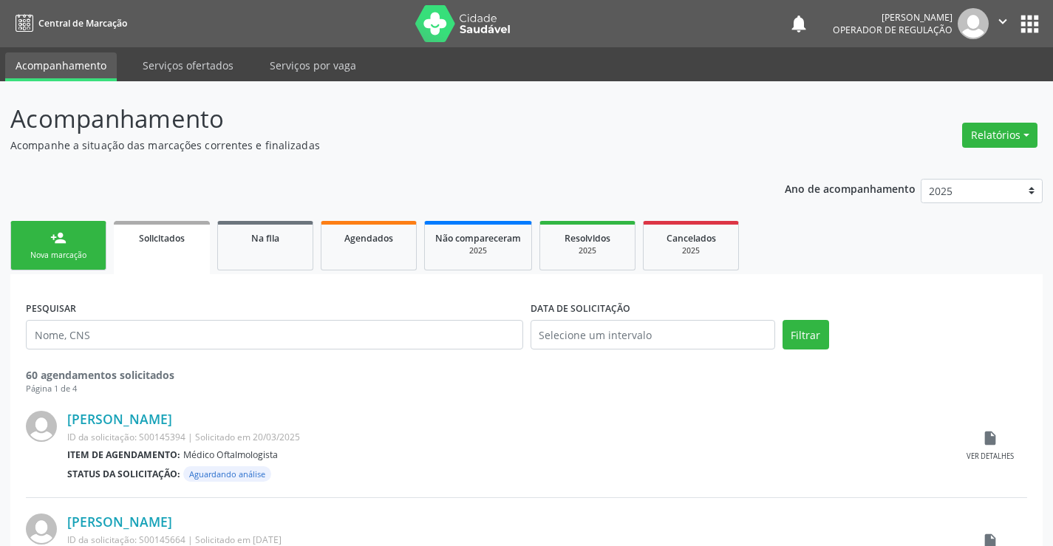
click at [72, 248] on link "person_add Nova marcação" at bounding box center [58, 246] width 96 height 50
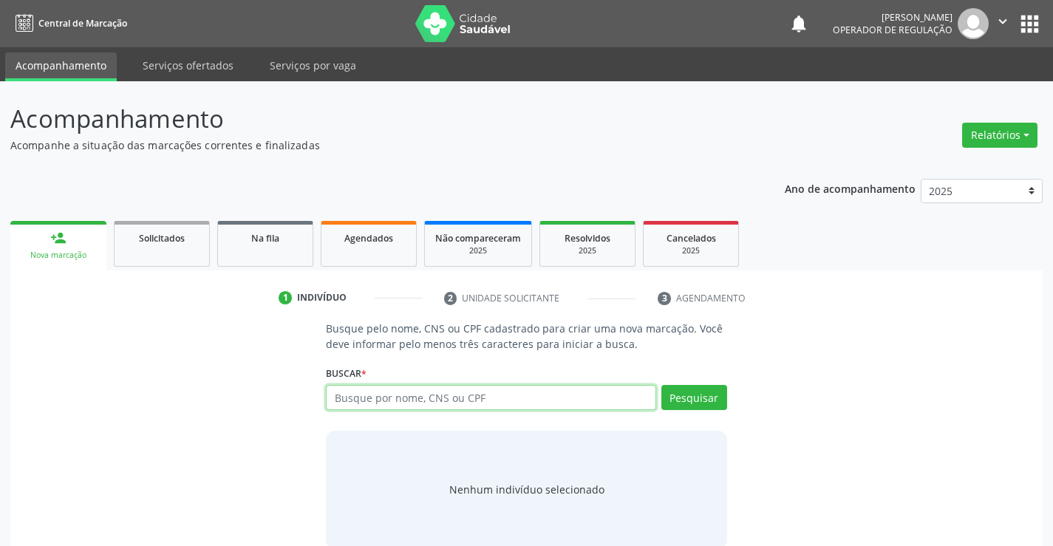
click at [460, 398] on input "text" at bounding box center [491, 397] width 330 height 25
type input "705401491935997"
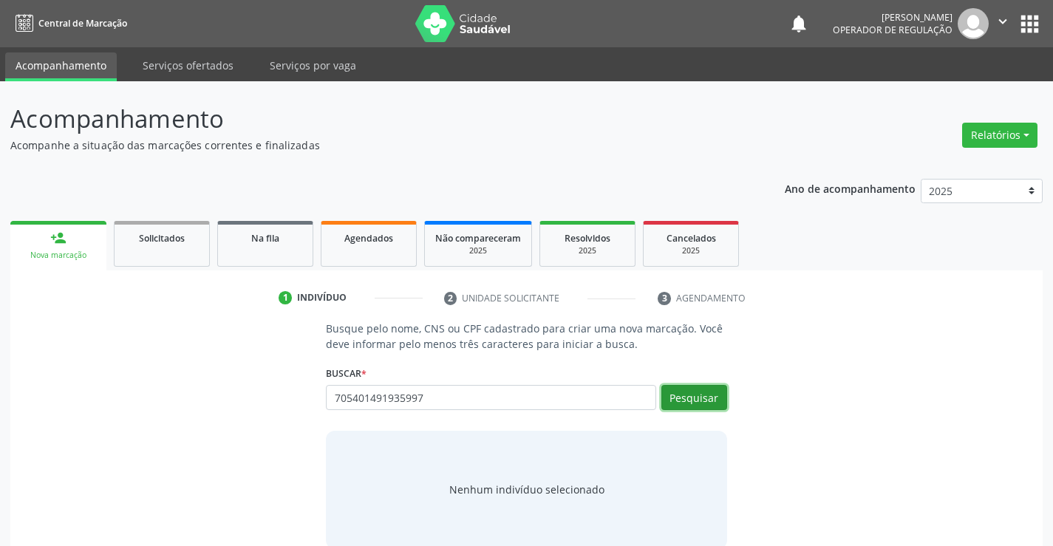
click at [702, 397] on button "Pesquisar" at bounding box center [695, 397] width 66 height 25
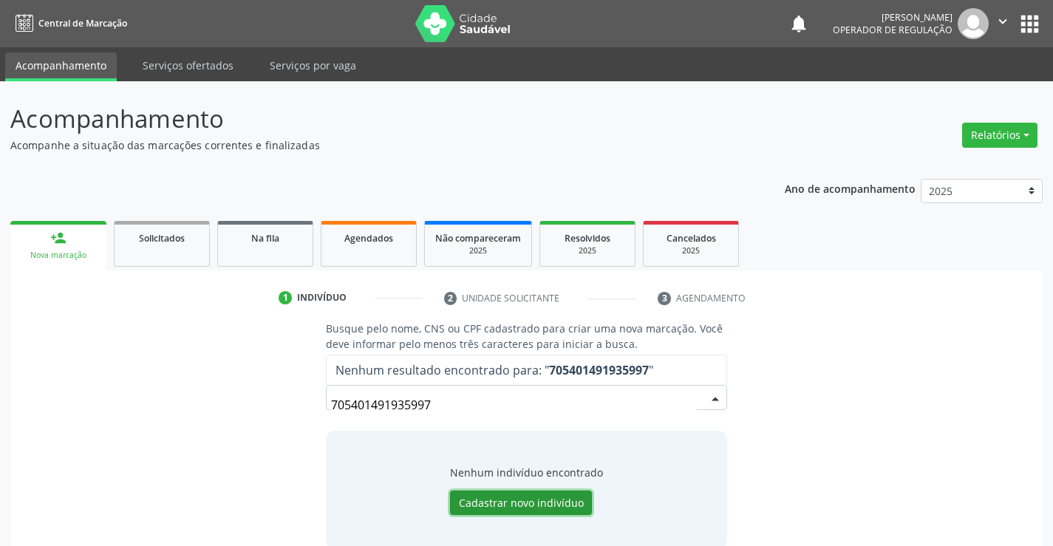
click at [528, 500] on button "Cadastrar novo indivíduo" at bounding box center [521, 503] width 142 height 25
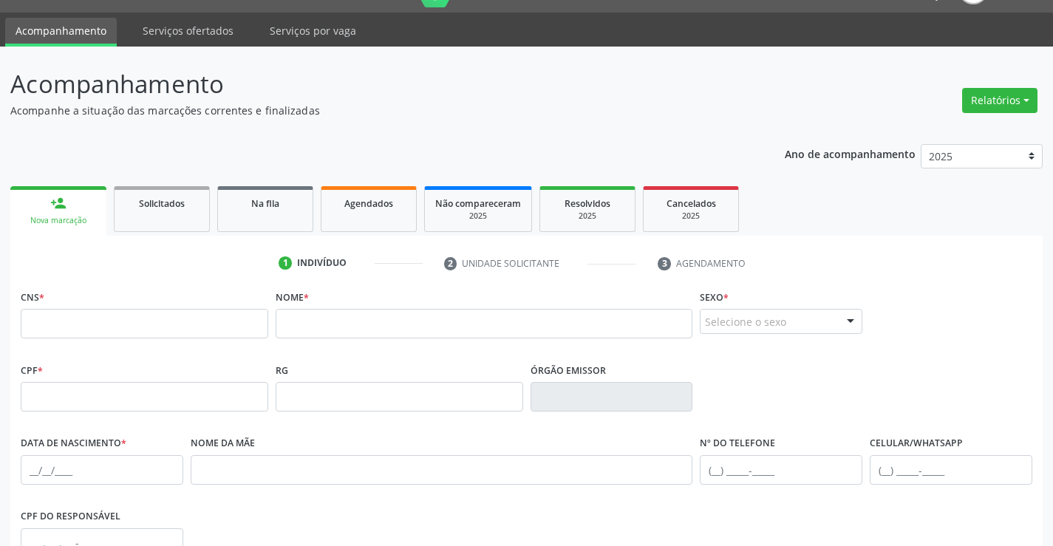
scroll to position [33, 0]
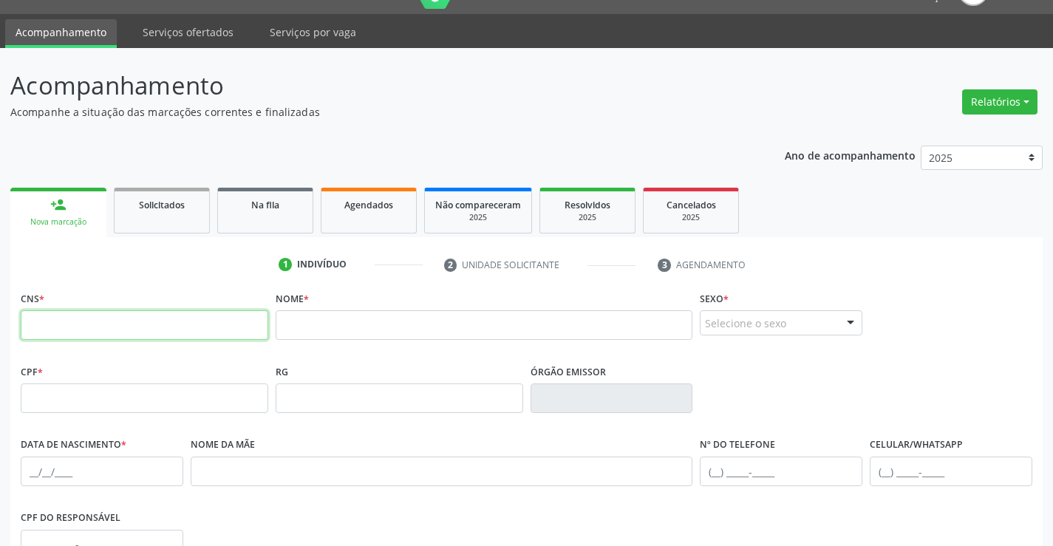
click at [155, 328] on input "text" at bounding box center [145, 325] width 248 height 30
type input "705 4014 9193 5997"
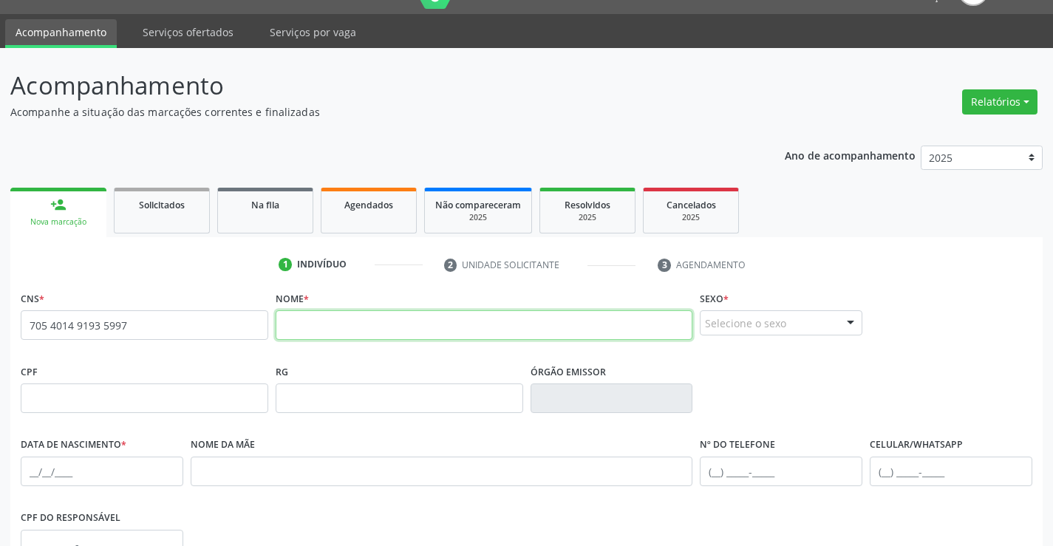
click at [307, 328] on input "text" at bounding box center [485, 325] width 418 height 30
type input "BERNARDO LIMA"
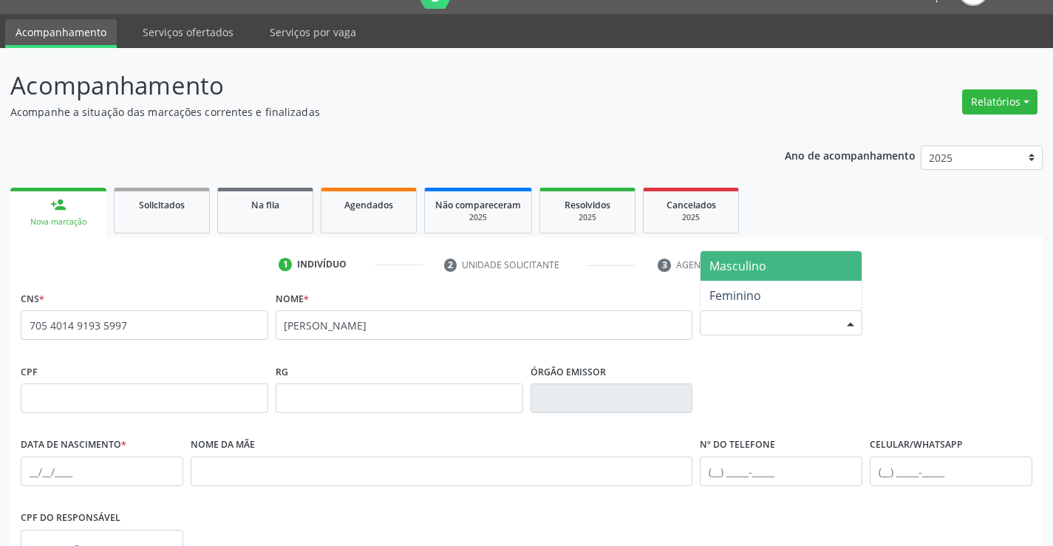
click at [742, 324] on div "Selecione o sexo" at bounding box center [781, 322] width 163 height 25
click at [769, 266] on span "Masculino" at bounding box center [781, 266] width 161 height 30
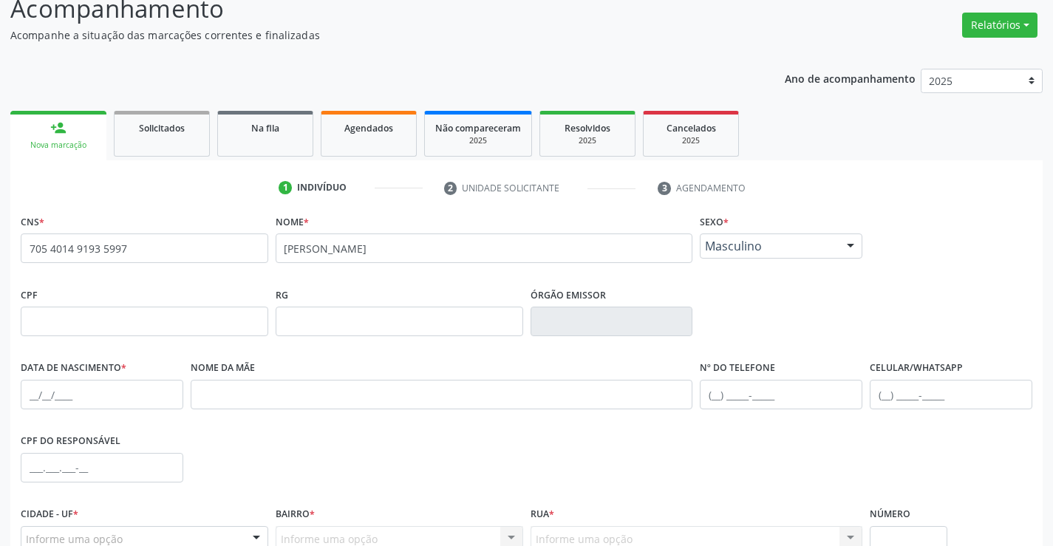
scroll to position [181, 0]
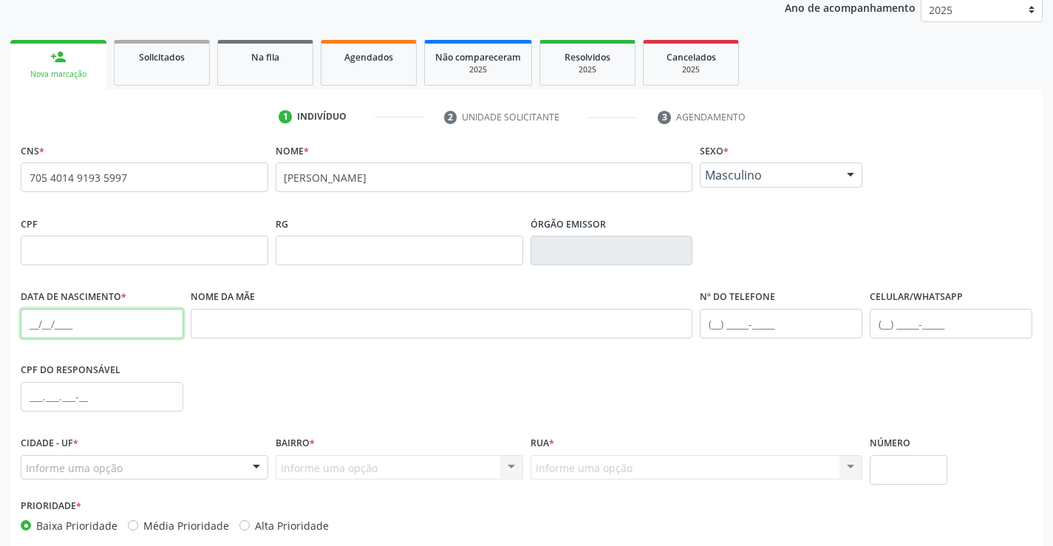
click at [92, 324] on input "text" at bounding box center [102, 324] width 163 height 30
type input "05/01/2022"
drag, startPoint x: 183, startPoint y: 469, endPoint x: 181, endPoint y: 458, distance: 10.6
click at [183, 468] on div "Informe uma opção" at bounding box center [145, 467] width 248 height 25
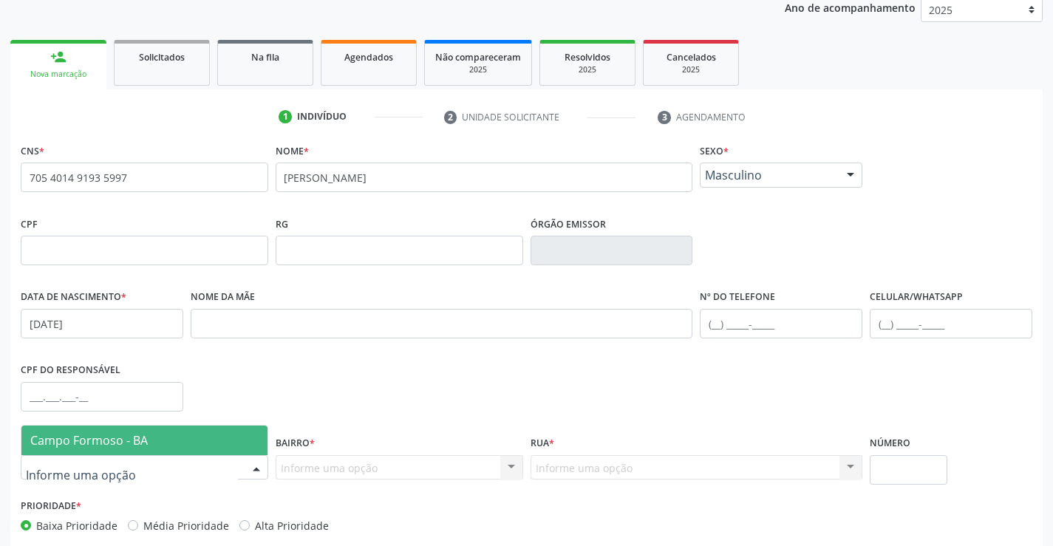
click at [179, 445] on span "Campo Formoso - BA" at bounding box center [144, 441] width 246 height 30
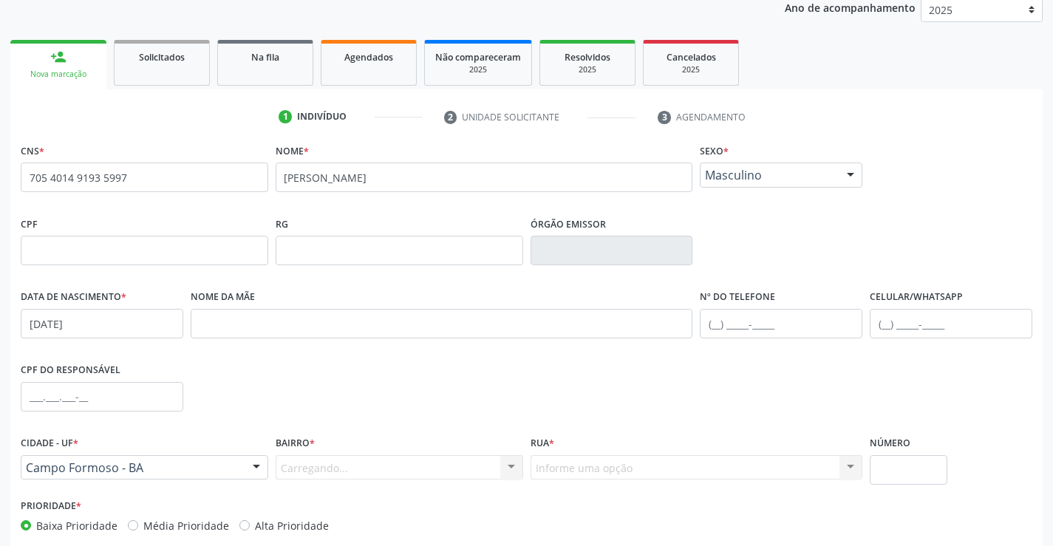
click at [325, 462] on div "Carregando... Nenhum resultado encontrado para: " " Nenhuma opção encontrada. D…" at bounding box center [400, 467] width 248 height 25
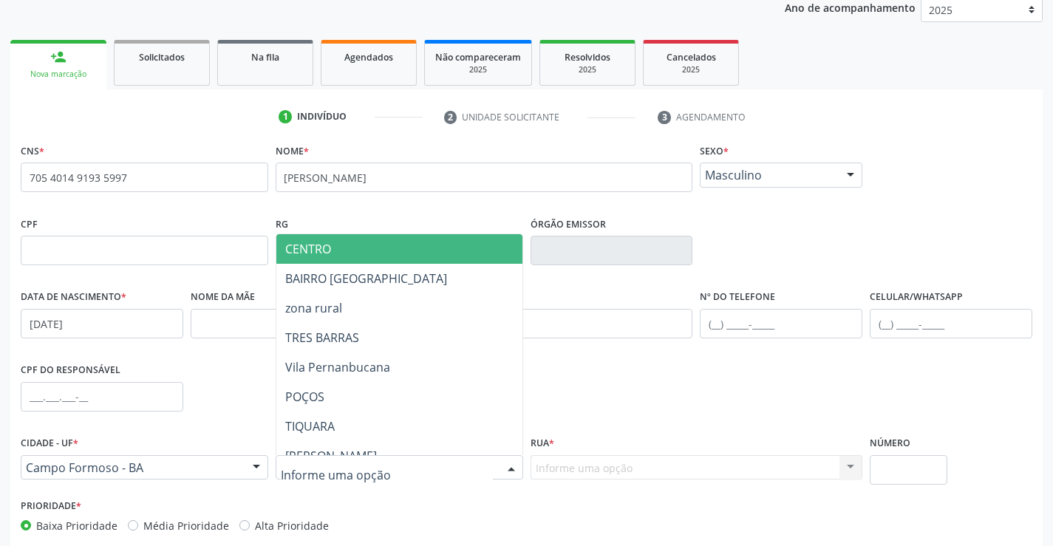
click at [344, 464] on input "text" at bounding box center [387, 476] width 212 height 30
click at [339, 238] on span "CENTRO" at bounding box center [435, 249] width 319 height 30
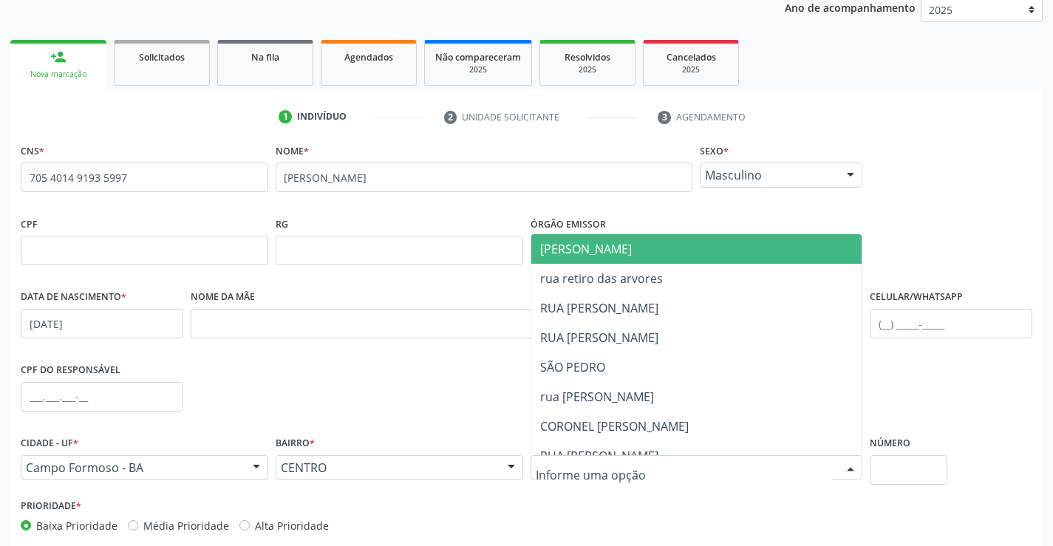
click at [678, 463] on div at bounding box center [697, 467] width 333 height 25
click at [641, 253] on span "JUCA MARQUES" at bounding box center [710, 249] width 356 height 30
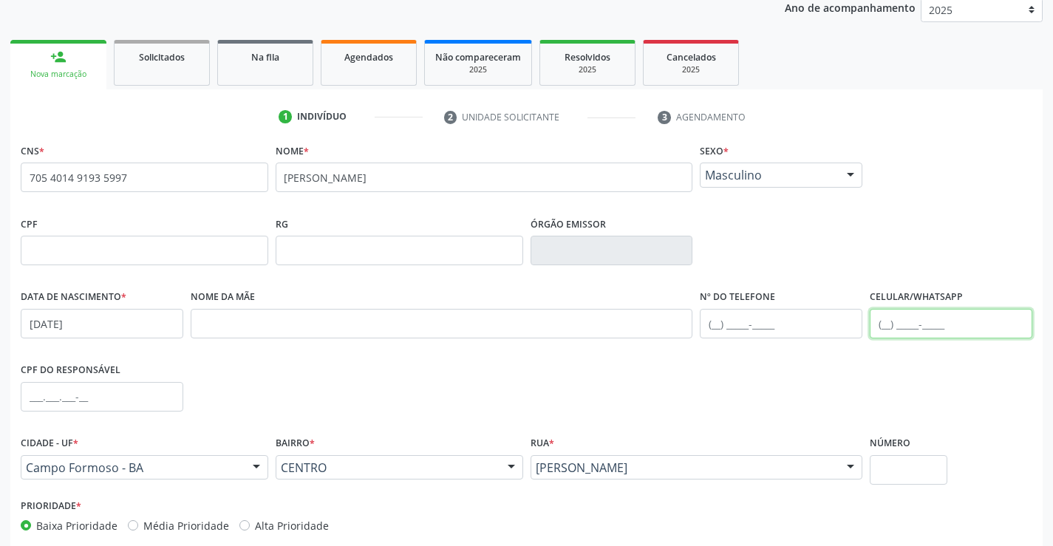
click at [912, 319] on input "text" at bounding box center [951, 324] width 163 height 30
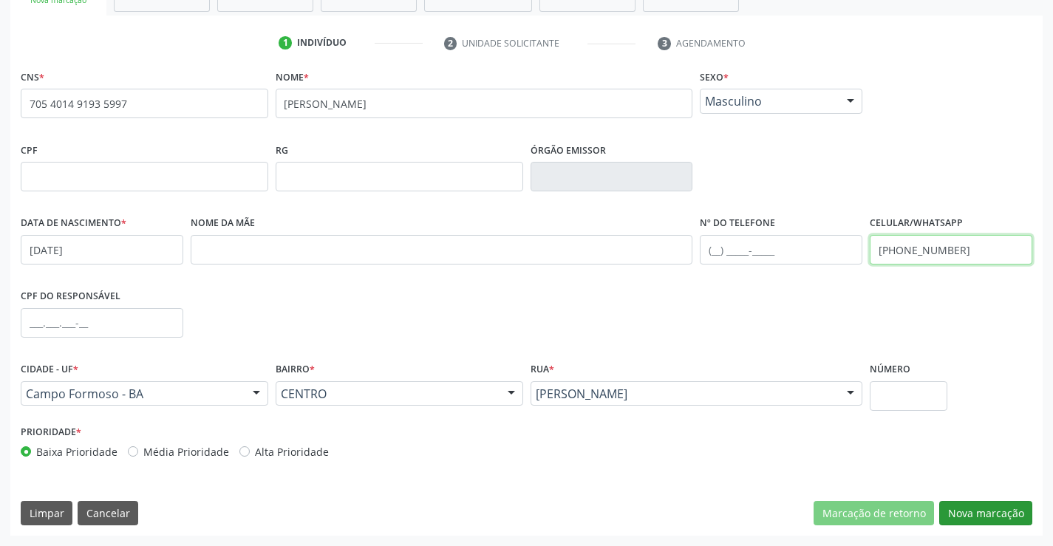
type input "(74) 99137-7459"
click at [980, 509] on button "Nova marcação" at bounding box center [986, 513] width 93 height 25
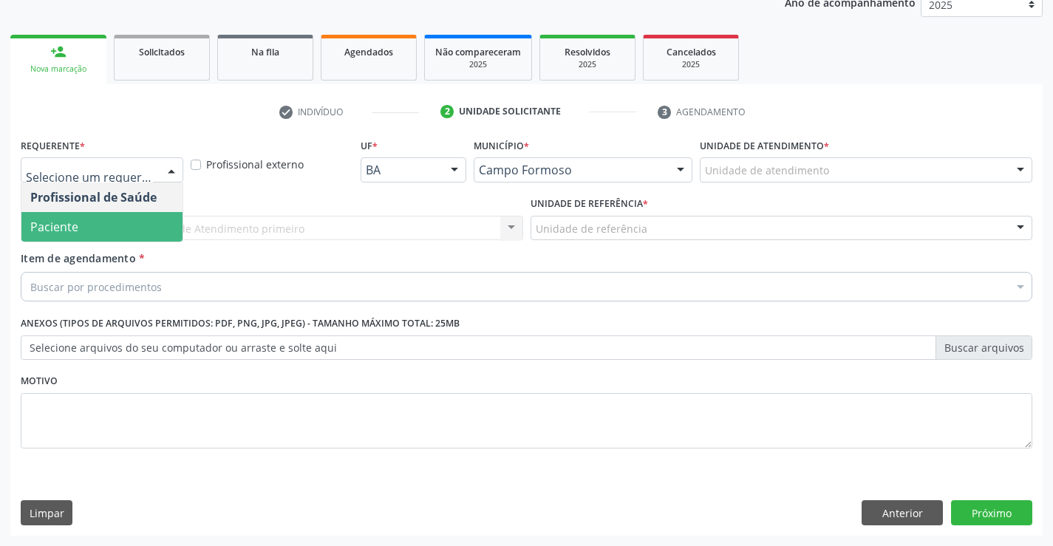
click at [78, 220] on span "Paciente" at bounding box center [101, 227] width 161 height 30
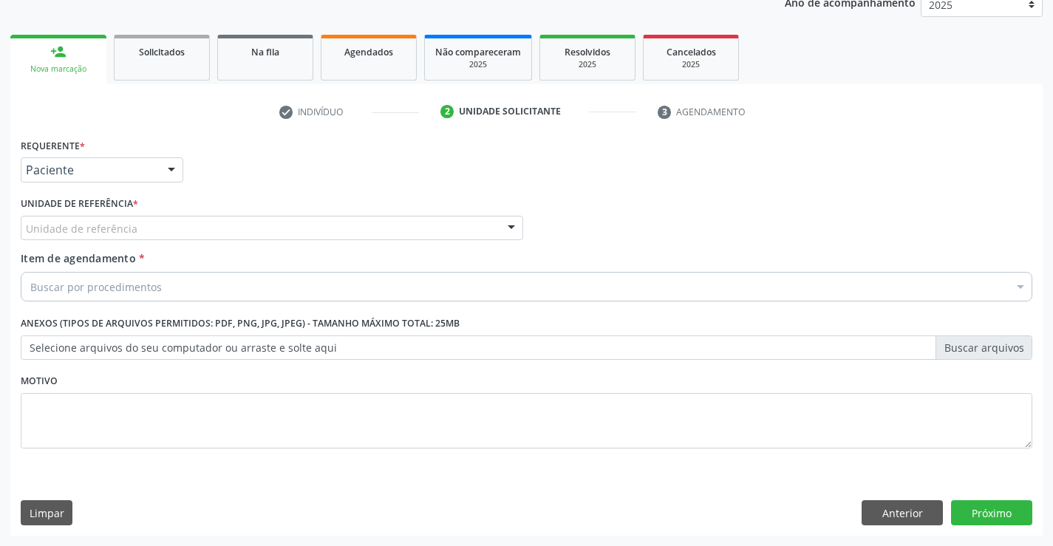
click at [85, 213] on label "Unidade de referência *" at bounding box center [80, 204] width 118 height 23
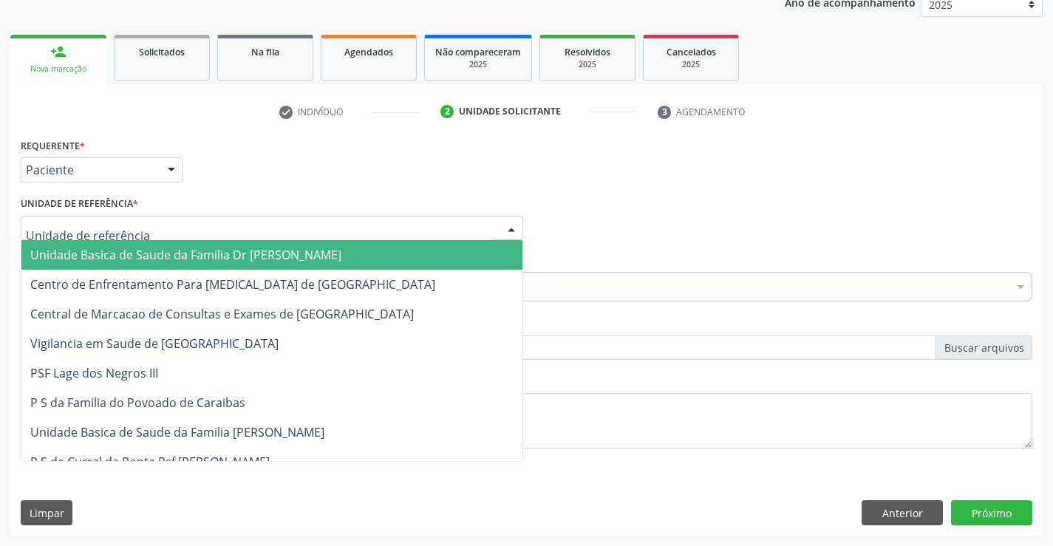
click at [125, 248] on span "Unidade Basica de Saude da Familia Dr Paulo Sudre" at bounding box center [185, 255] width 311 height 16
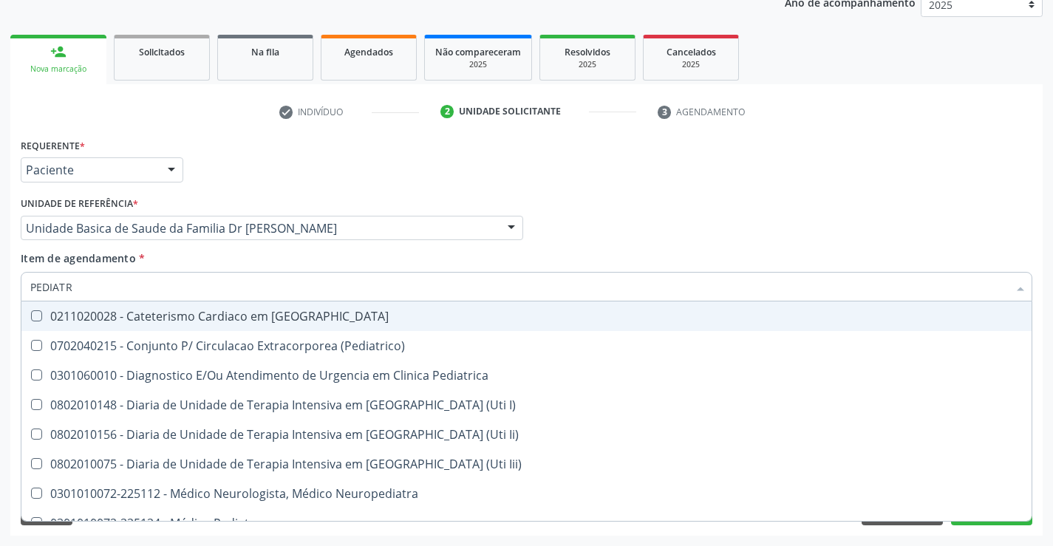
type input "PEDIATRA"
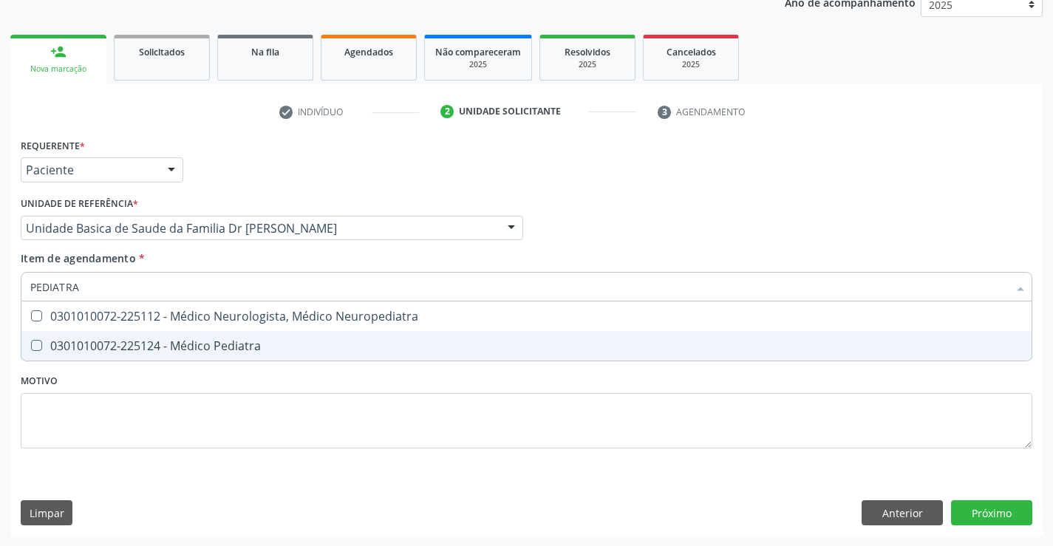
click at [183, 340] on div "0301010072-225124 - Médico Pediatra" at bounding box center [526, 346] width 993 height 12
checkbox Pediatra "true"
click at [985, 512] on div "Requerente * Paciente Profissional de Saúde Paciente Nenhum resultado encontrad…" at bounding box center [526, 335] width 1033 height 401
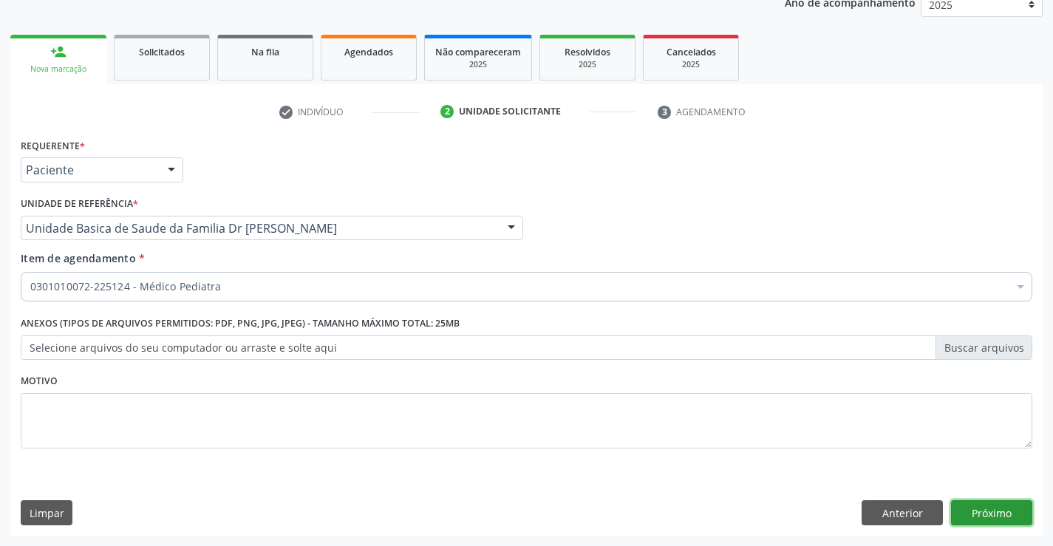
click at [985, 512] on button "Próximo" at bounding box center [991, 512] width 81 height 25
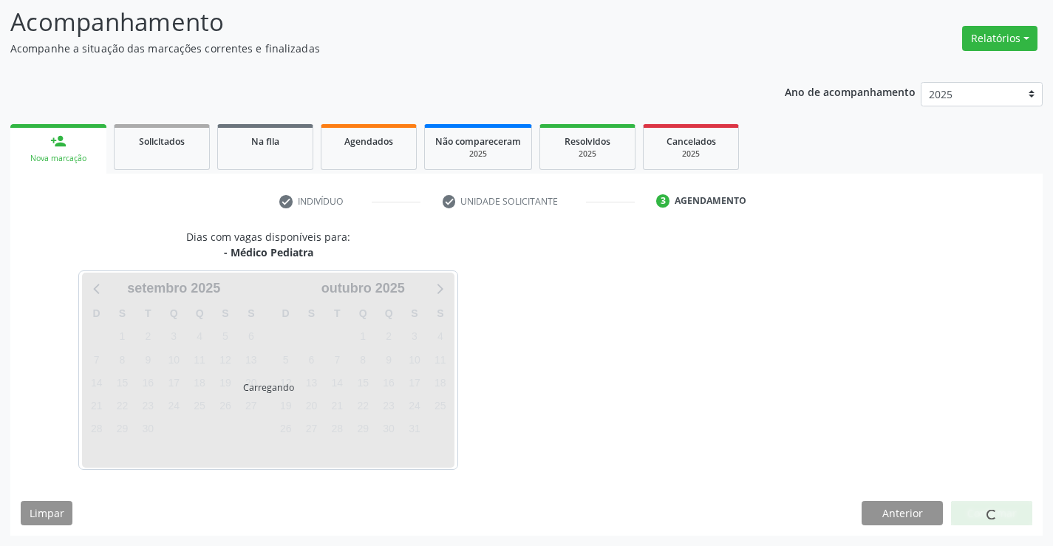
scroll to position [97, 0]
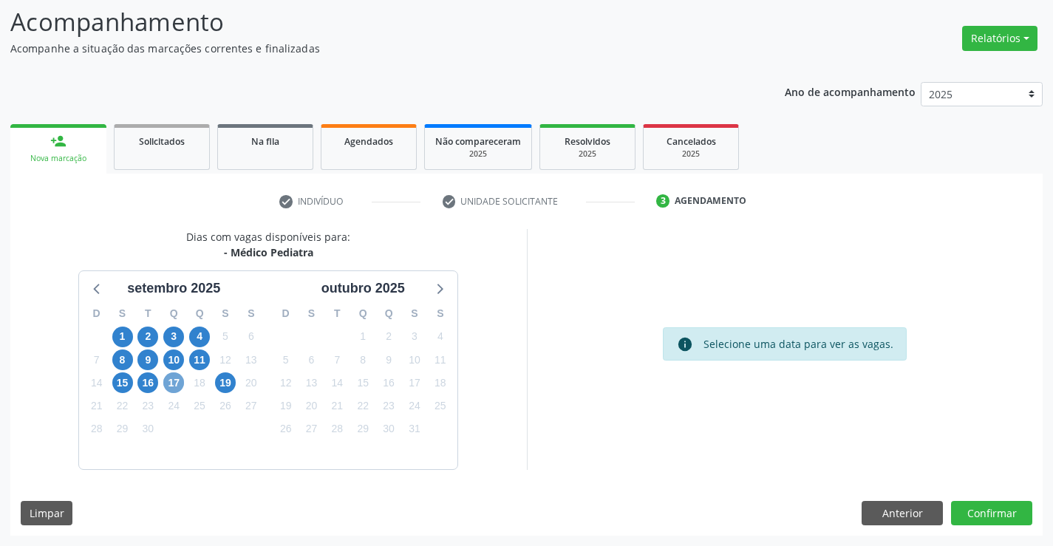
click at [179, 378] on span "17" at bounding box center [173, 383] width 21 height 21
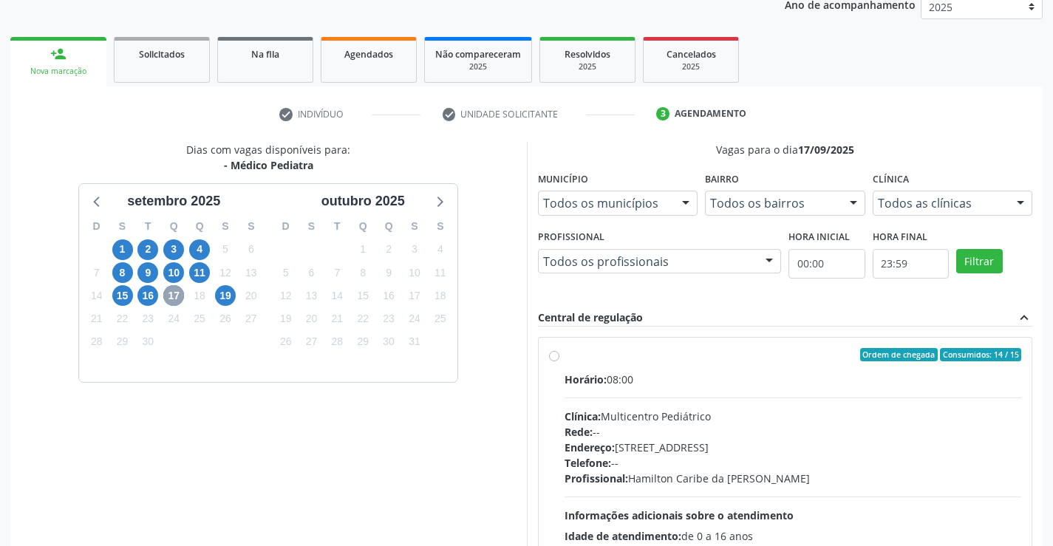
scroll to position [337, 0]
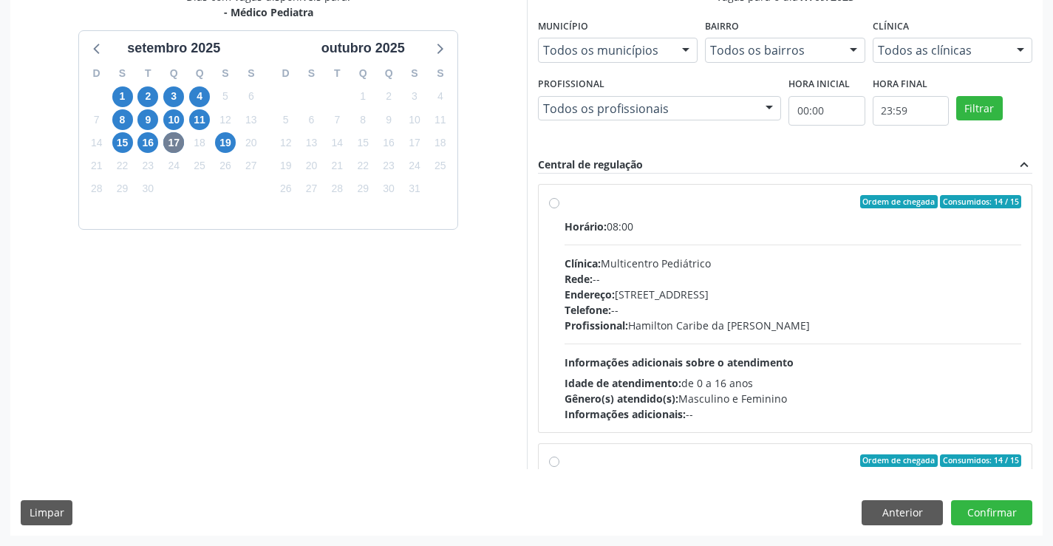
click at [682, 217] on label "Ordem de chegada Consumidos: 14 / 15 Horário: 08:00 Clínica: Multicentro Pediát…" at bounding box center [794, 308] width 458 height 227
click at [560, 208] on input "Ordem de chegada Consumidos: 14 / 15 Horário: 08:00 Clínica: Multicentro Pediát…" at bounding box center [554, 201] width 10 height 13
radio input "true"
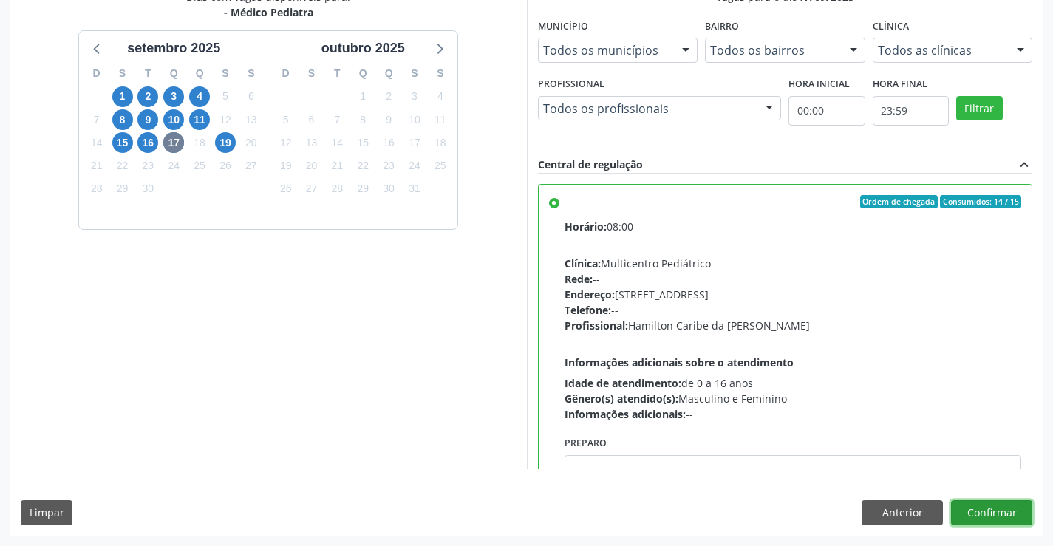
click at [993, 513] on button "Confirmar" at bounding box center [991, 512] width 81 height 25
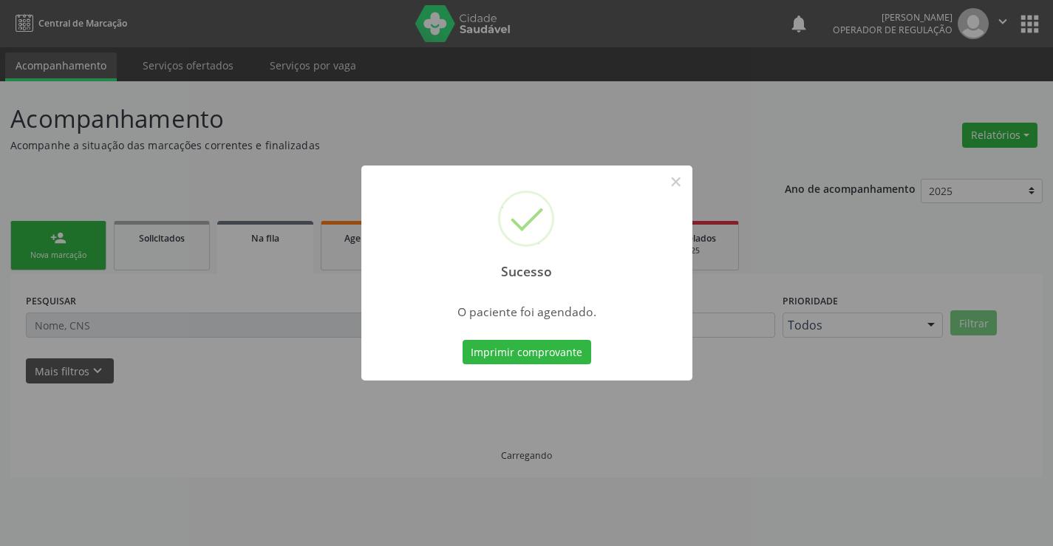
scroll to position [0, 0]
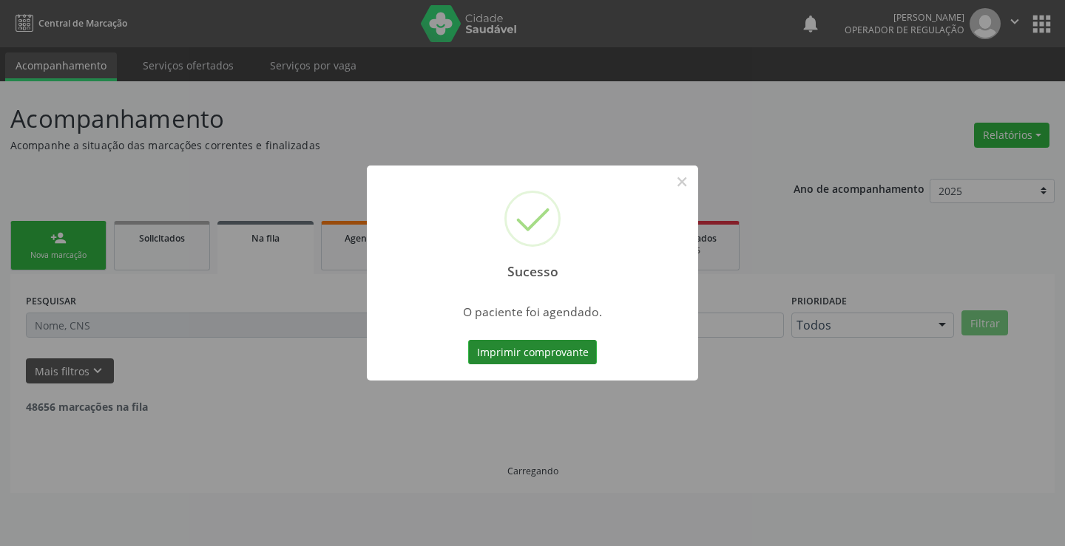
click at [526, 356] on button "Imprimir comprovante" at bounding box center [532, 352] width 129 height 25
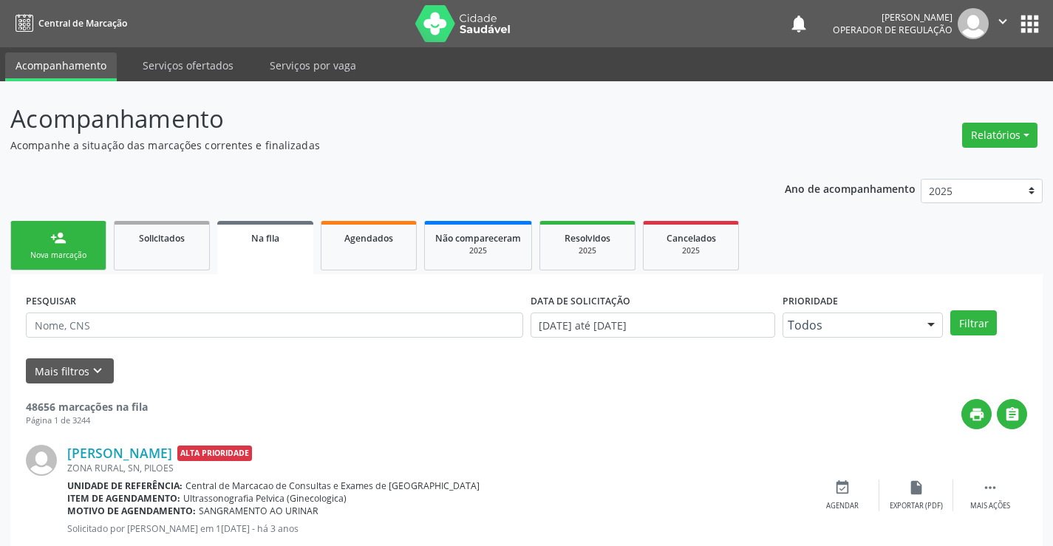
click at [71, 245] on link "person_add Nova marcação" at bounding box center [58, 246] width 96 height 50
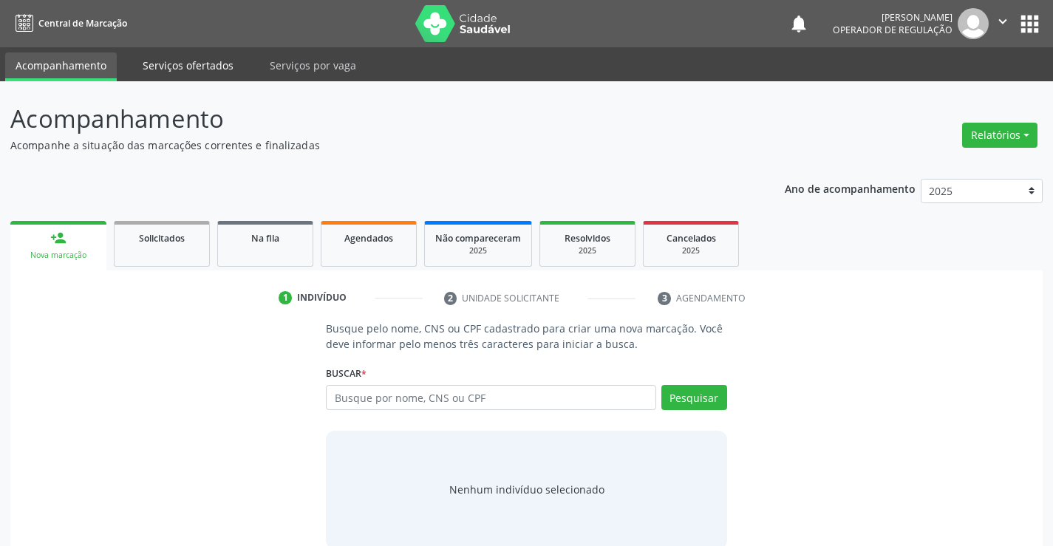
click at [187, 66] on link "Serviços ofertados" at bounding box center [188, 65] width 112 height 26
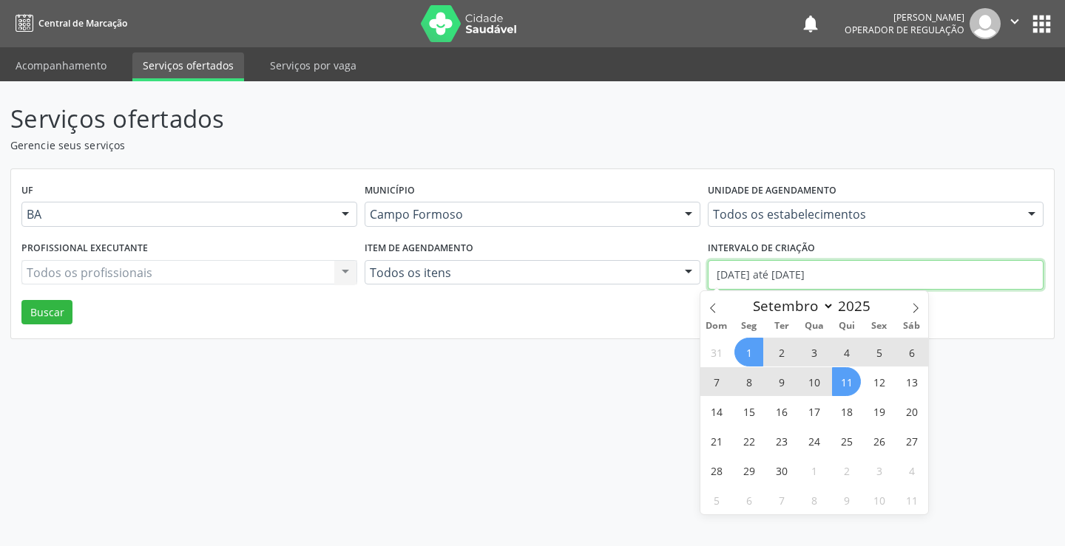
drag, startPoint x: 849, startPoint y: 276, endPoint x: 685, endPoint y: 289, distance: 164.6
click at [685, 293] on div "Profissional executante Todos os profissionais Todos os profissionais Nenhum re…" at bounding box center [532, 268] width 1029 height 63
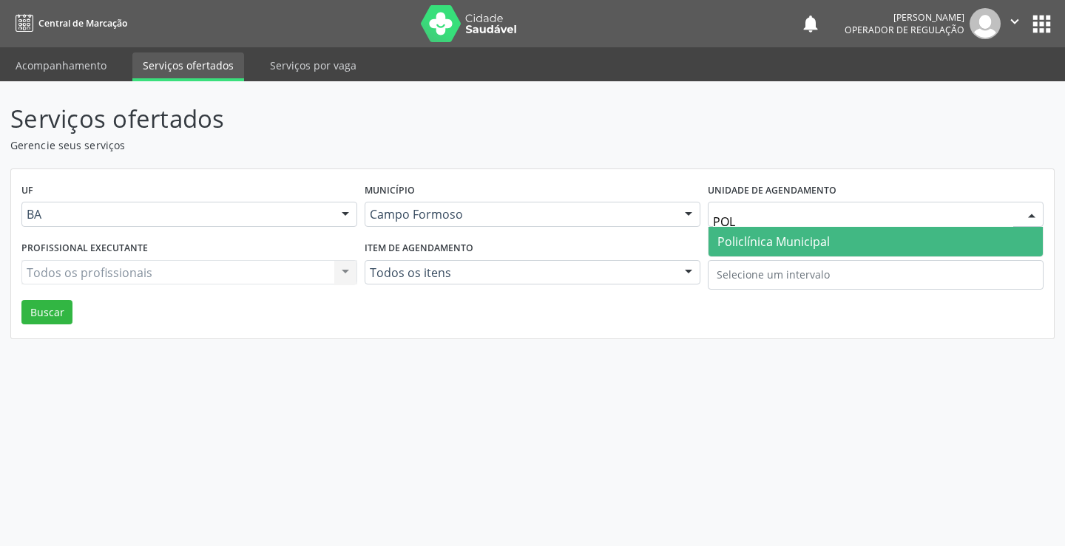
type input "POLI"
click at [790, 238] on span "Policlínica Municipal" at bounding box center [773, 242] width 112 height 16
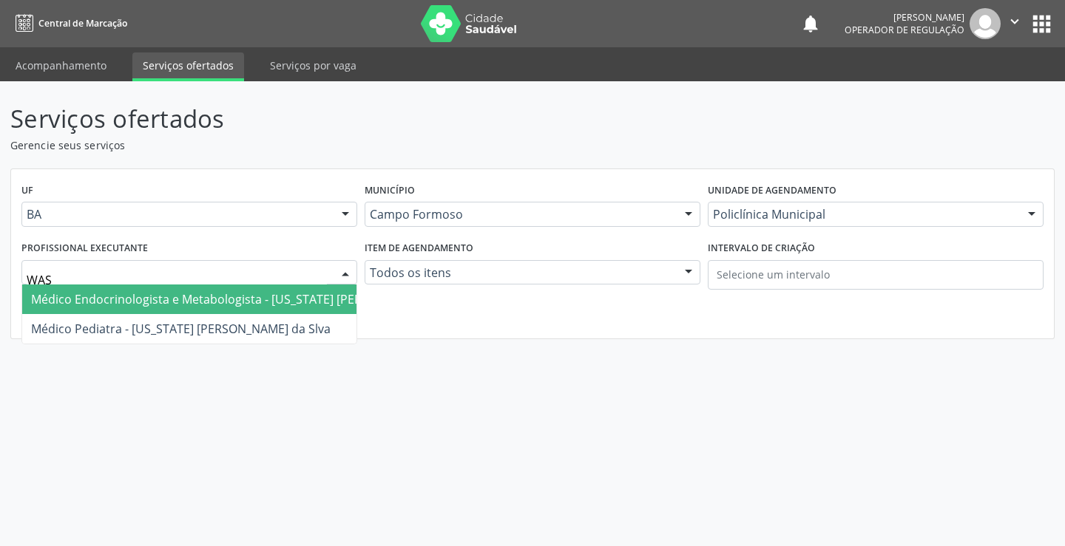
click at [148, 297] on span "Médico Endocrinologista e Metabologista - Washington Luiz Sobreira da Slva" at bounding box center [250, 299] width 439 height 16
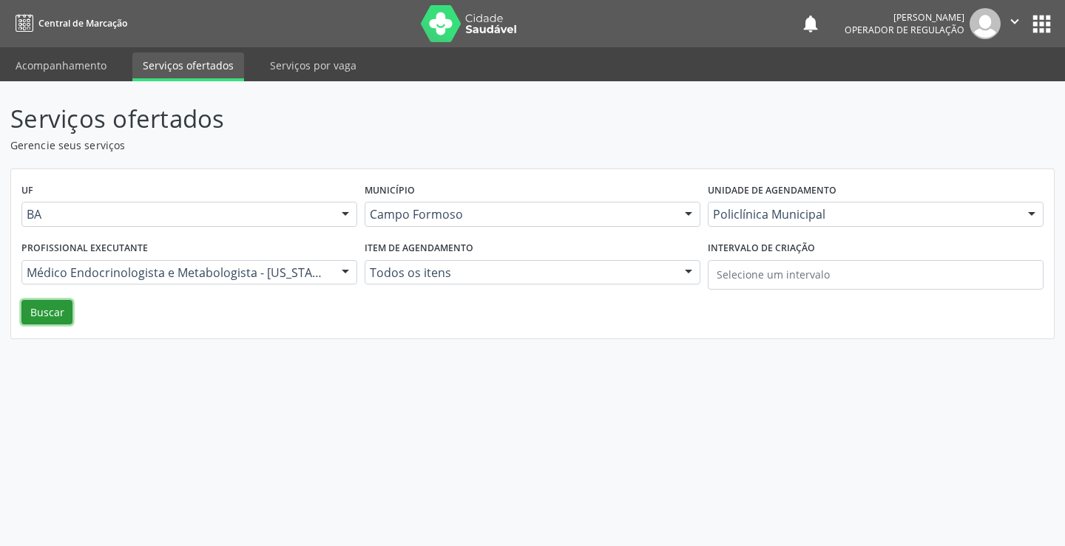
click at [47, 311] on button "Buscar" at bounding box center [46, 312] width 51 height 25
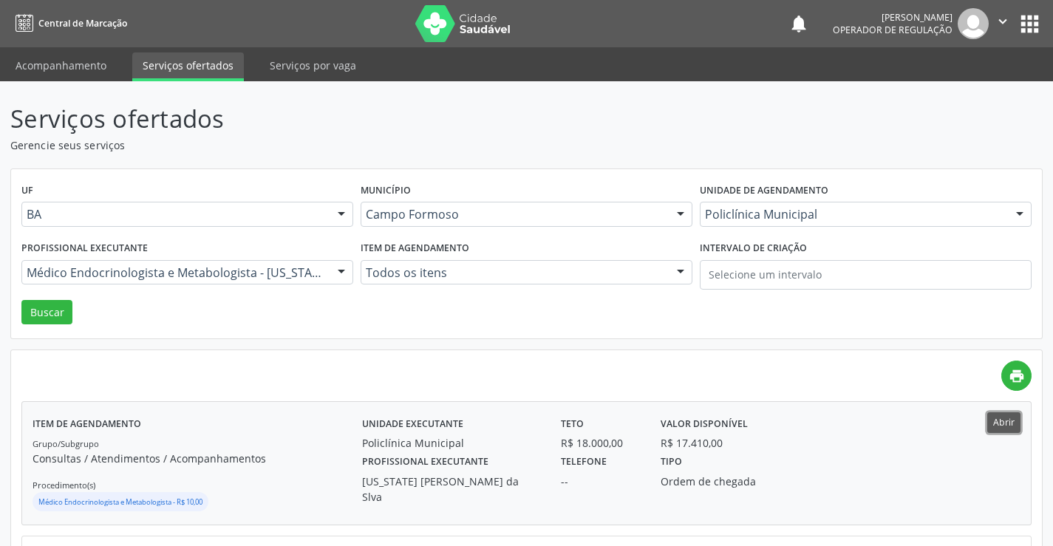
click at [1017, 416] on button "Abrir" at bounding box center [1004, 423] width 33 height 20
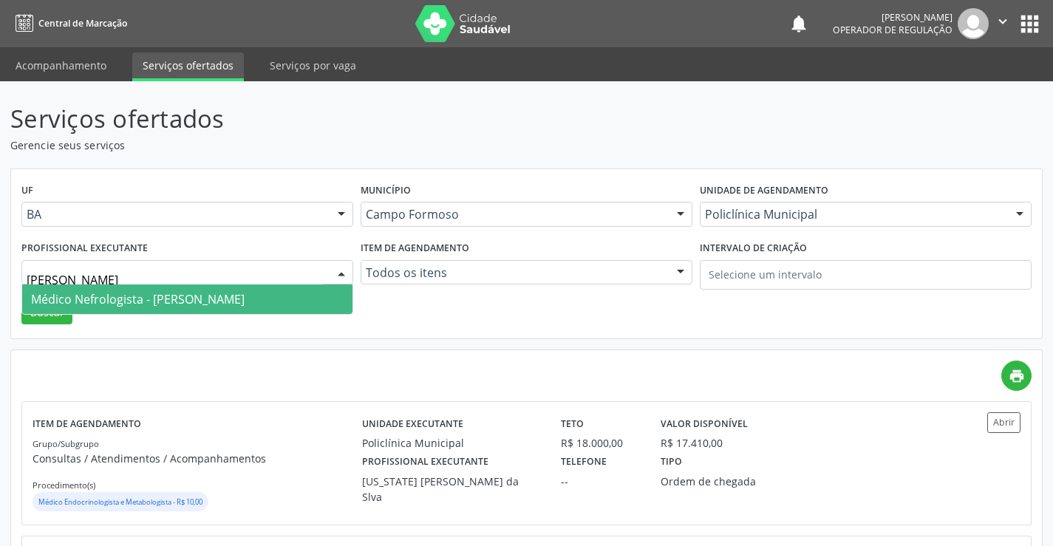
click at [152, 299] on span "Médico Nefrologista - Edvaldo Alves Costa Neto" at bounding box center [138, 299] width 214 height 16
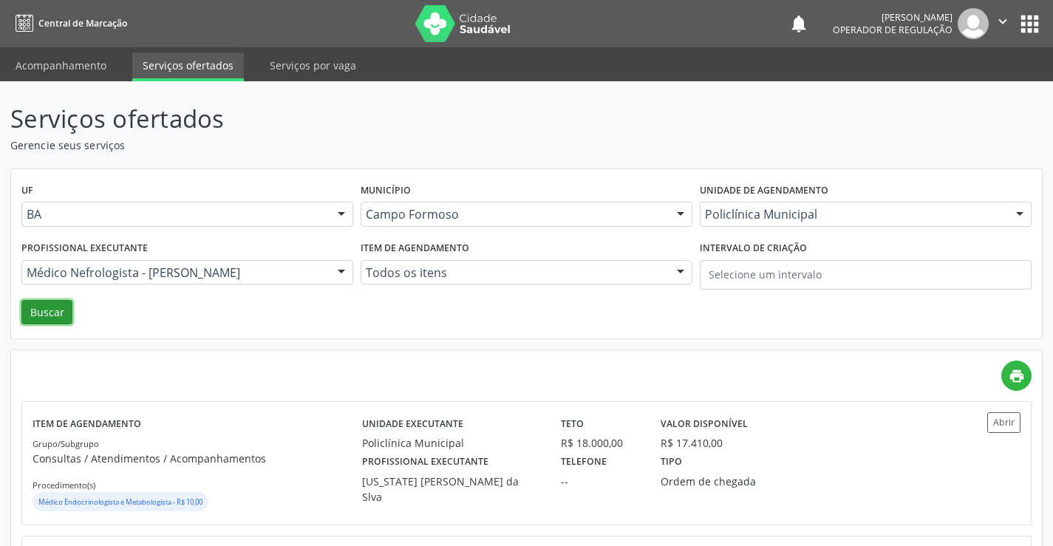
click at [41, 311] on button "Buscar" at bounding box center [46, 312] width 51 height 25
click at [1002, 419] on button "Abrir" at bounding box center [1004, 423] width 33 height 20
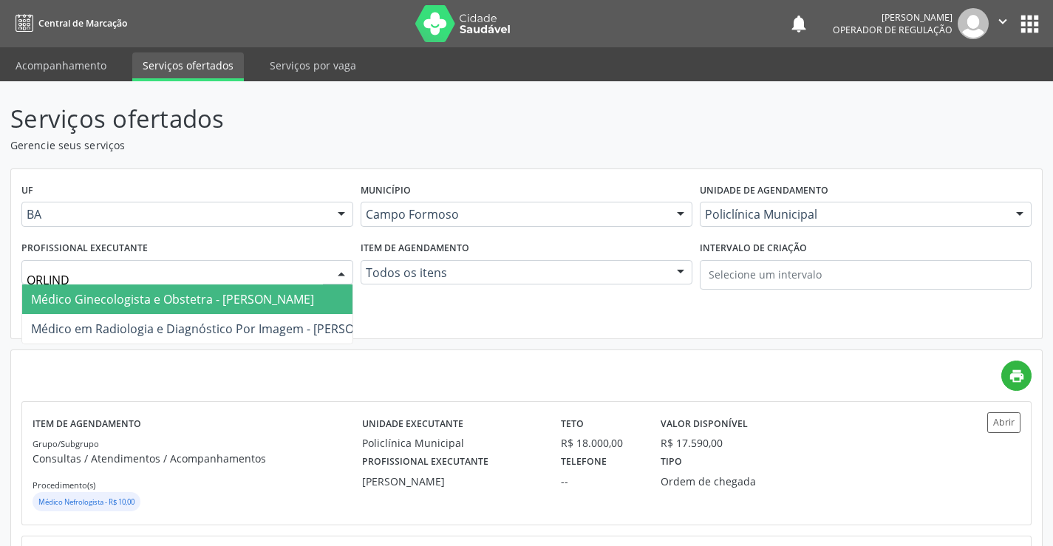
type input "ORLINDO"
click at [175, 295] on span "Médico Ginecologista e Obstetra - Orlindo Carvalho dos Santos" at bounding box center [172, 299] width 283 height 16
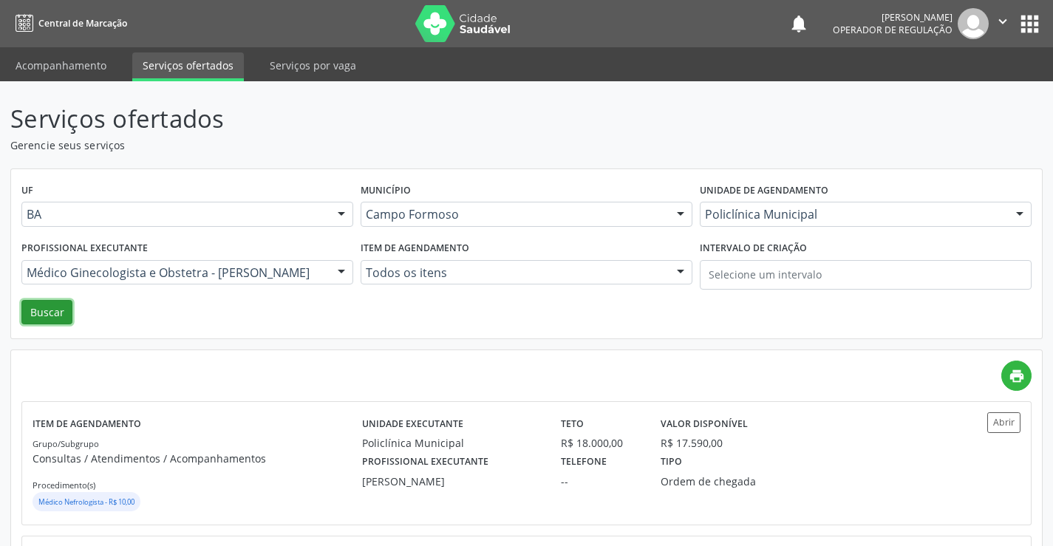
click at [35, 302] on button "Buscar" at bounding box center [46, 312] width 51 height 25
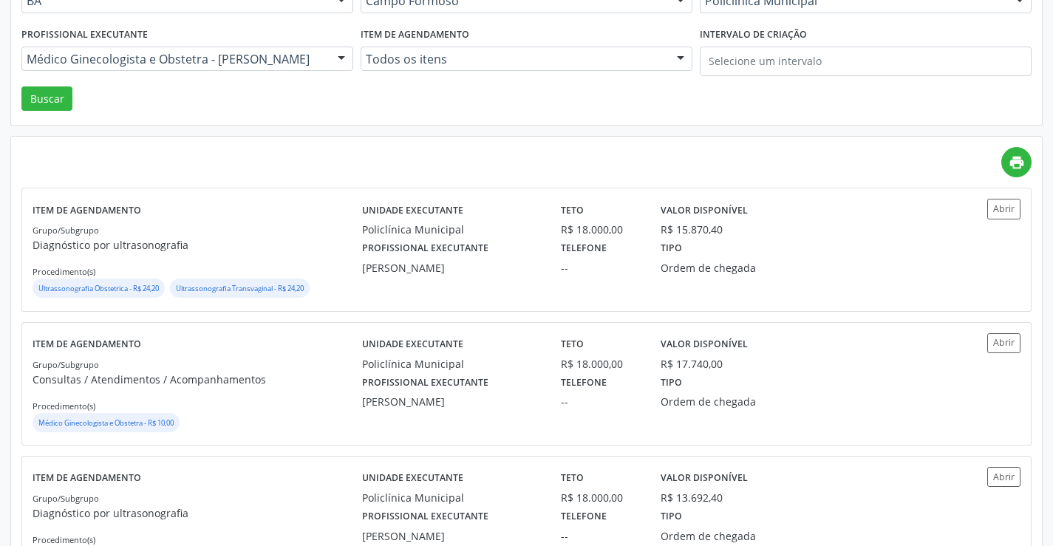
scroll to position [222, 0]
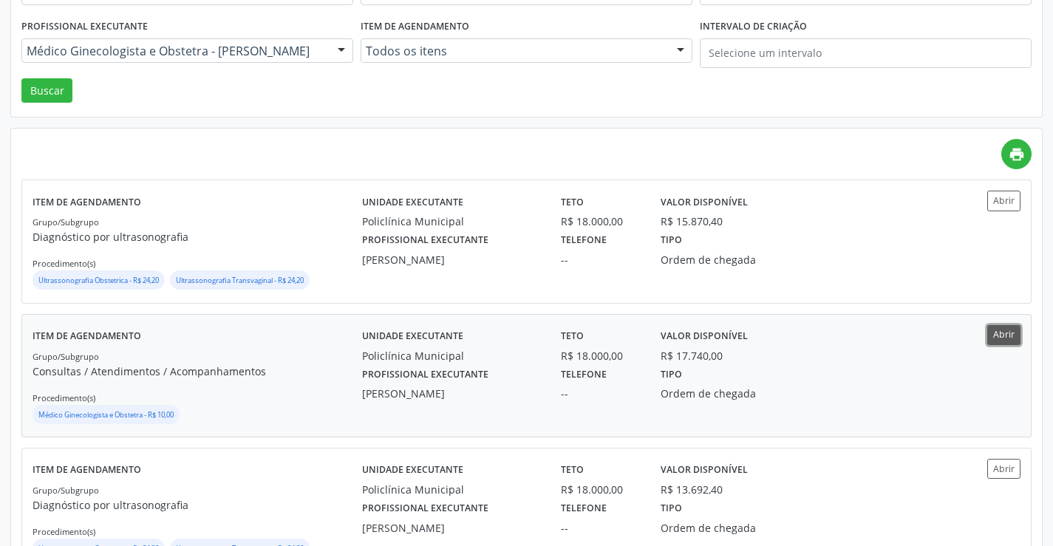
click at [1008, 333] on button "Abrir" at bounding box center [1004, 335] width 33 height 20
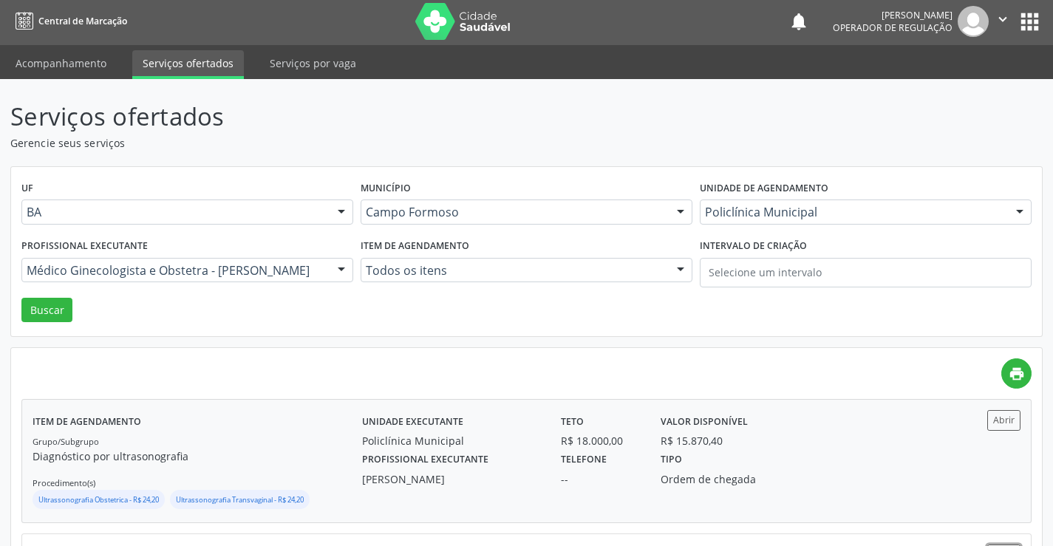
scroll to position [0, 0]
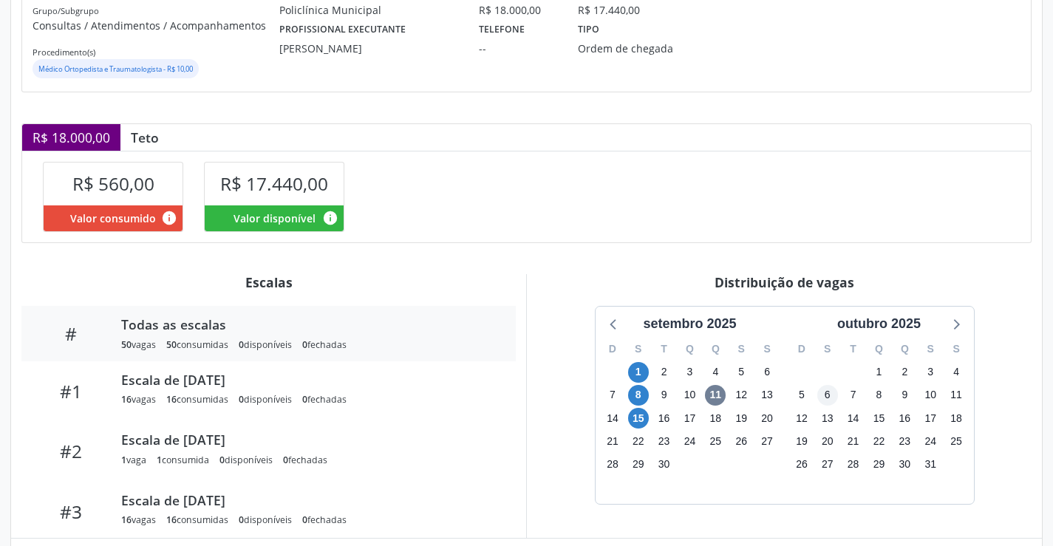
scroll to position [288, 0]
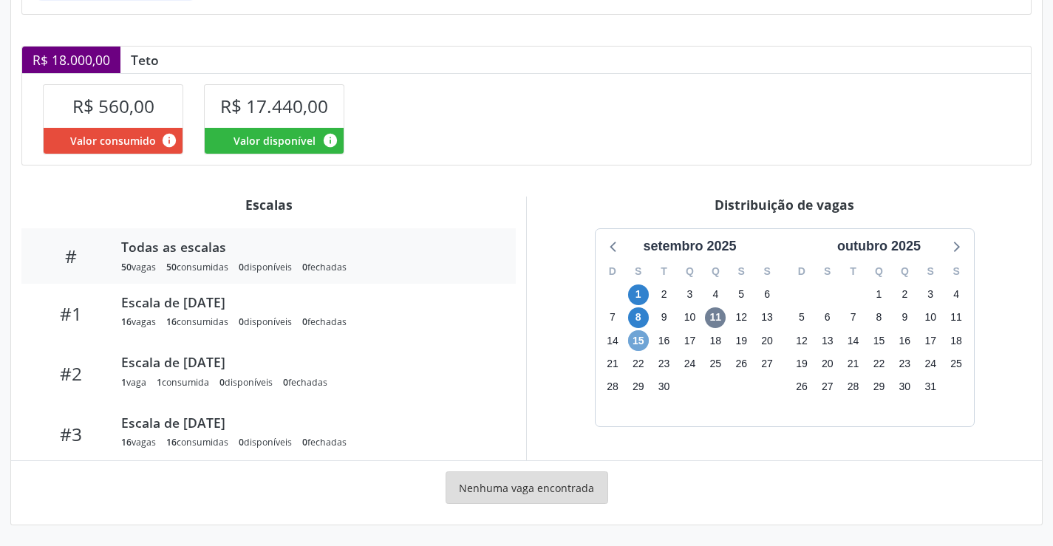
click at [640, 339] on span "15" at bounding box center [638, 340] width 21 height 21
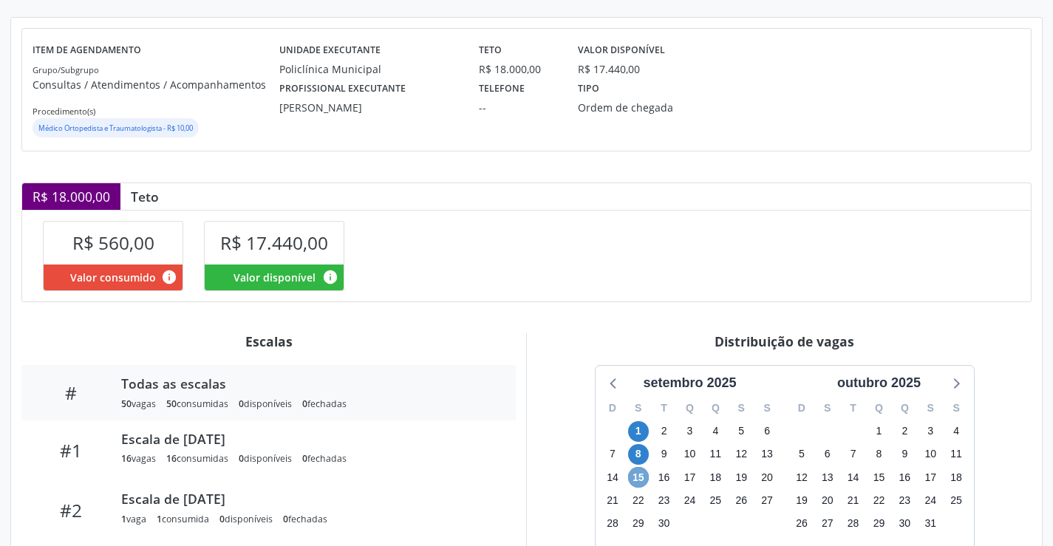
scroll to position [149, 0]
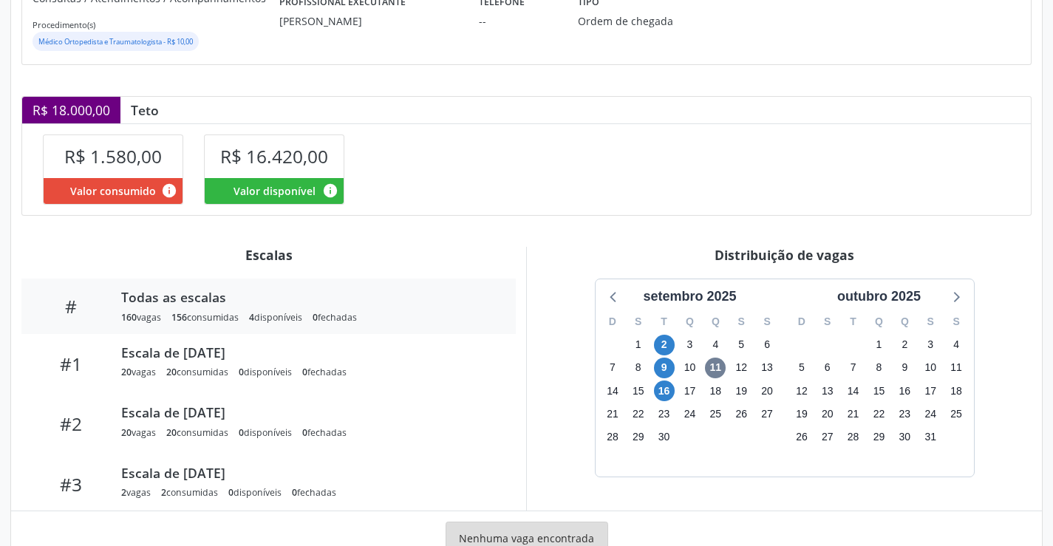
scroll to position [288, 0]
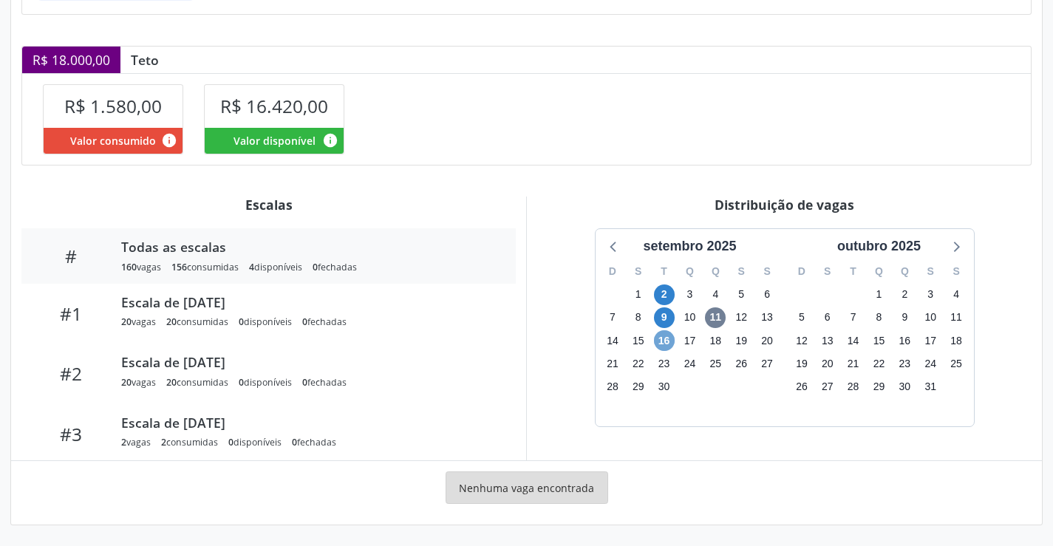
click at [662, 342] on span "16" at bounding box center [664, 340] width 21 height 21
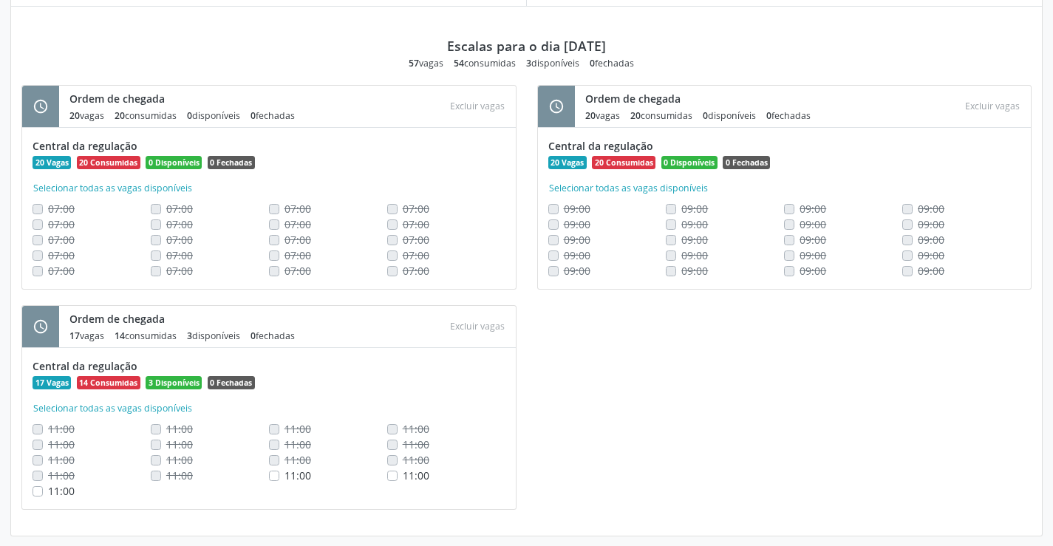
scroll to position [754, 0]
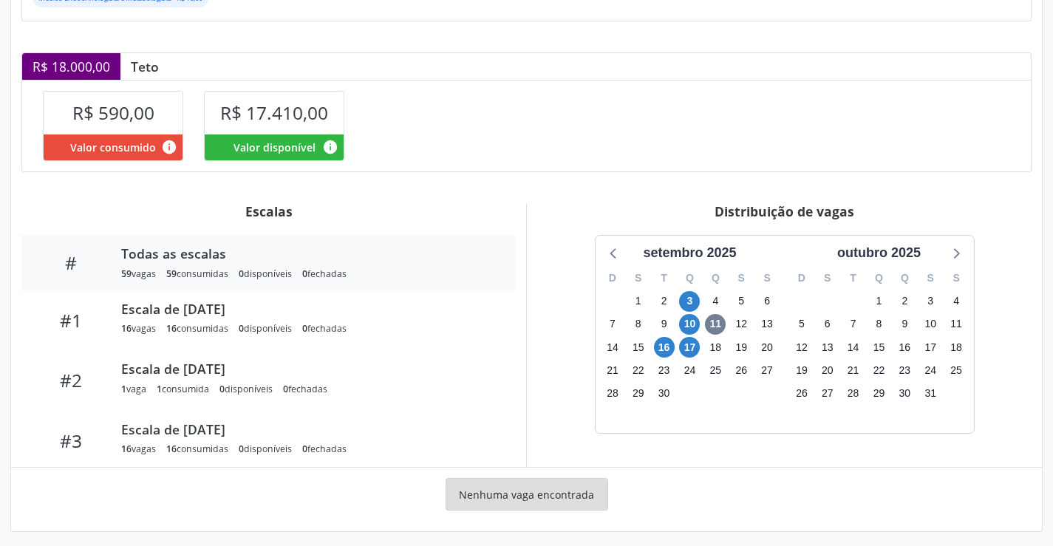
scroll to position [288, 0]
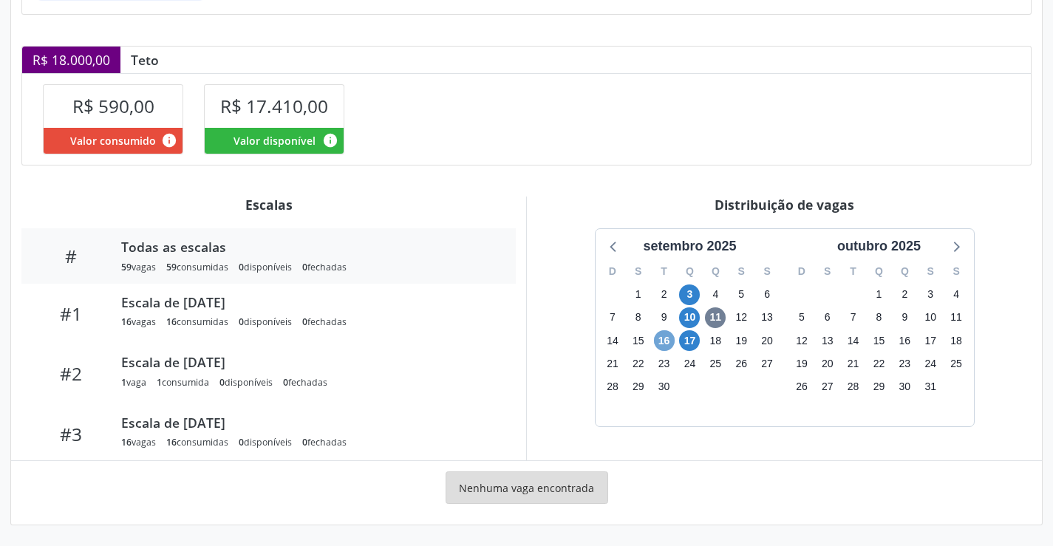
click at [665, 338] on span "16" at bounding box center [664, 340] width 21 height 21
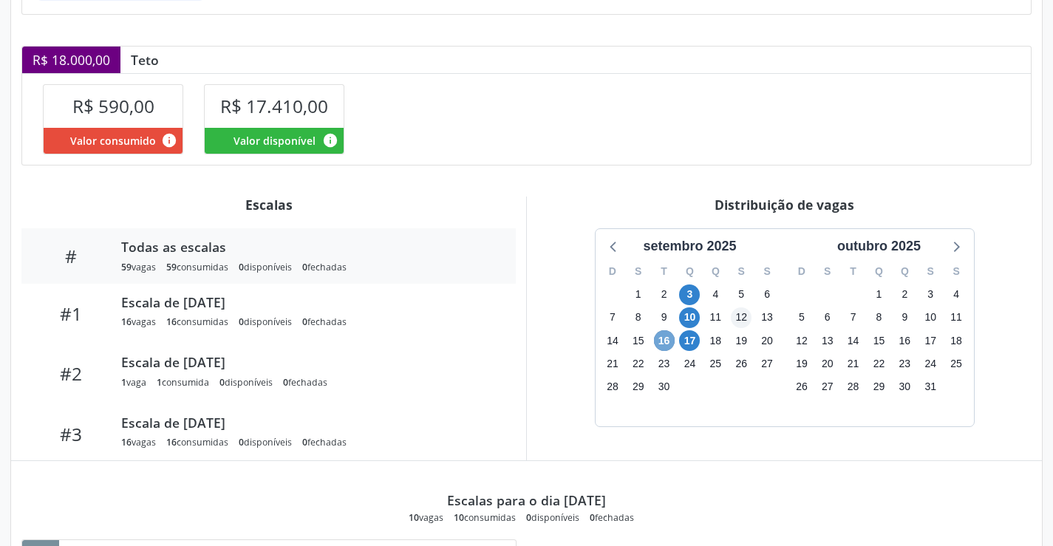
scroll to position [503, 0]
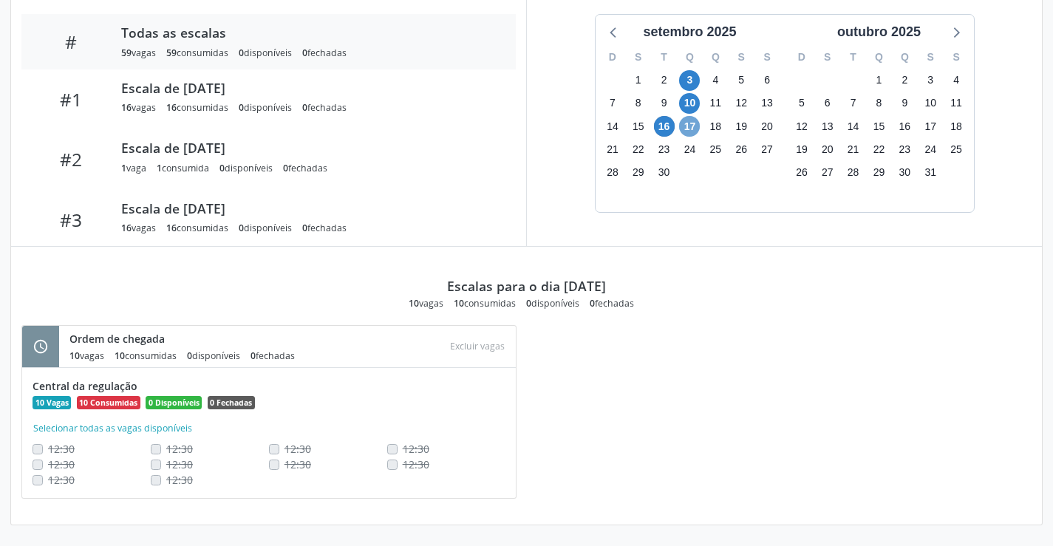
click at [686, 121] on span "17" at bounding box center [689, 126] width 21 height 21
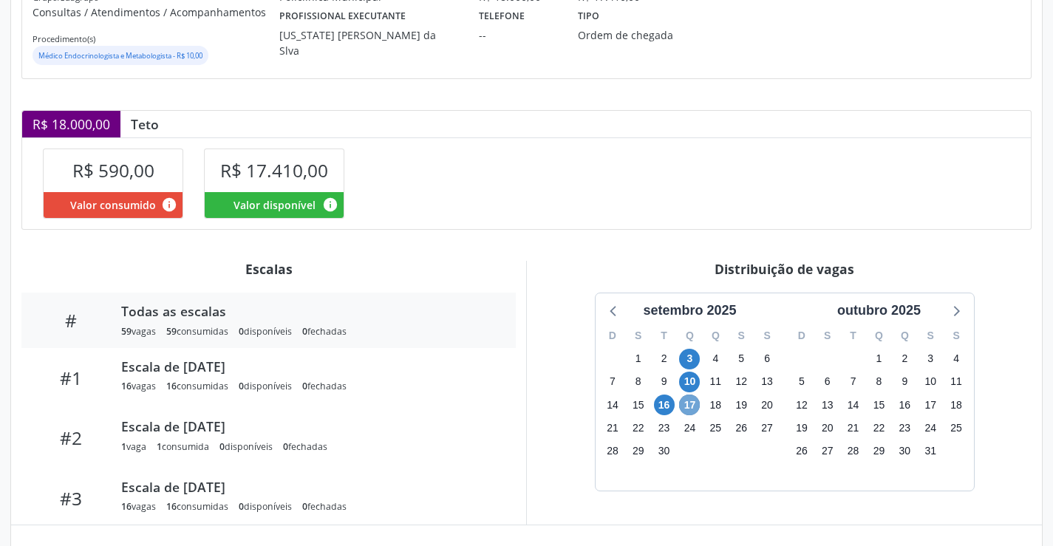
scroll to position [223, 0]
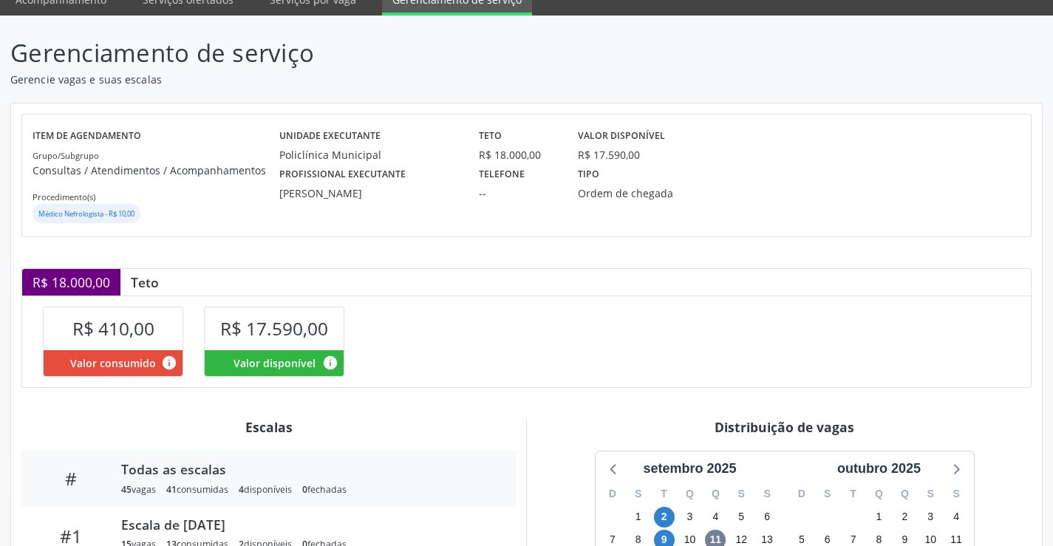
scroll to position [288, 0]
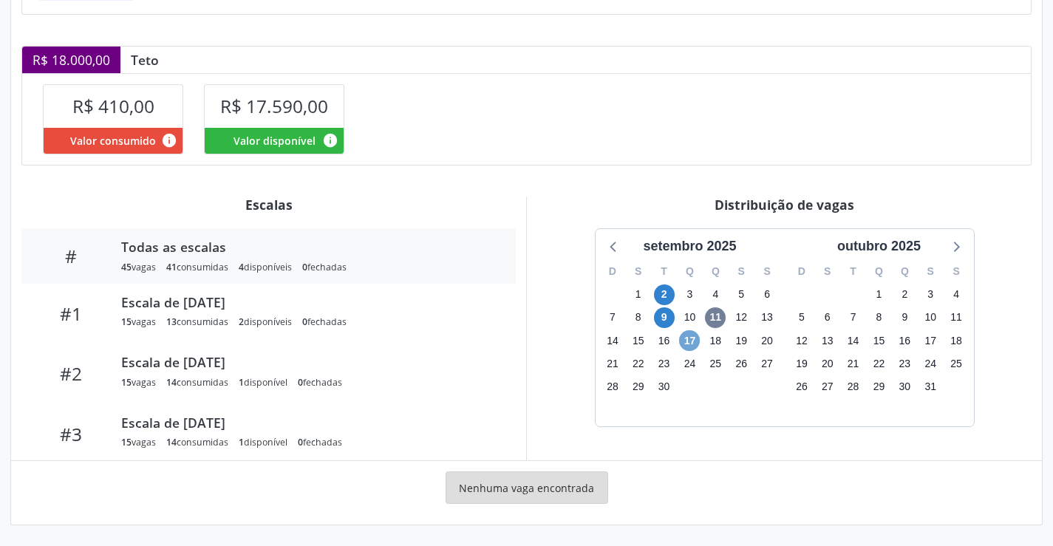
click at [690, 341] on span "17" at bounding box center [689, 340] width 21 height 21
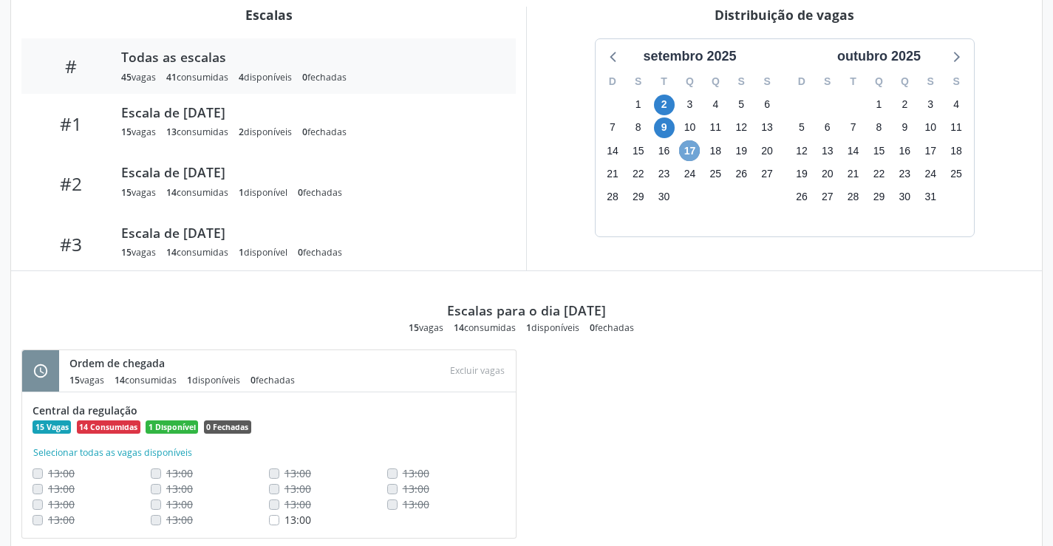
scroll to position [370, 0]
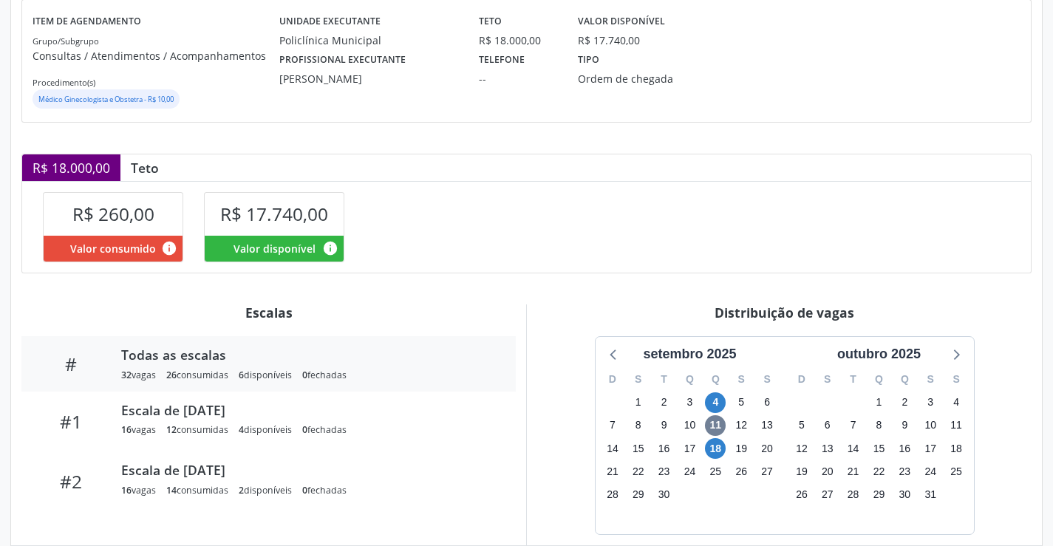
scroll to position [265, 0]
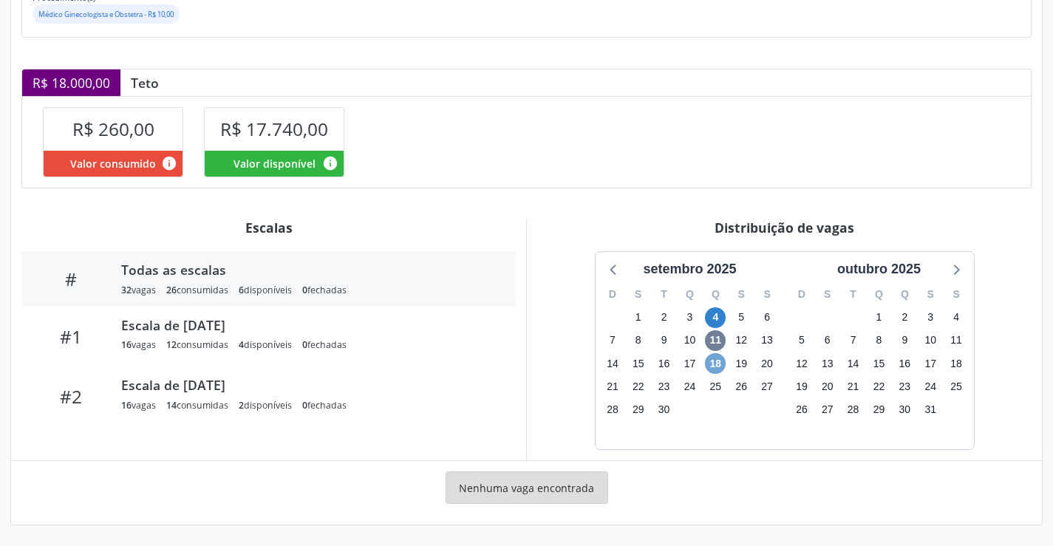
click at [711, 361] on span "18" at bounding box center [715, 363] width 21 height 21
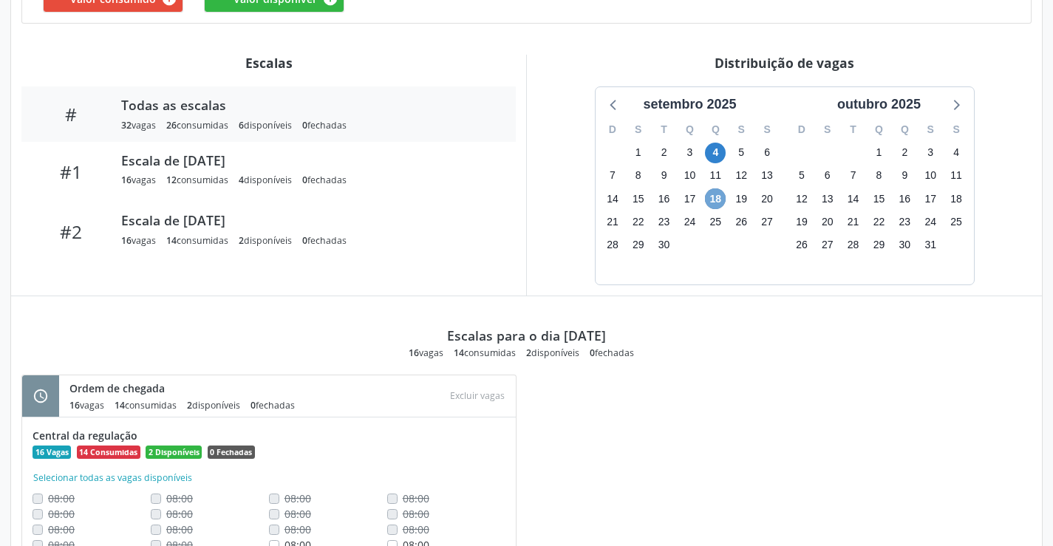
scroll to position [347, 0]
